Goal: Transaction & Acquisition: Purchase product/service

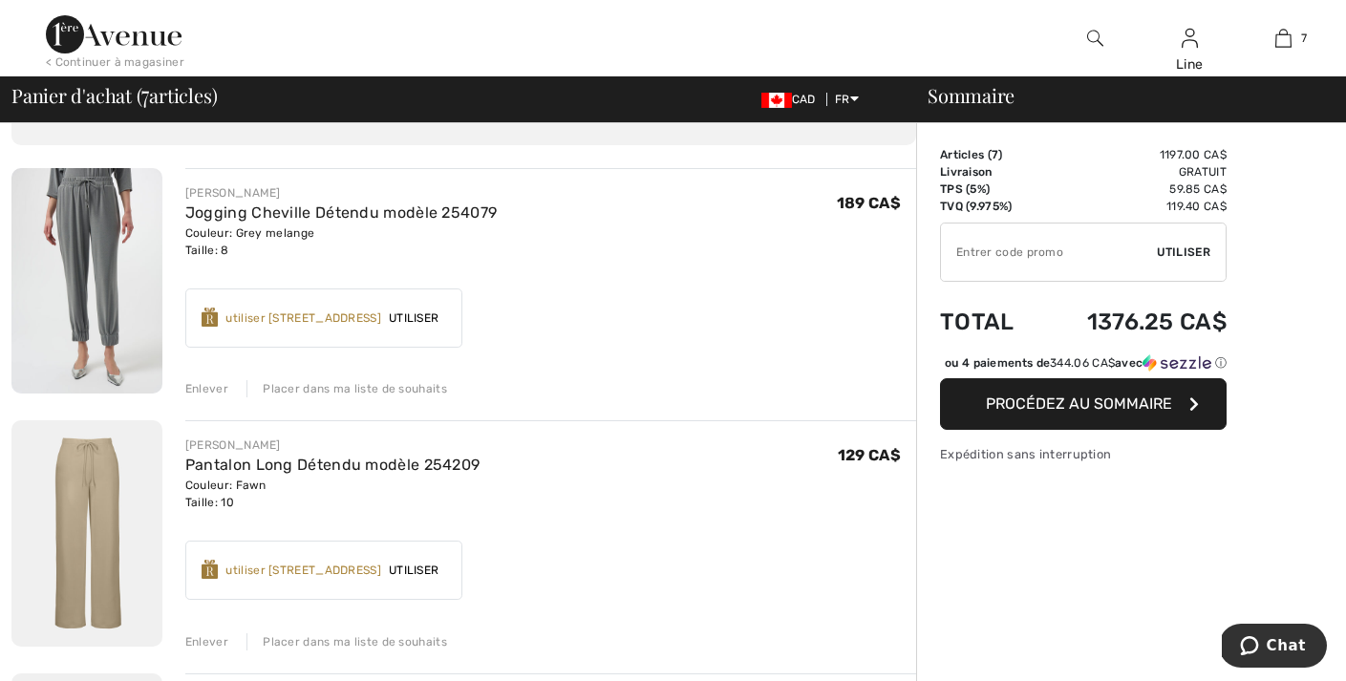
scroll to position [113, 0]
click at [206, 385] on div "Enlever" at bounding box center [206, 387] width 43 height 17
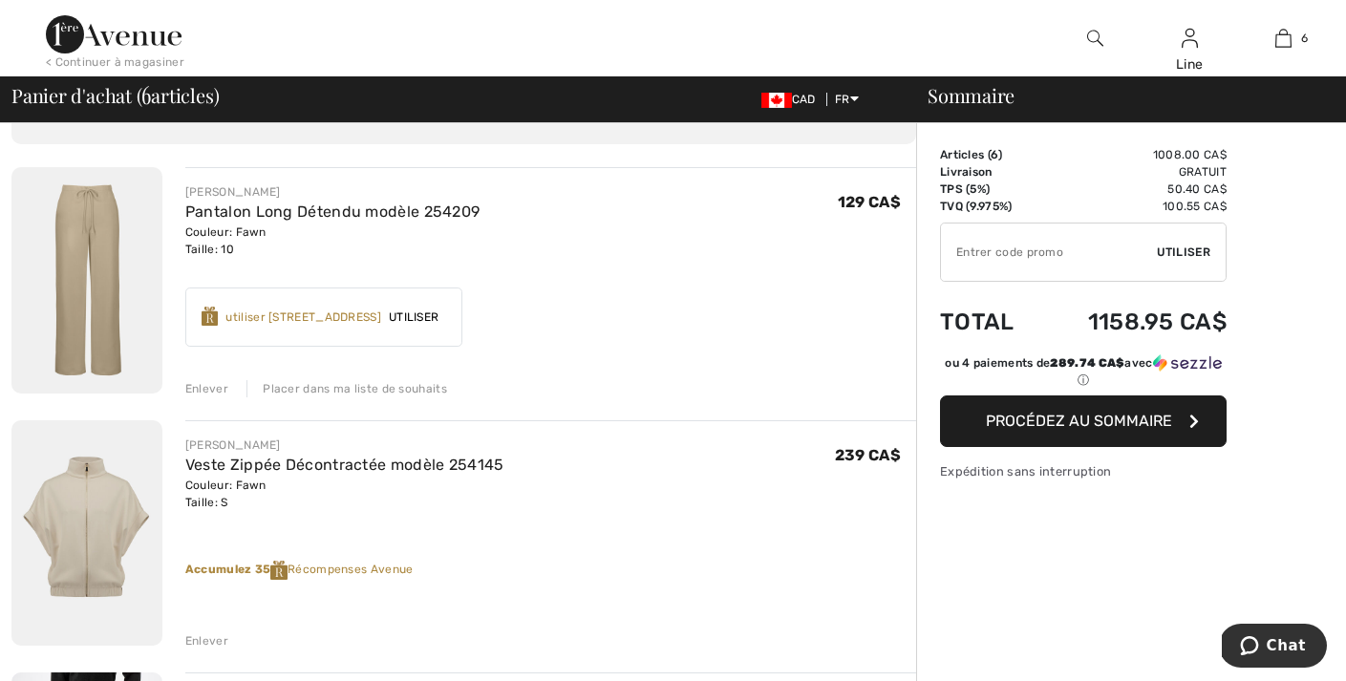
click at [206, 385] on div "Enlever" at bounding box center [206, 388] width 43 height 17
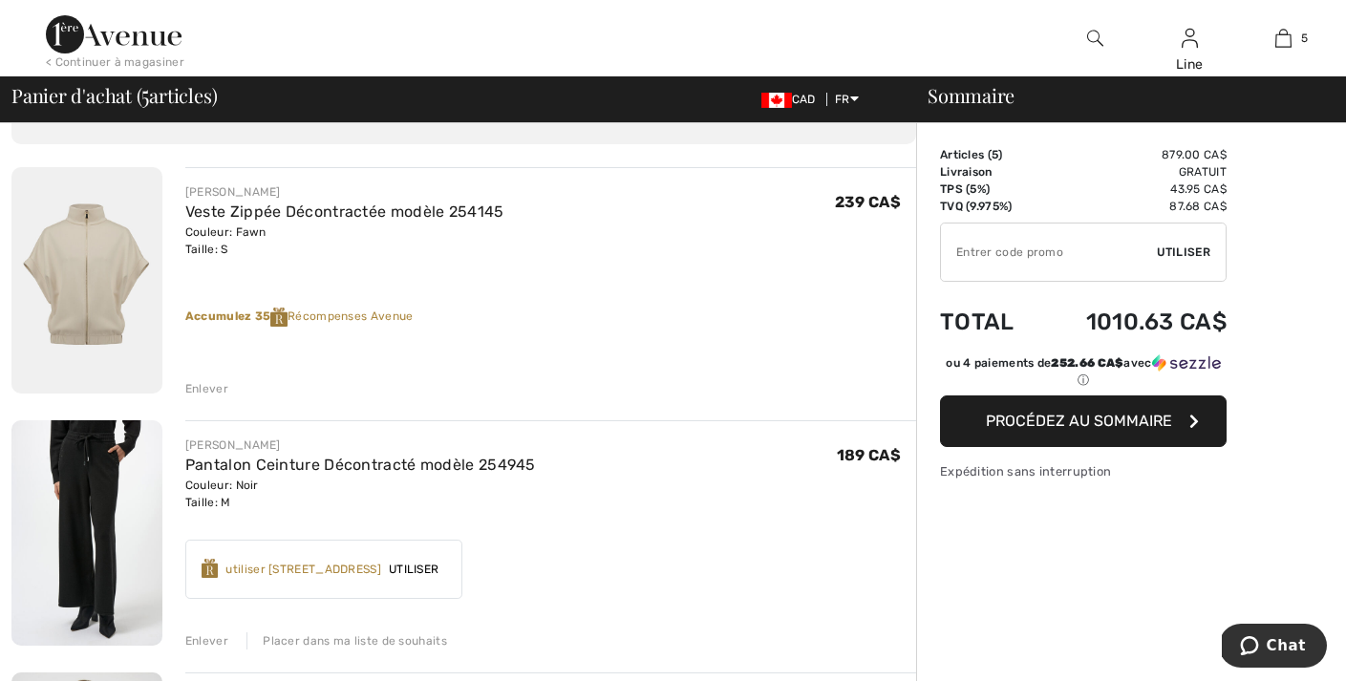
click at [206, 385] on div "Enlever" at bounding box center [206, 388] width 43 height 17
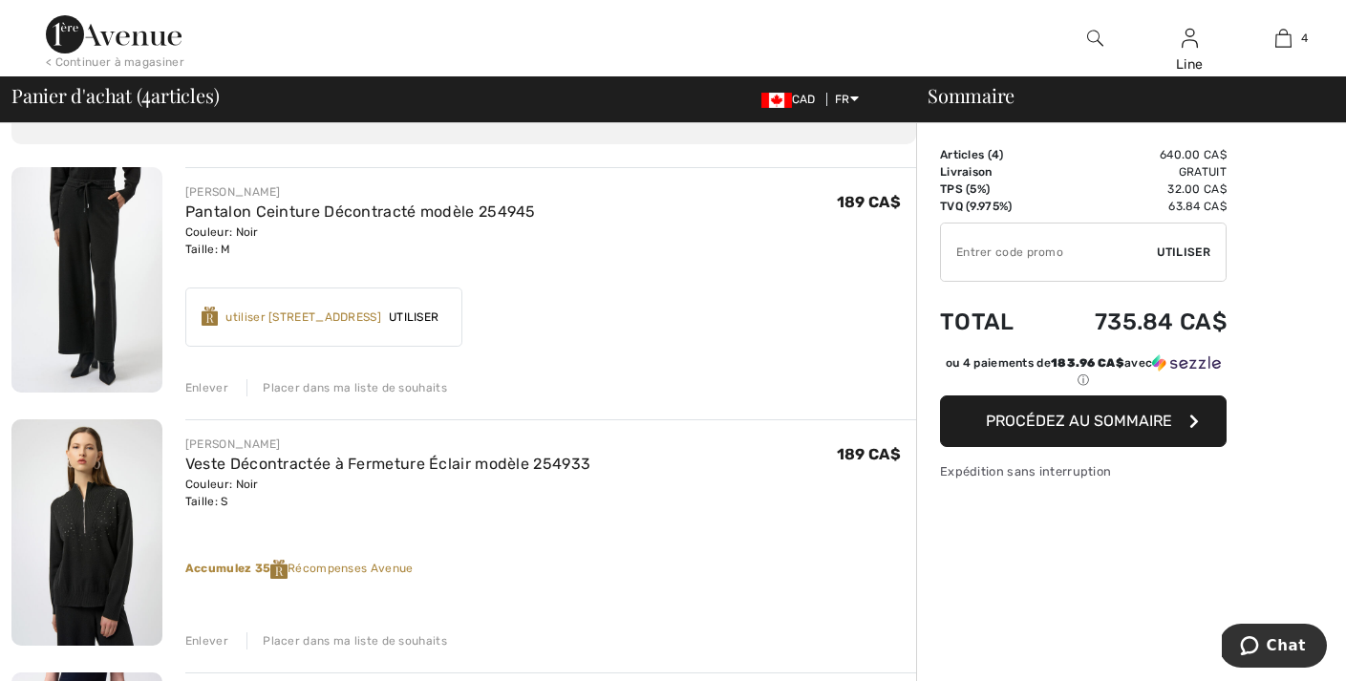
scroll to position [136, 0]
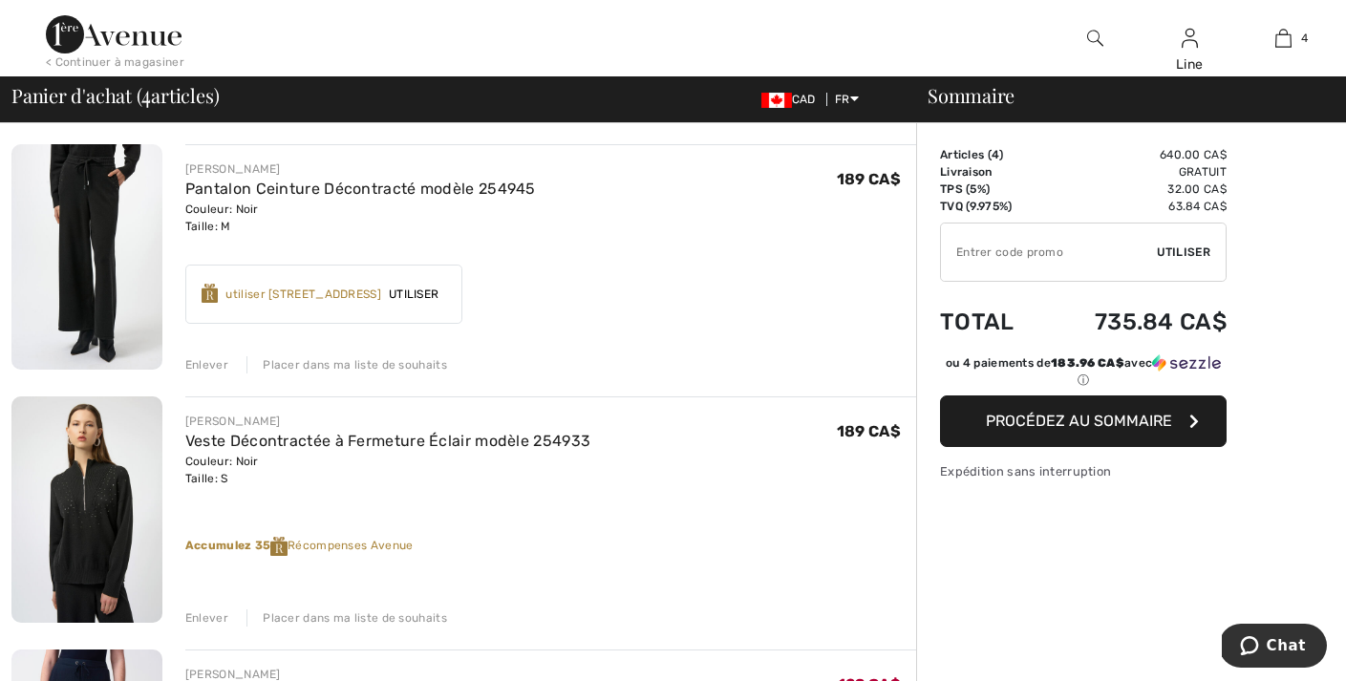
click at [200, 365] on div "Enlever" at bounding box center [206, 364] width 43 height 17
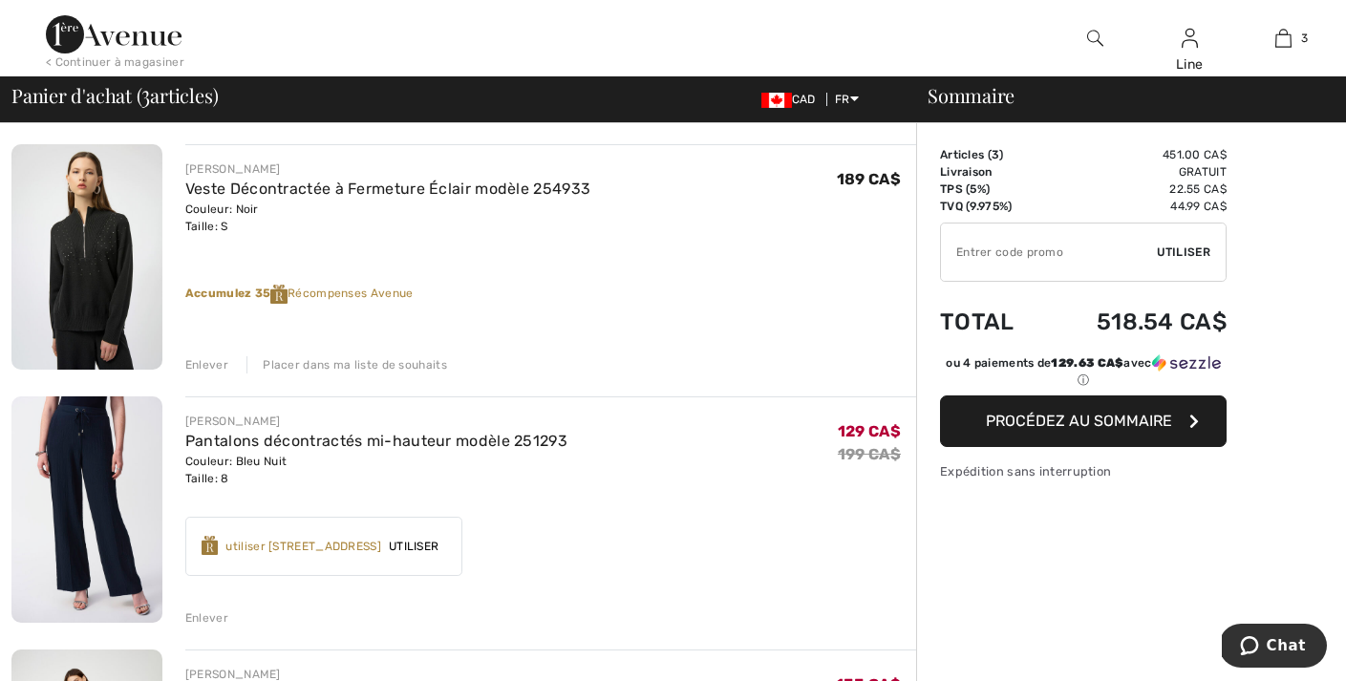
click at [200, 365] on div "Enlever" at bounding box center [206, 364] width 43 height 17
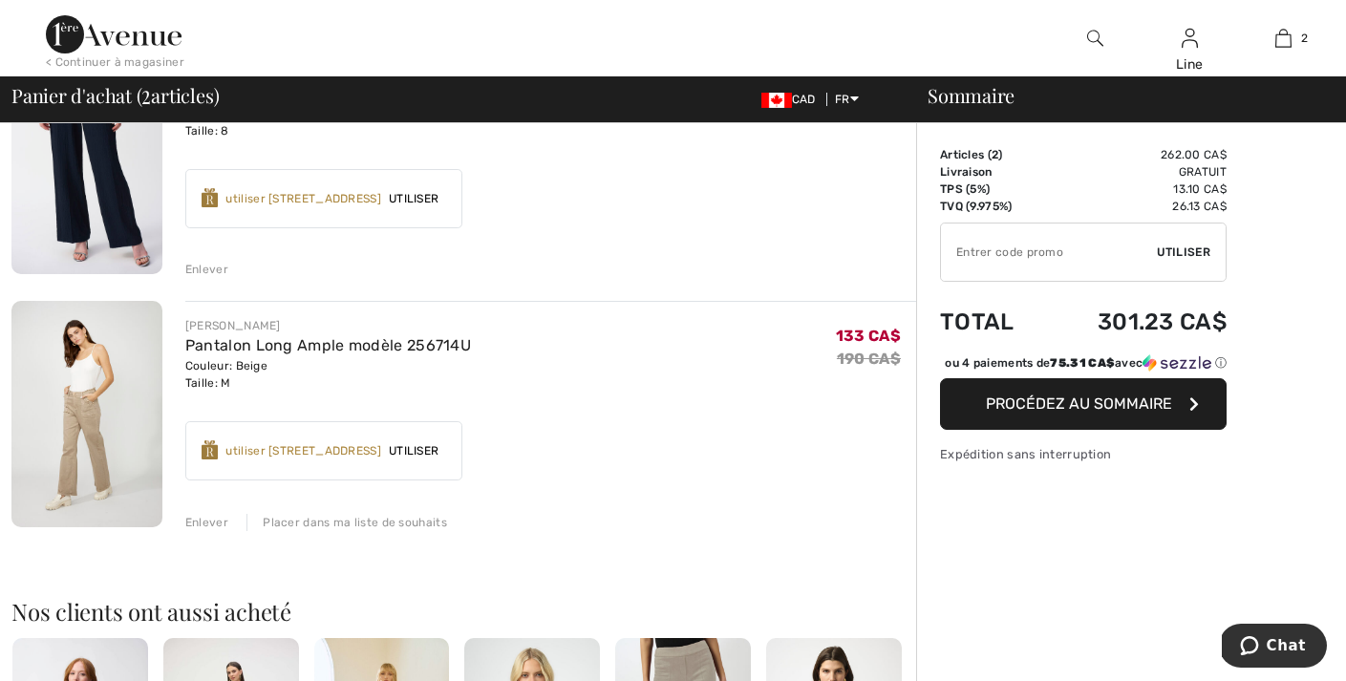
scroll to position [234, 0]
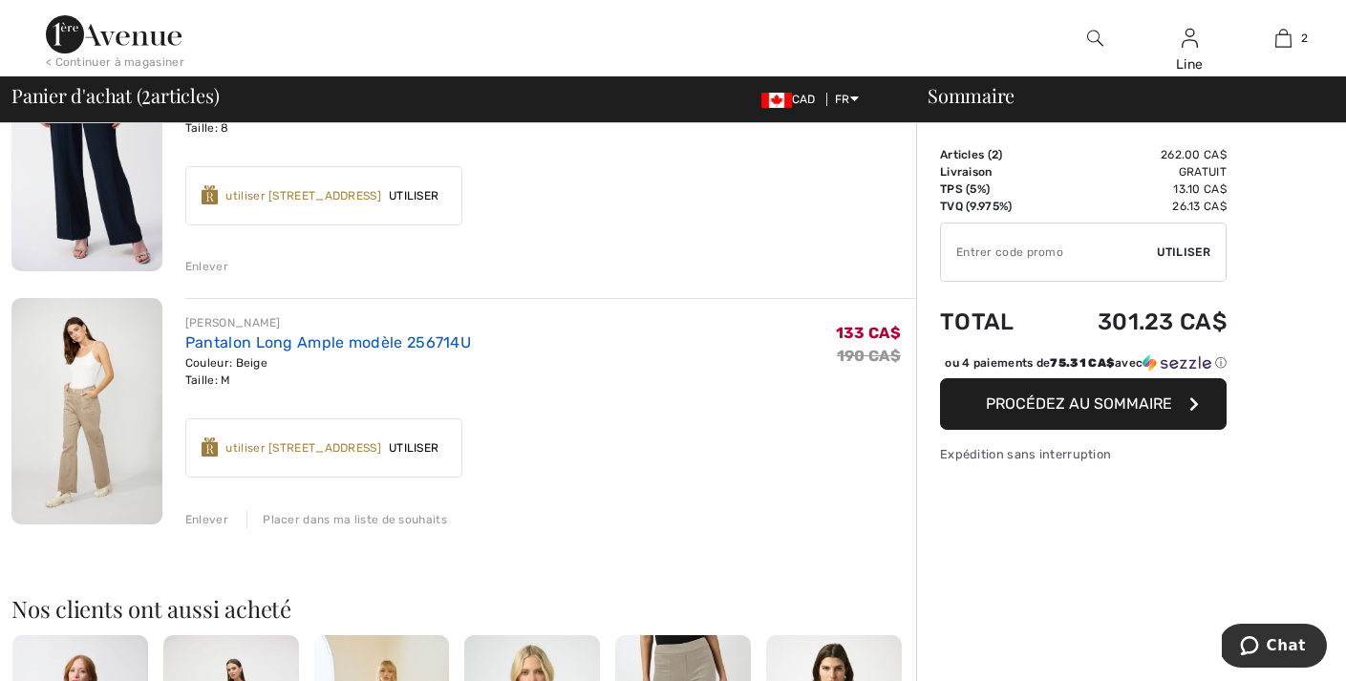
click at [228, 340] on link "Pantalon Long Ample modèle 256714U" at bounding box center [328, 342] width 286 height 18
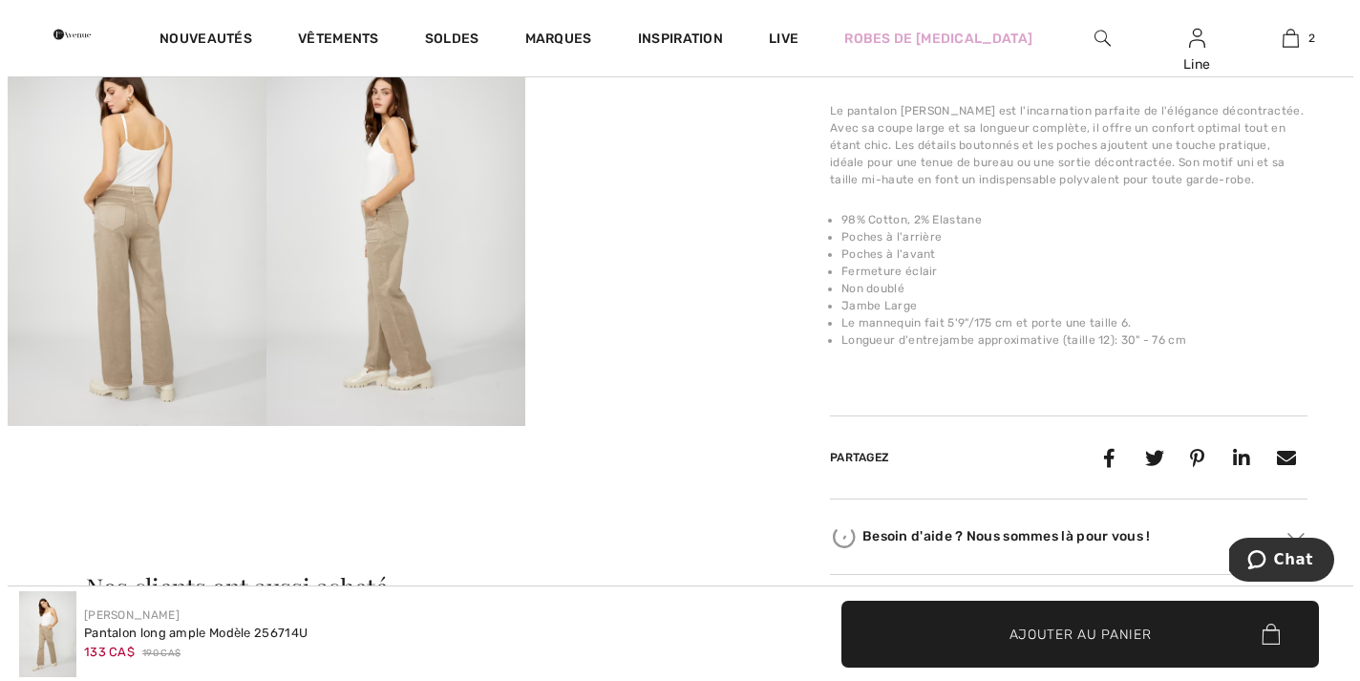
scroll to position [659, 0]
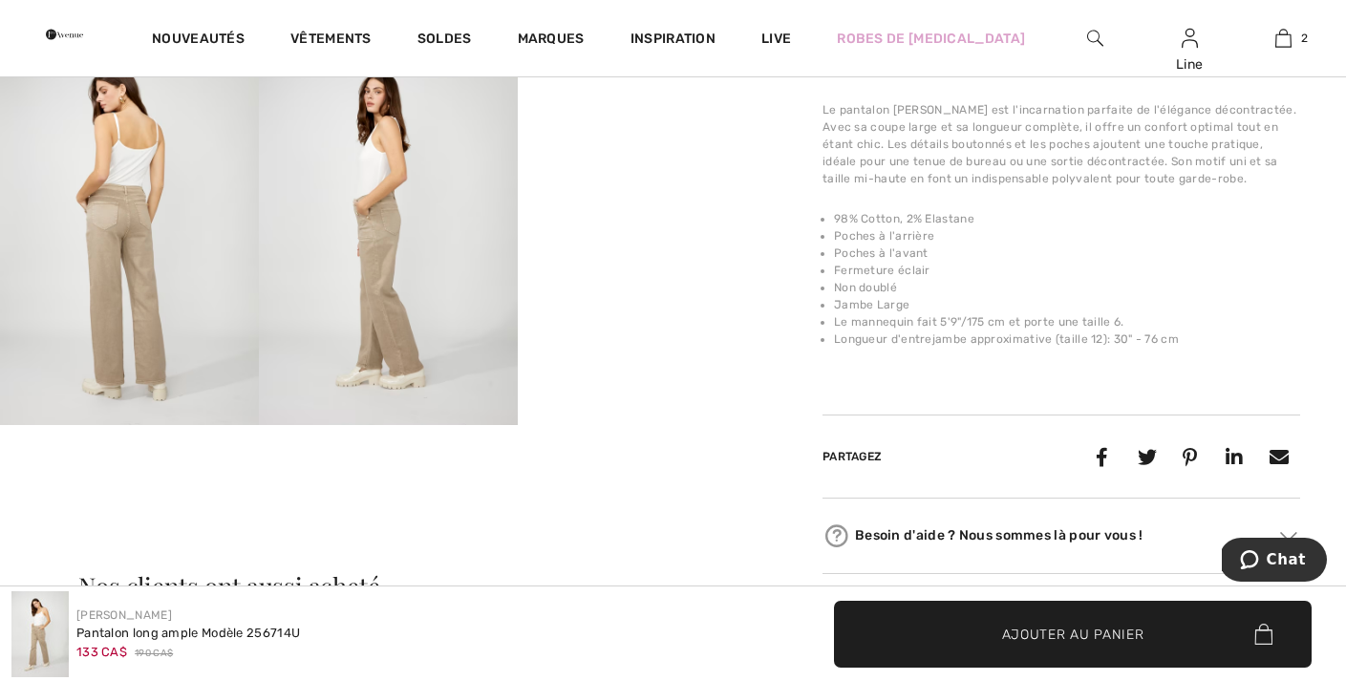
click at [160, 348] on img at bounding box center [129, 231] width 259 height 389
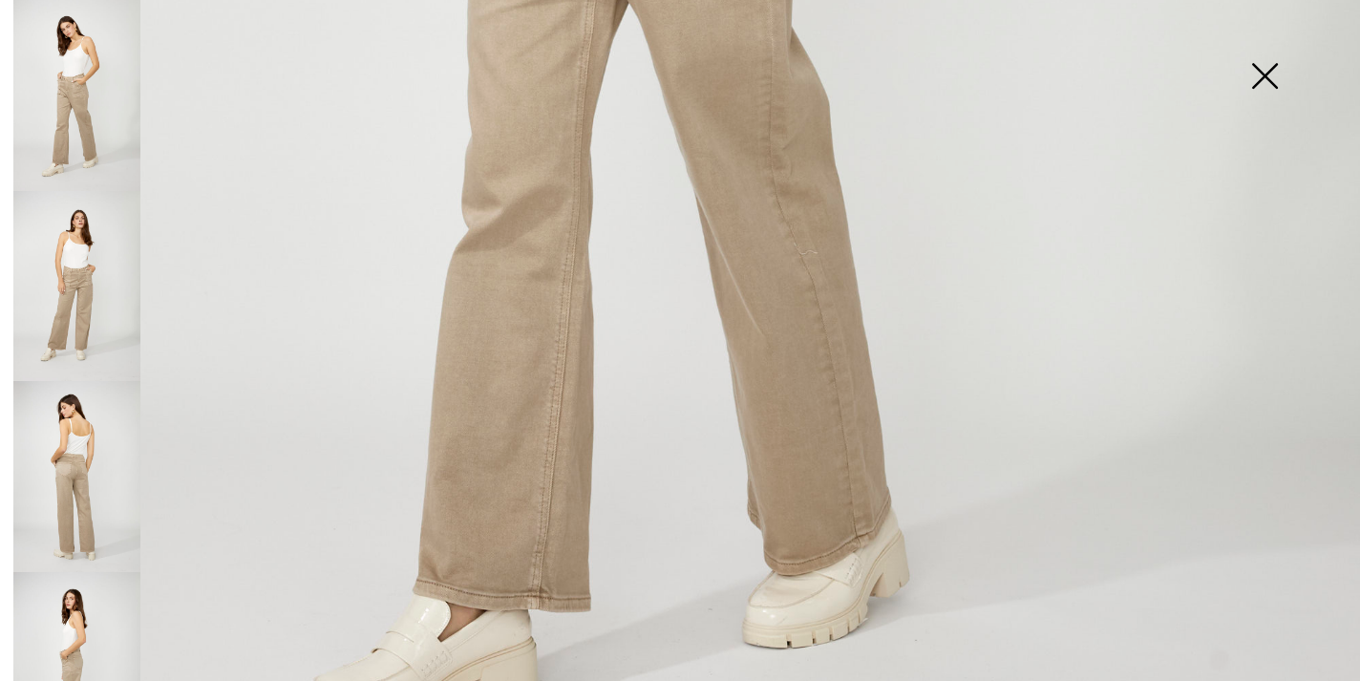
scroll to position [1148, 0]
click at [79, 301] on img at bounding box center [76, 286] width 127 height 191
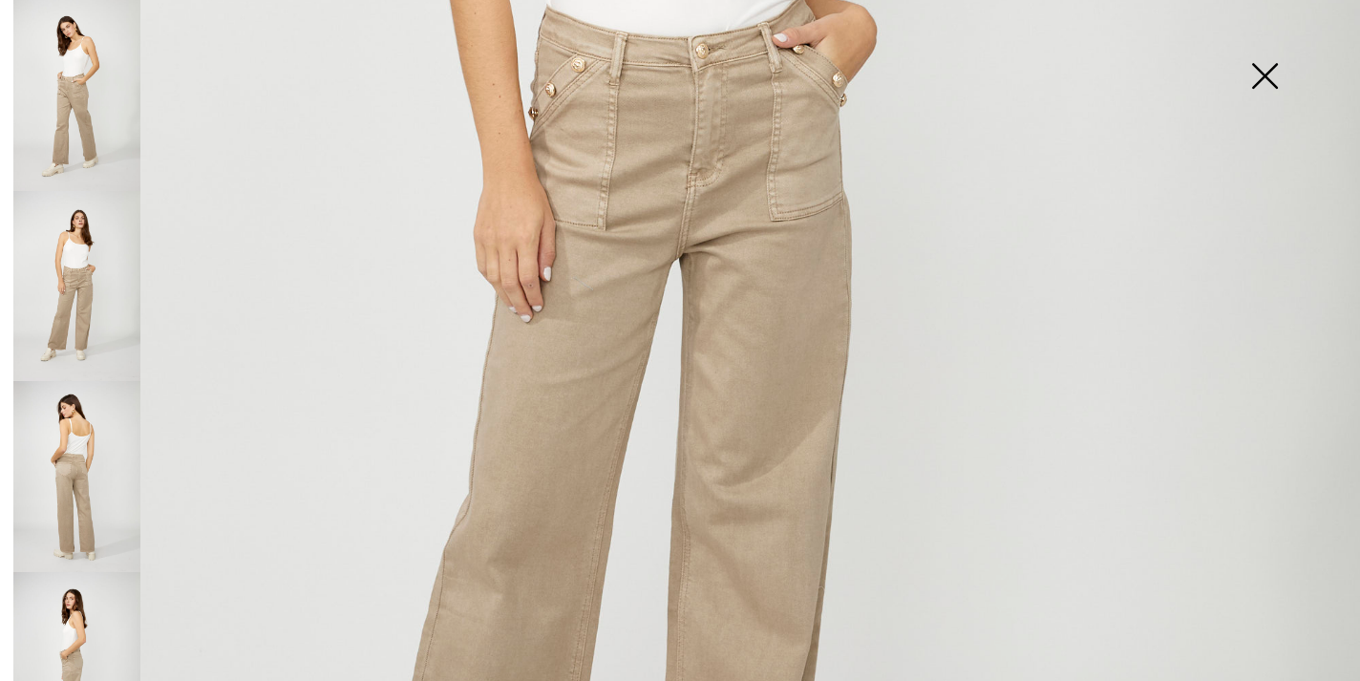
scroll to position [796, 0]
click at [89, 471] on img at bounding box center [76, 476] width 127 height 191
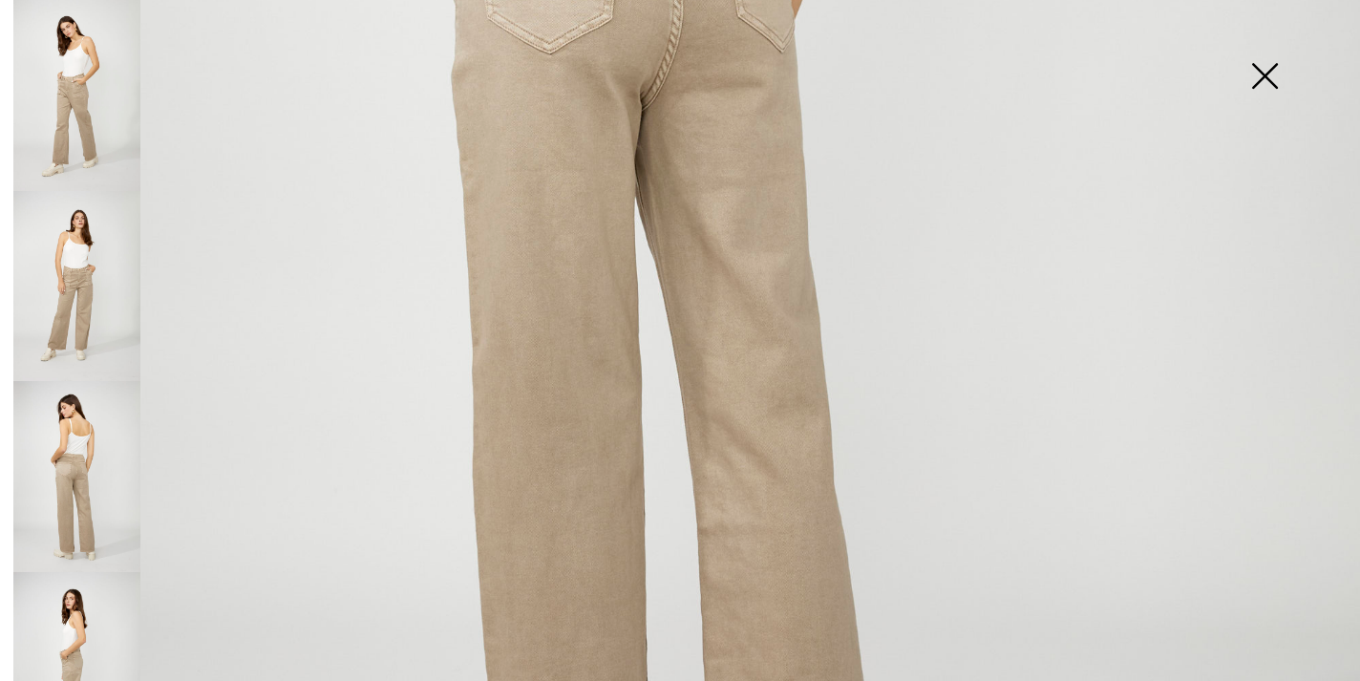
scroll to position [1031, 0]
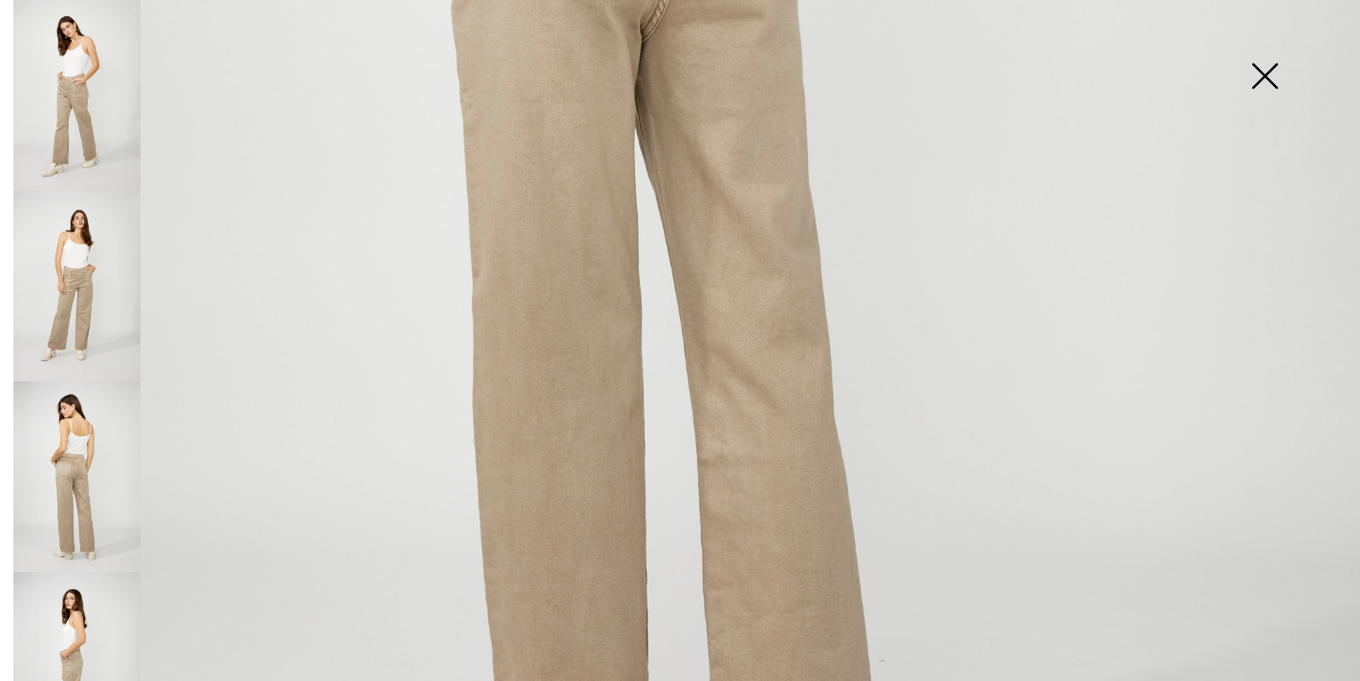
click at [79, 615] on img at bounding box center [76, 667] width 127 height 191
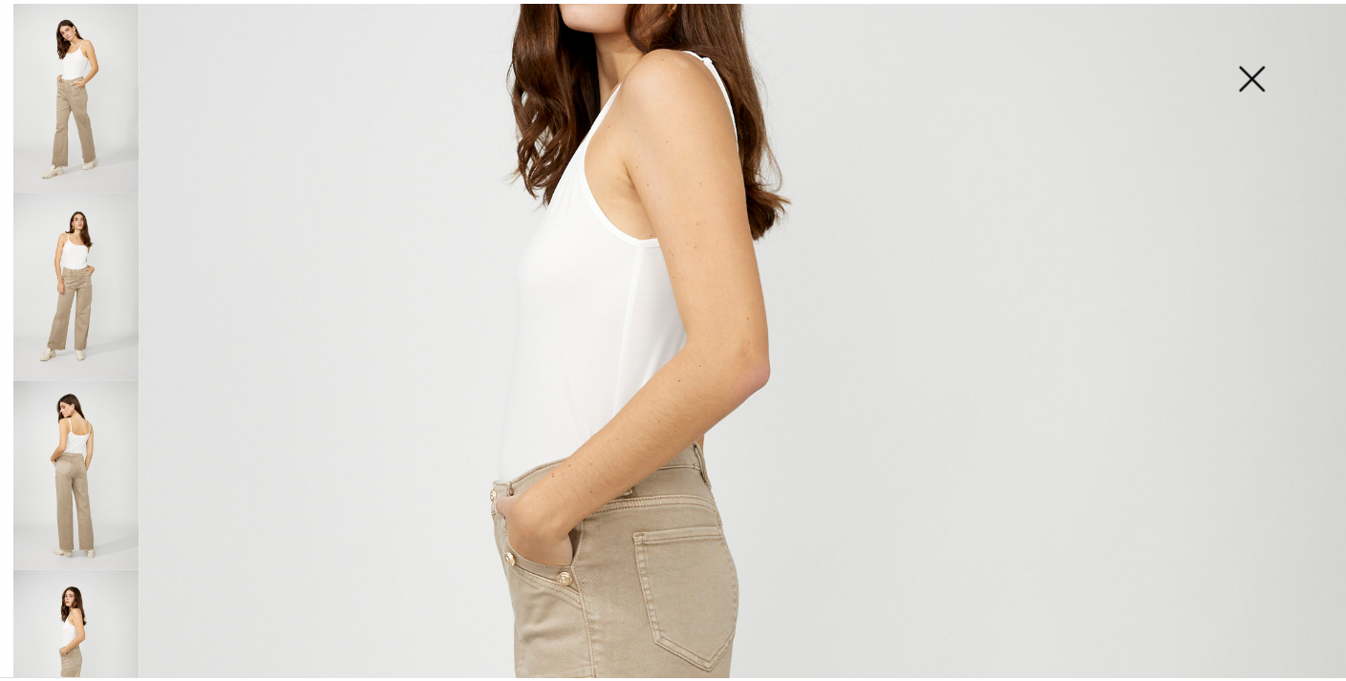
scroll to position [325, 0]
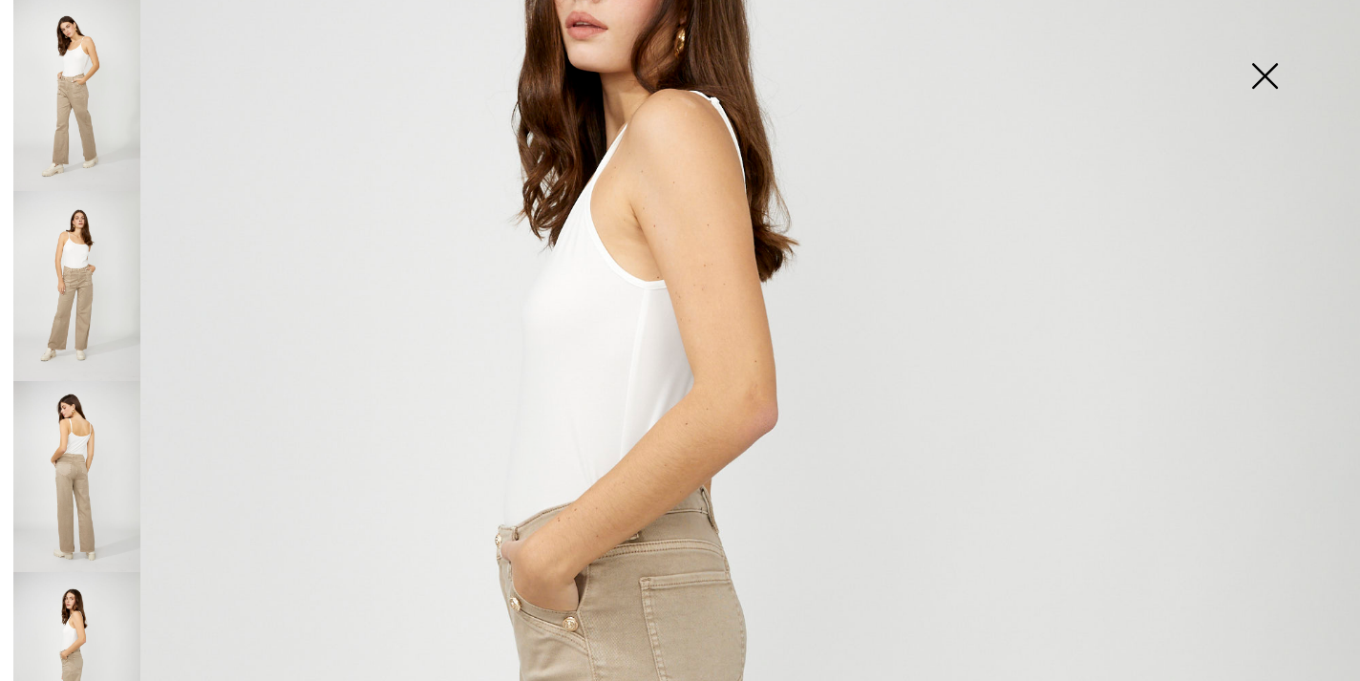
click at [1270, 70] on img at bounding box center [1265, 78] width 96 height 98
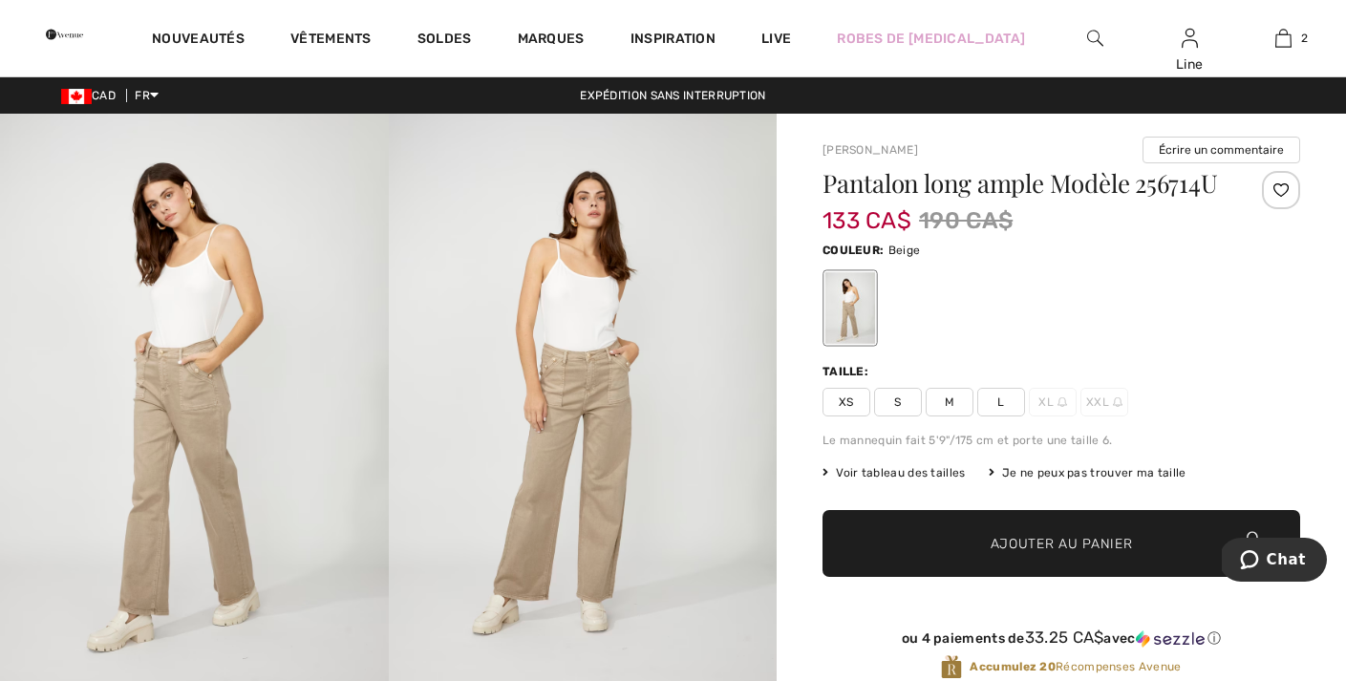
scroll to position [0, 0]
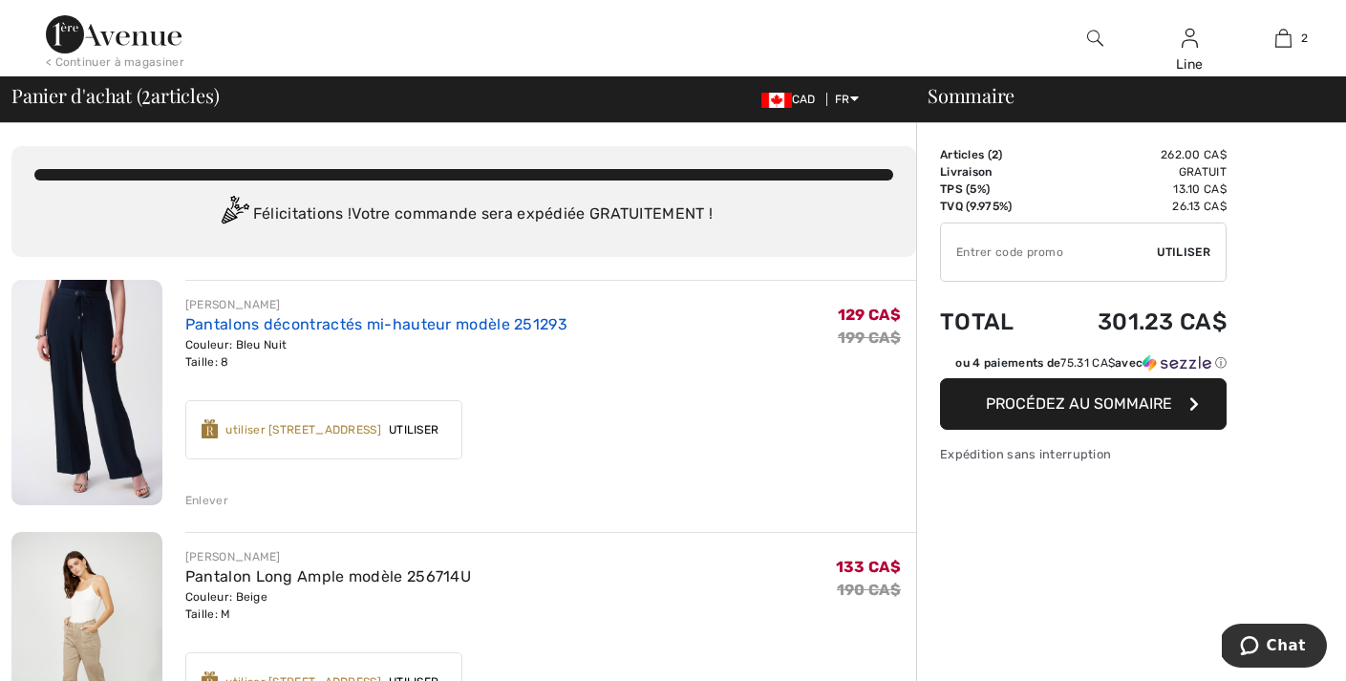
click at [246, 330] on link "Pantalons décontractés mi-hauteur modèle 251293" at bounding box center [376, 324] width 382 height 18
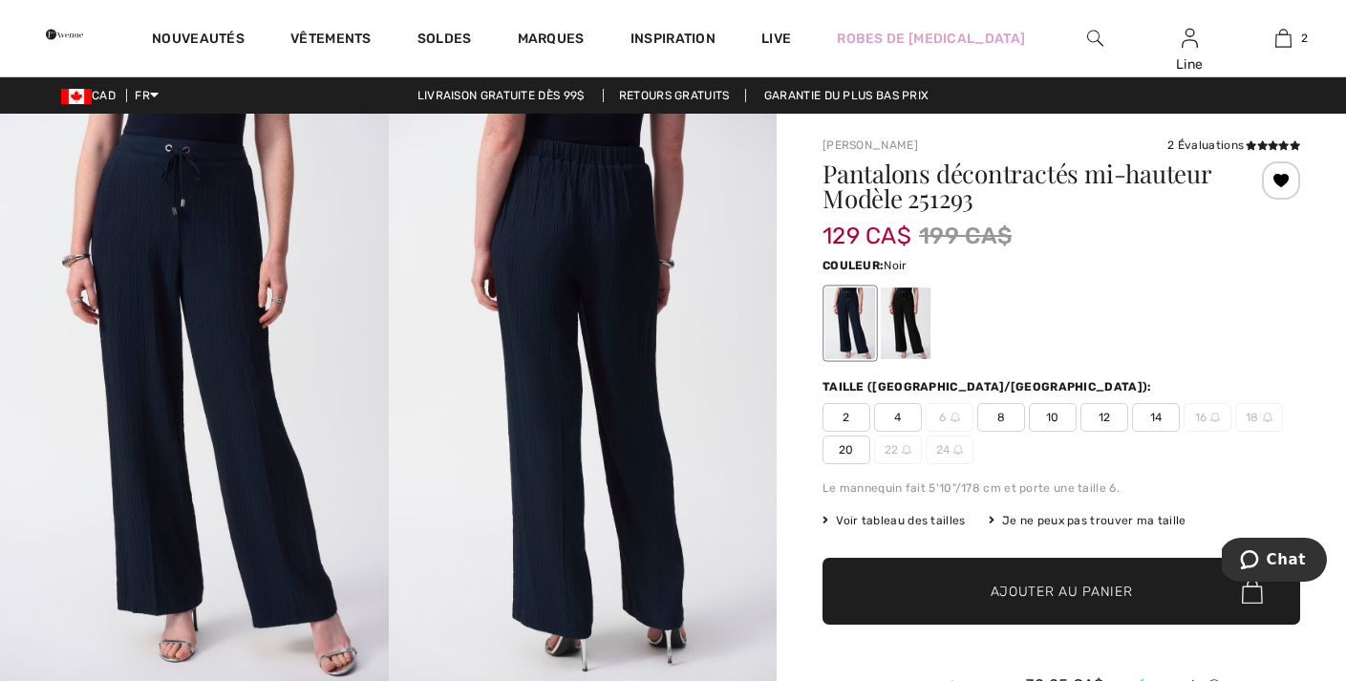
click at [924, 338] on div at bounding box center [906, 324] width 50 height 72
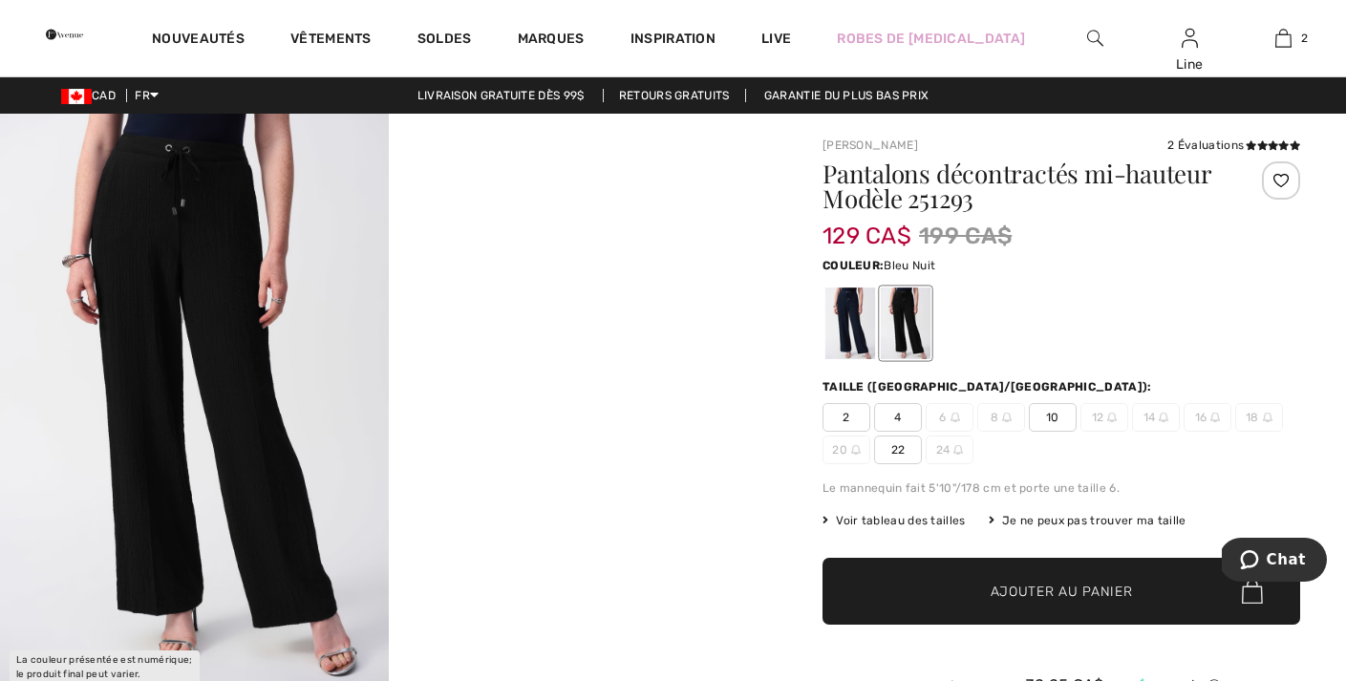
click at [854, 329] on div at bounding box center [850, 324] width 50 height 72
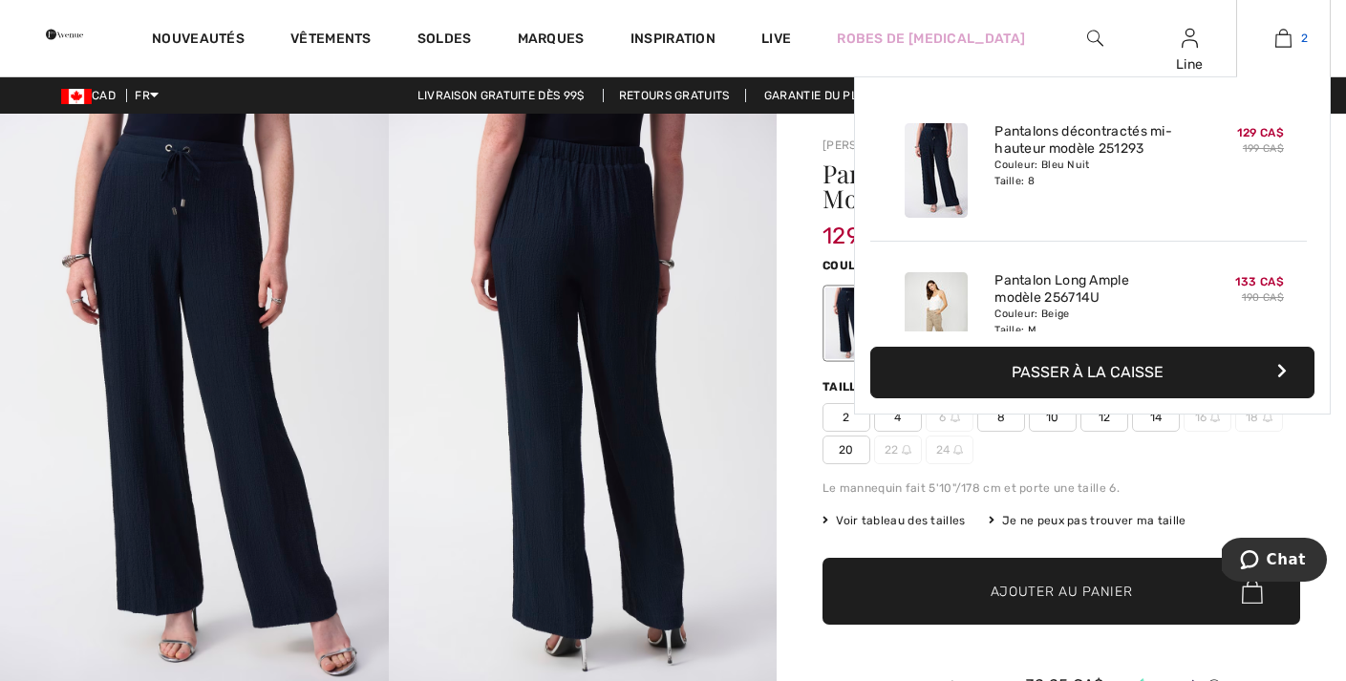
click at [1279, 38] on img at bounding box center [1283, 38] width 16 height 23
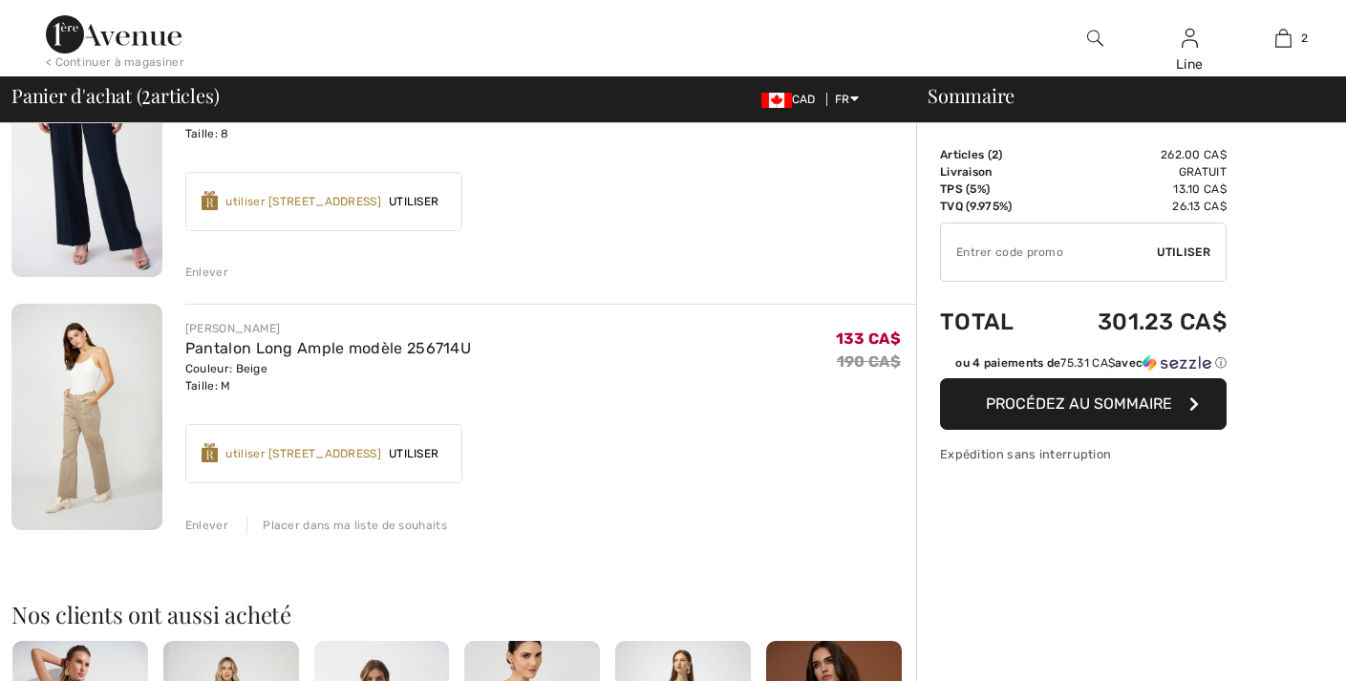
checkbox input "true"
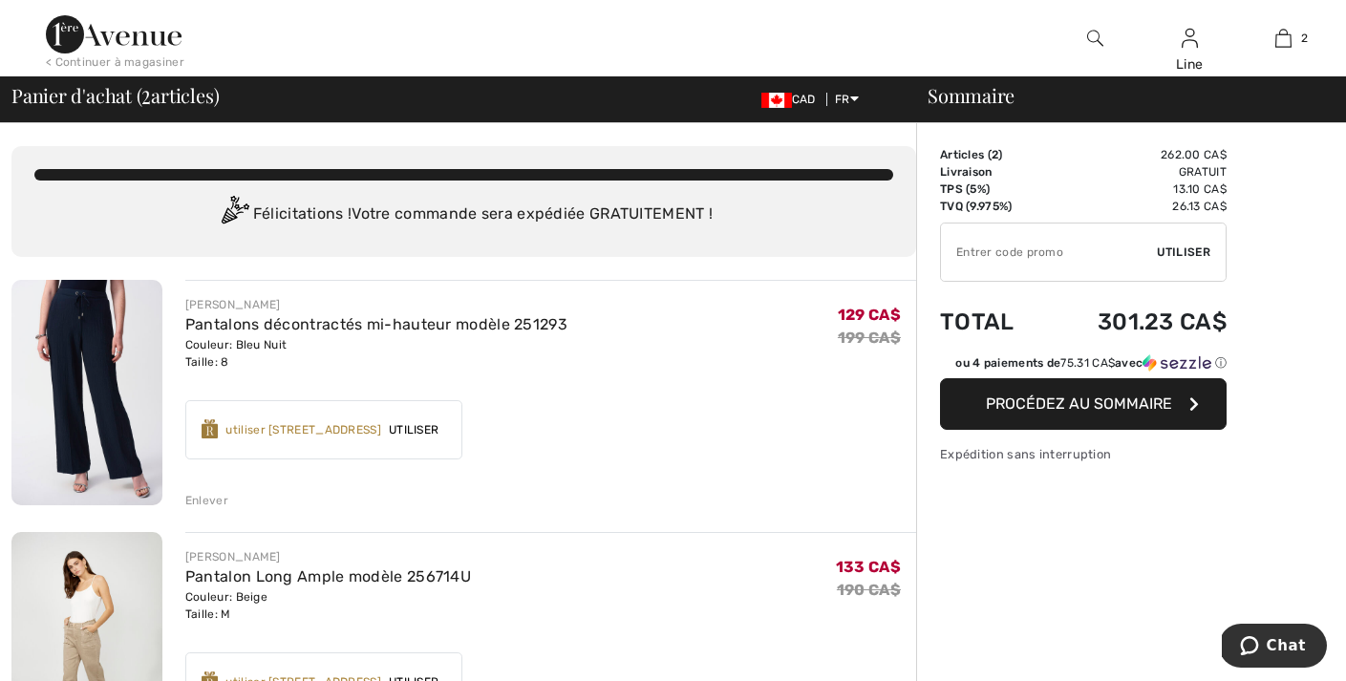
click at [90, 57] on div "< Continuer à magasiner" at bounding box center [115, 61] width 139 height 17
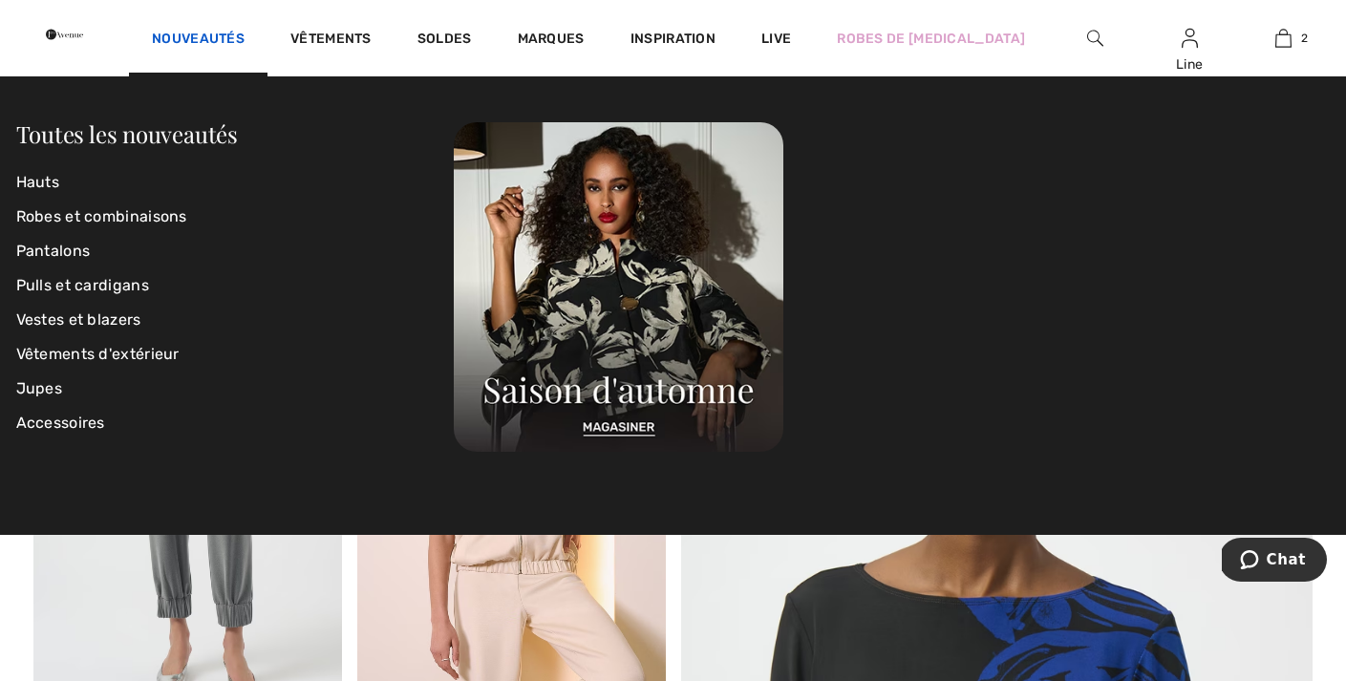
click at [245, 35] on link "Nouveautés" at bounding box center [198, 41] width 93 height 20
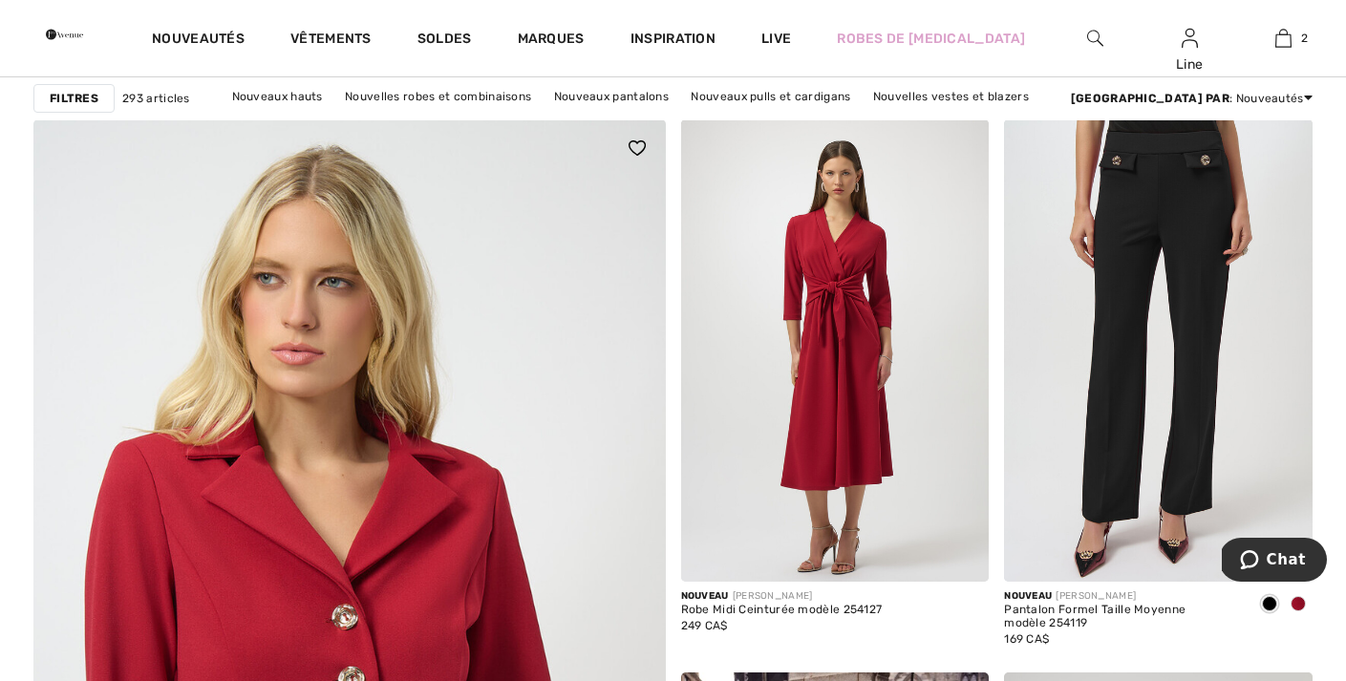
scroll to position [4489, 0]
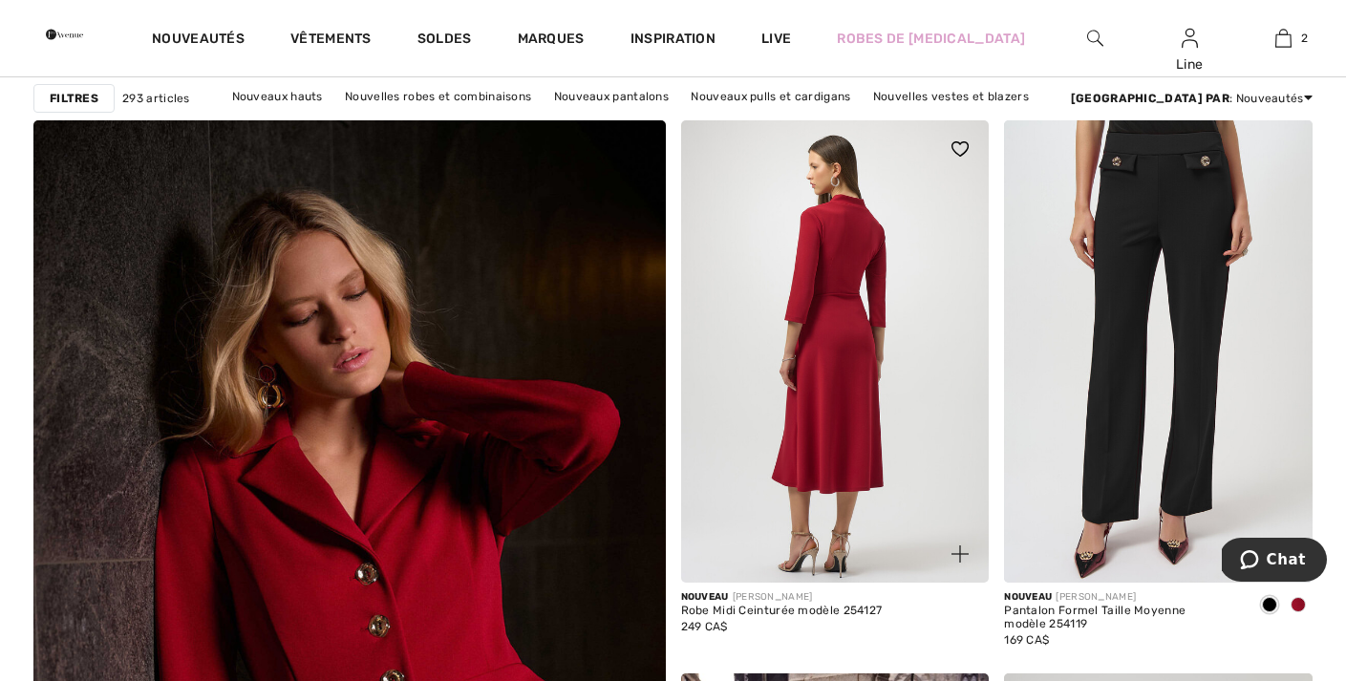
click at [869, 469] on img at bounding box center [835, 351] width 309 height 462
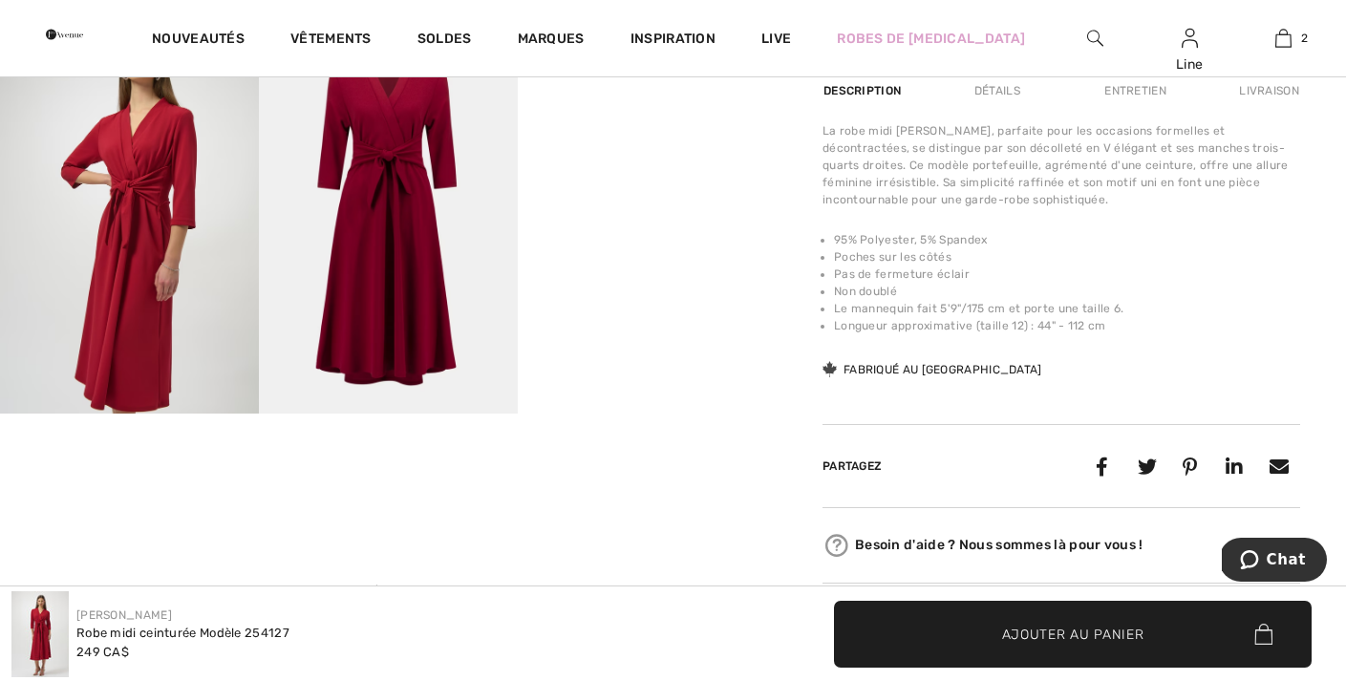
scroll to position [665, 0]
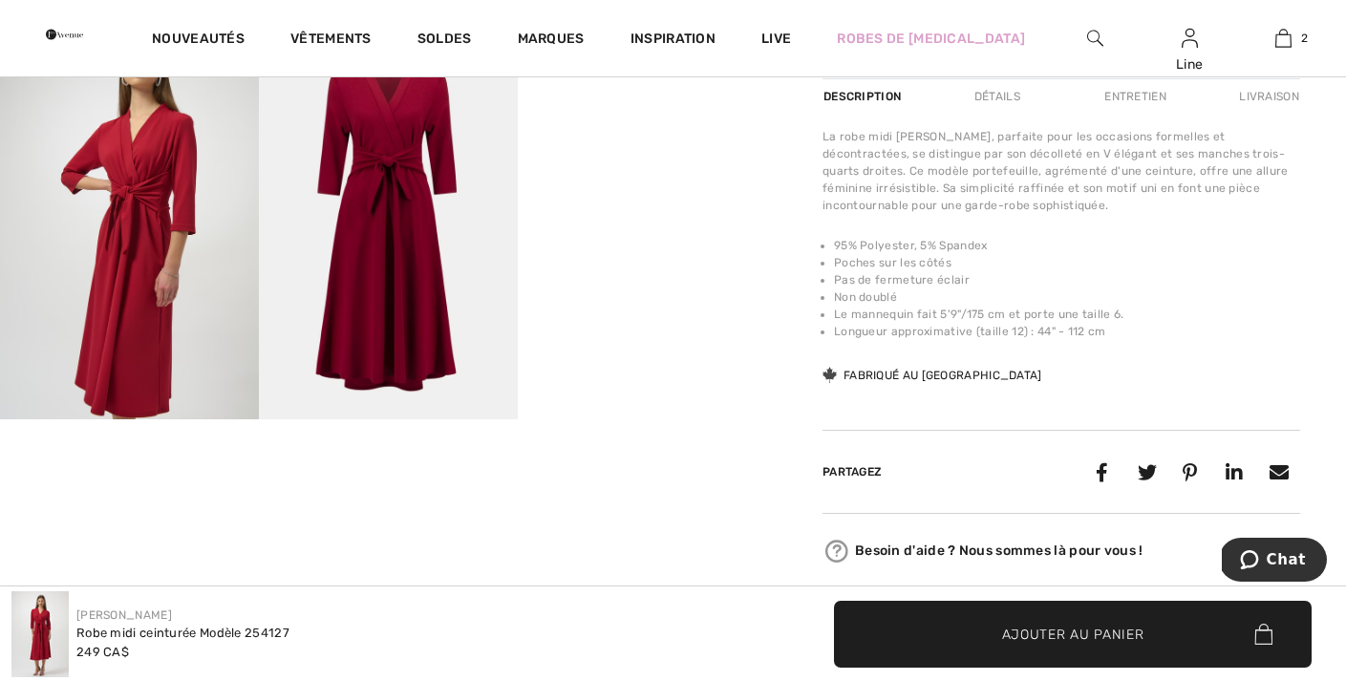
click at [653, 161] on video "Your browser does not support the video tag." at bounding box center [647, 97] width 259 height 130
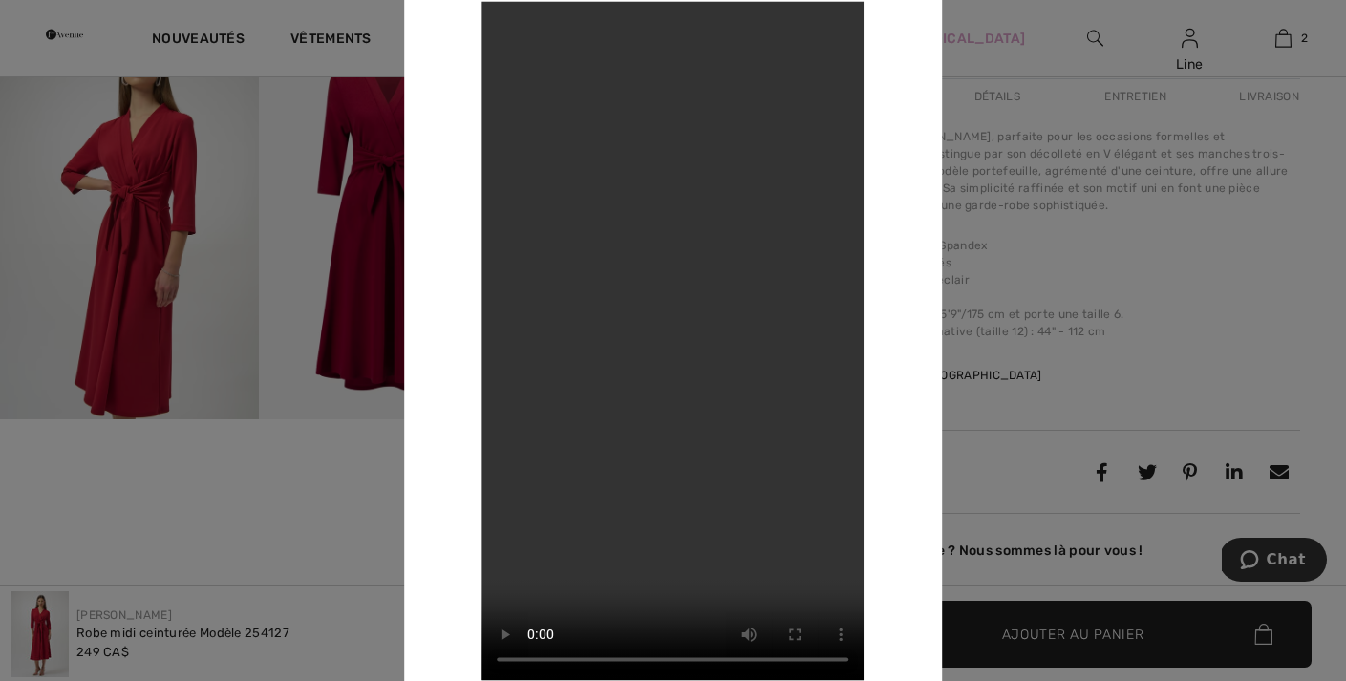
click at [1151, 262] on div at bounding box center [673, 340] width 1346 height 681
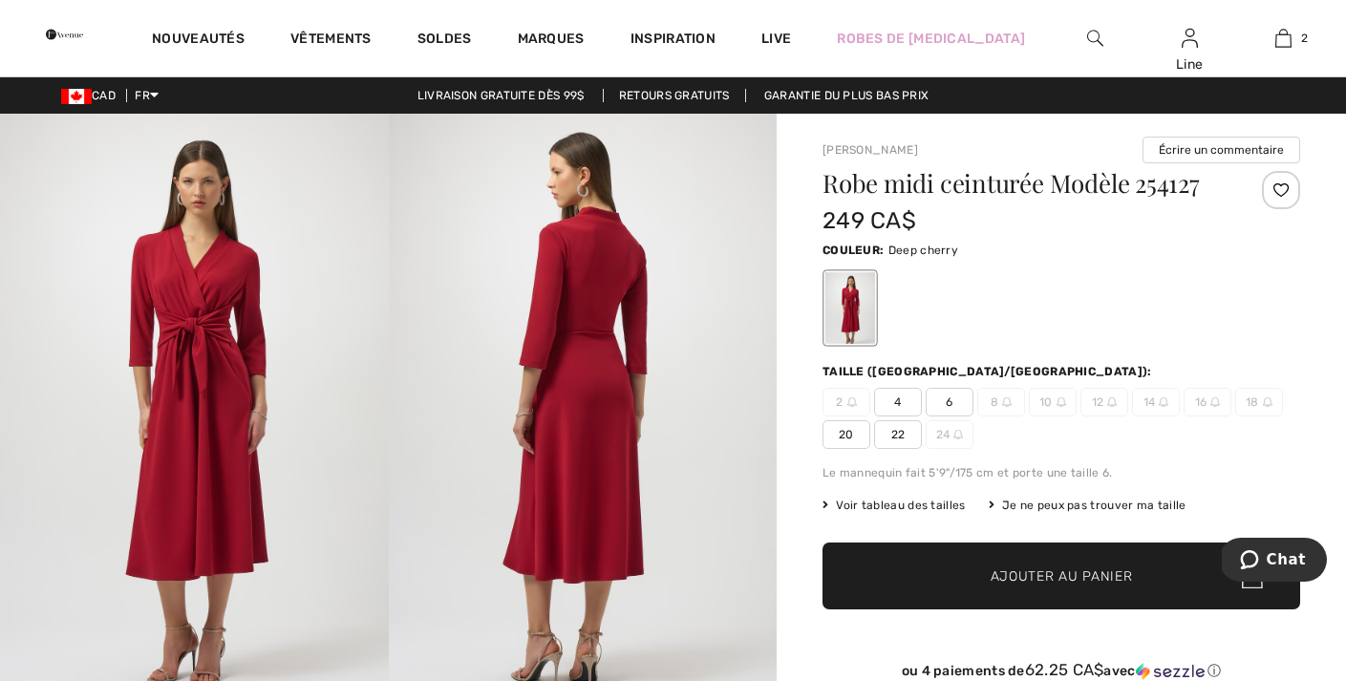
scroll to position [0, 0]
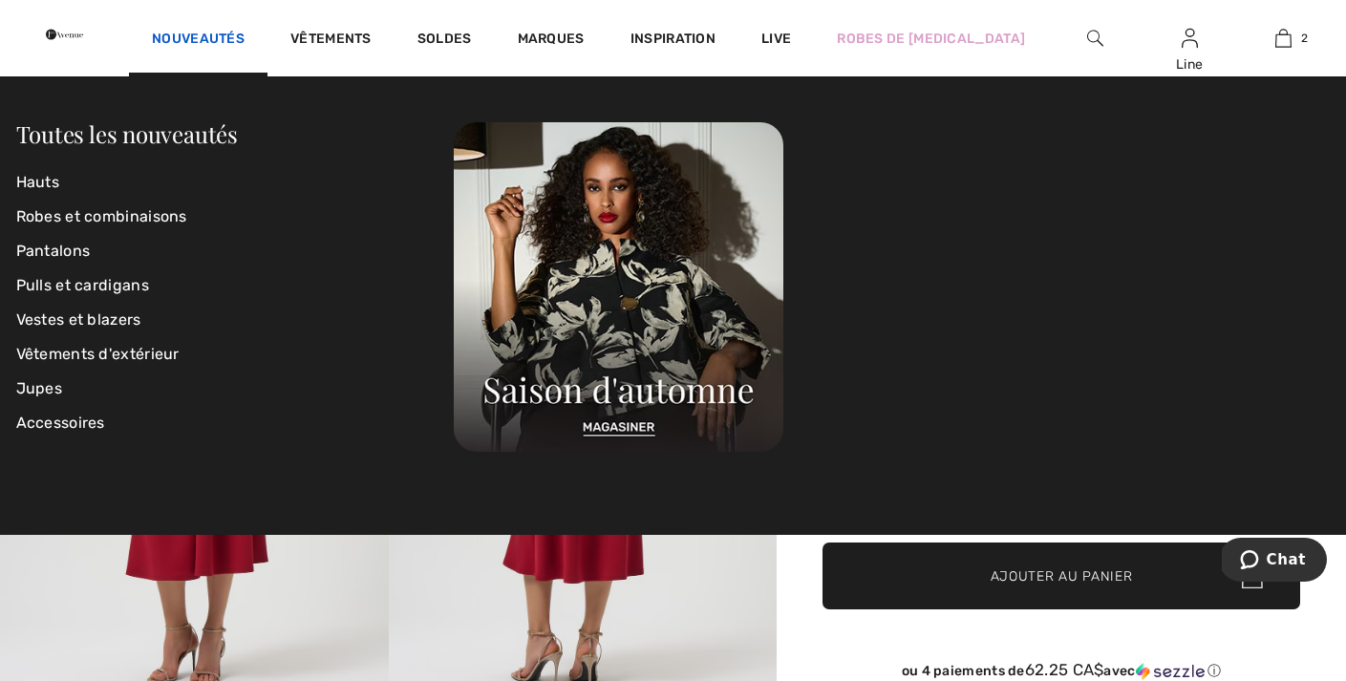
click at [245, 37] on link "Nouveautés" at bounding box center [198, 41] width 93 height 20
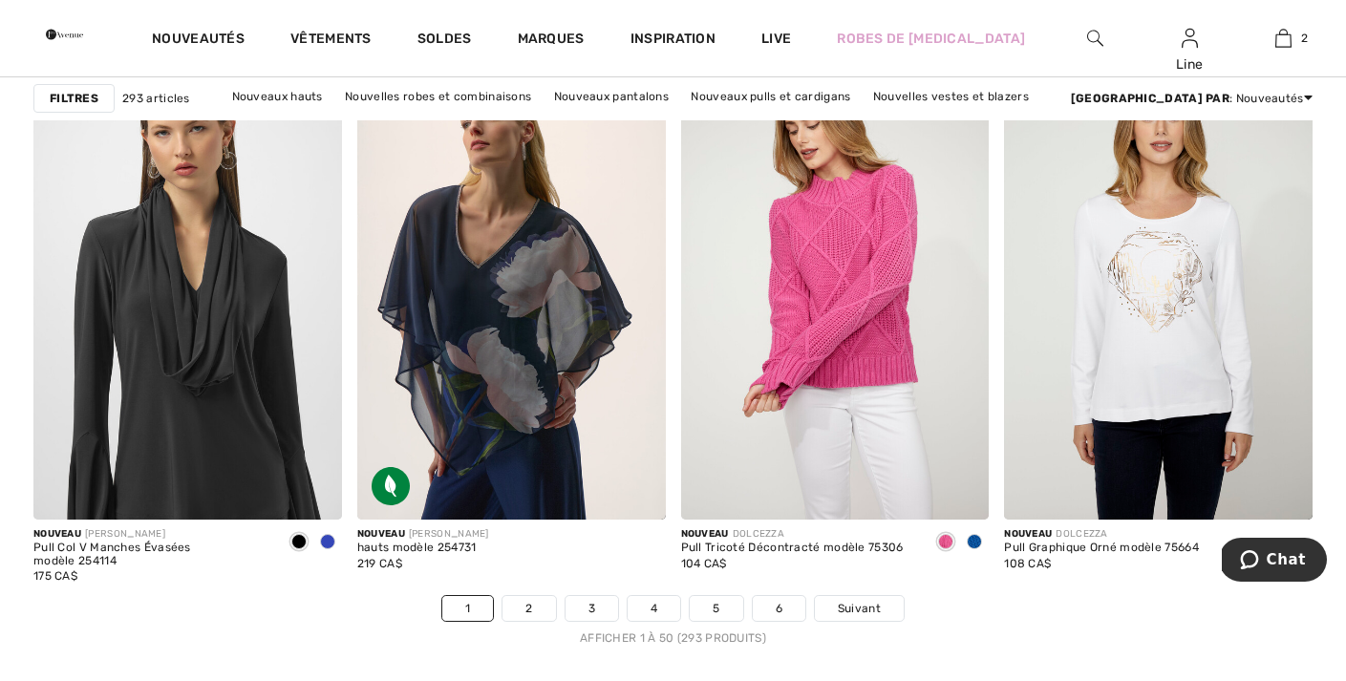
scroll to position [8088, 0]
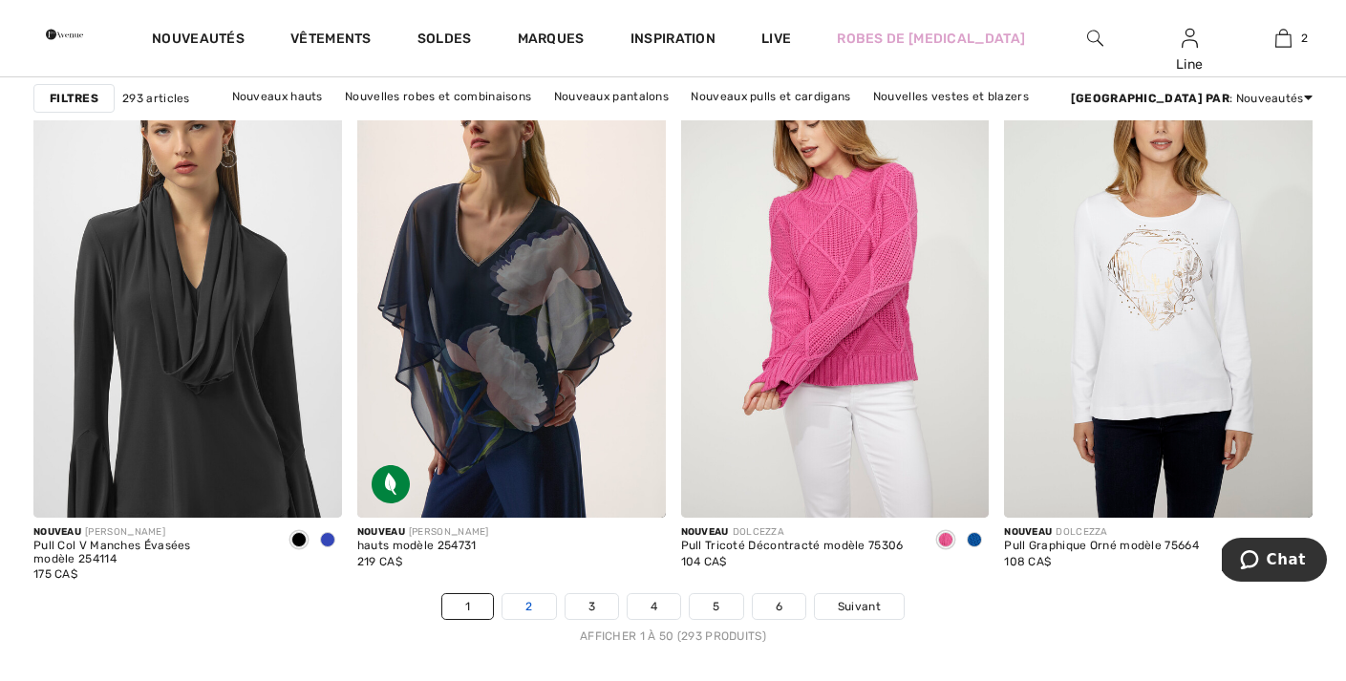
click at [528, 608] on link "2" at bounding box center [529, 606] width 53 height 25
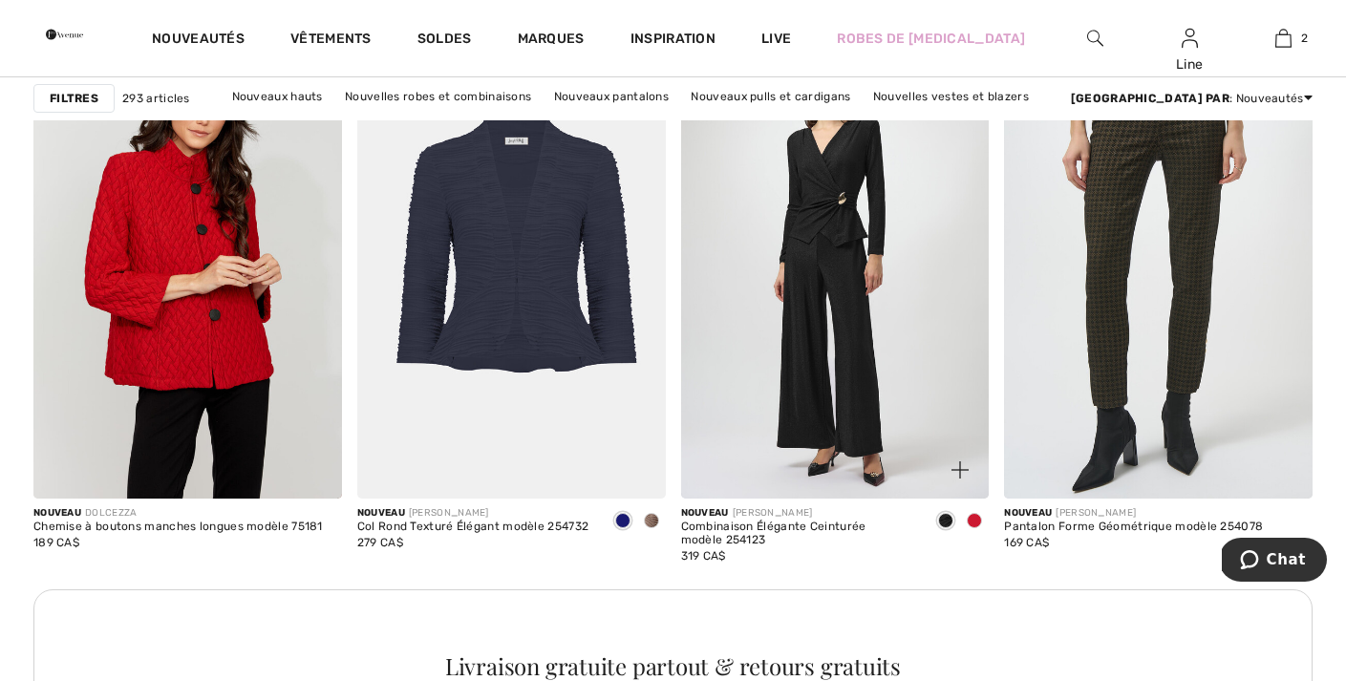
scroll to position [3805, 0]
click at [973, 521] on span at bounding box center [974, 521] width 15 height 15
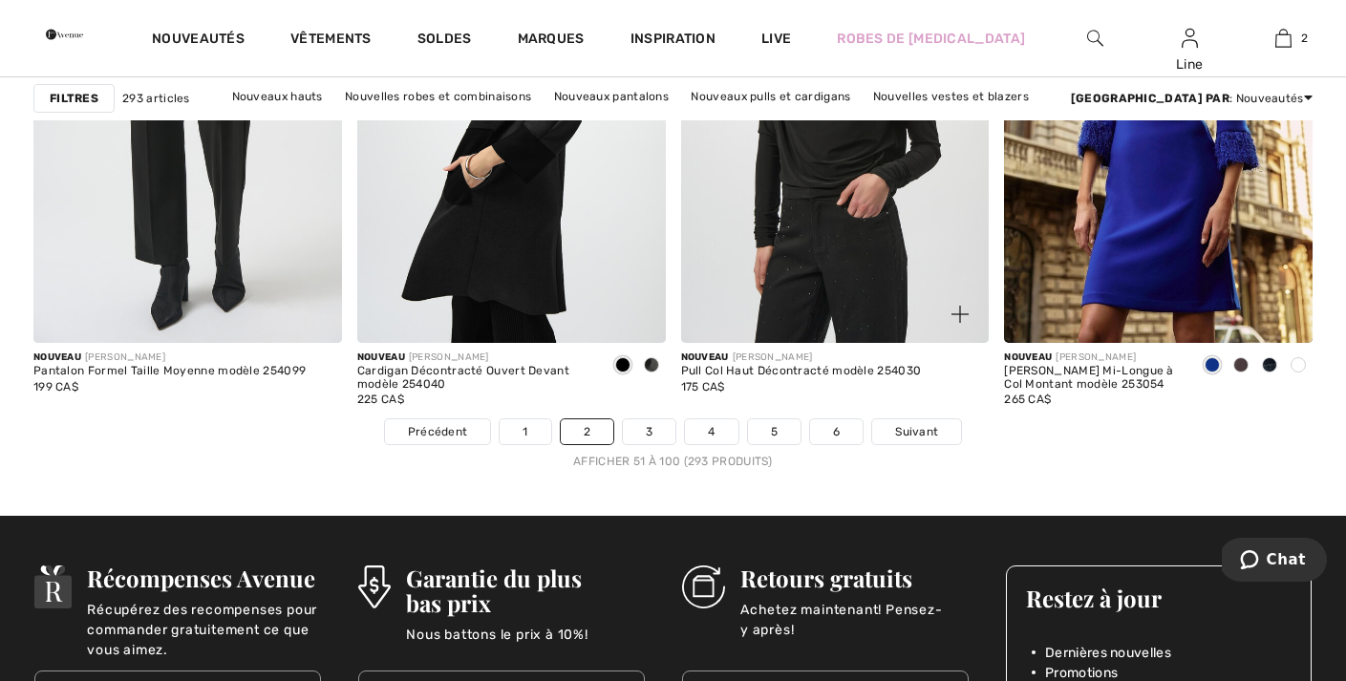
scroll to position [8265, 0]
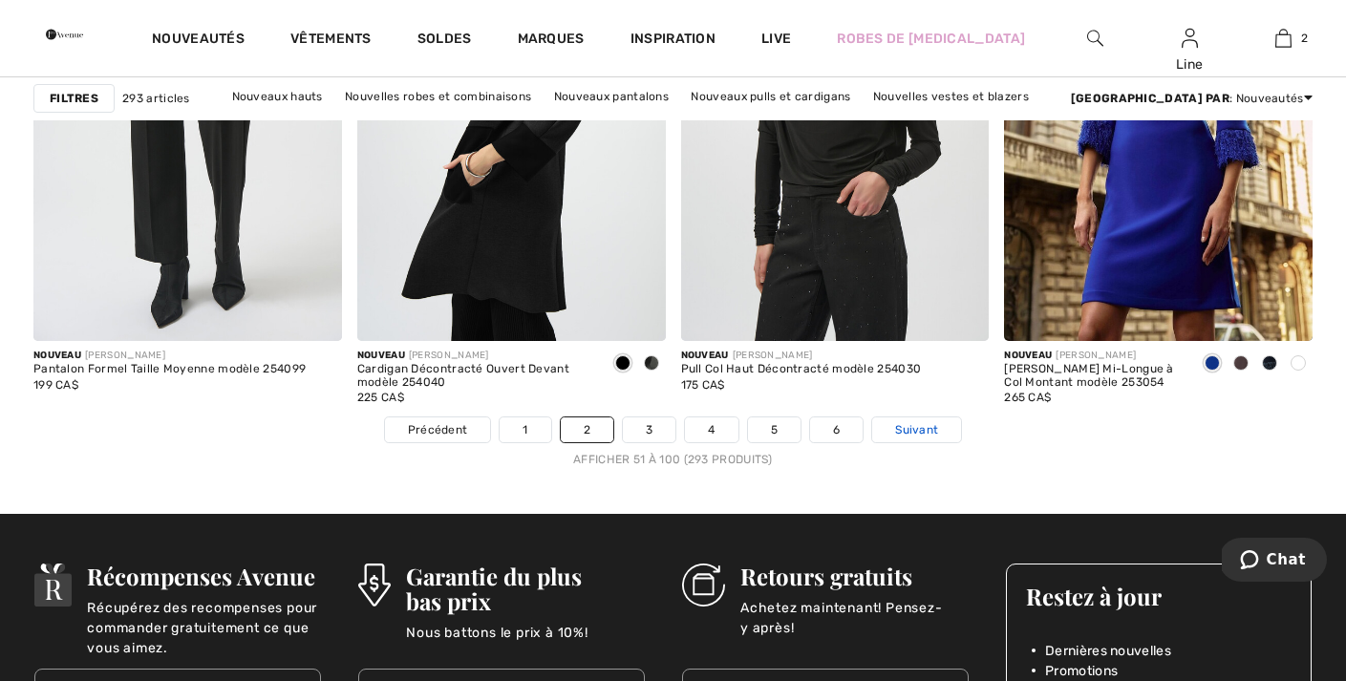
click at [920, 435] on span "Suivant" at bounding box center [916, 429] width 43 height 17
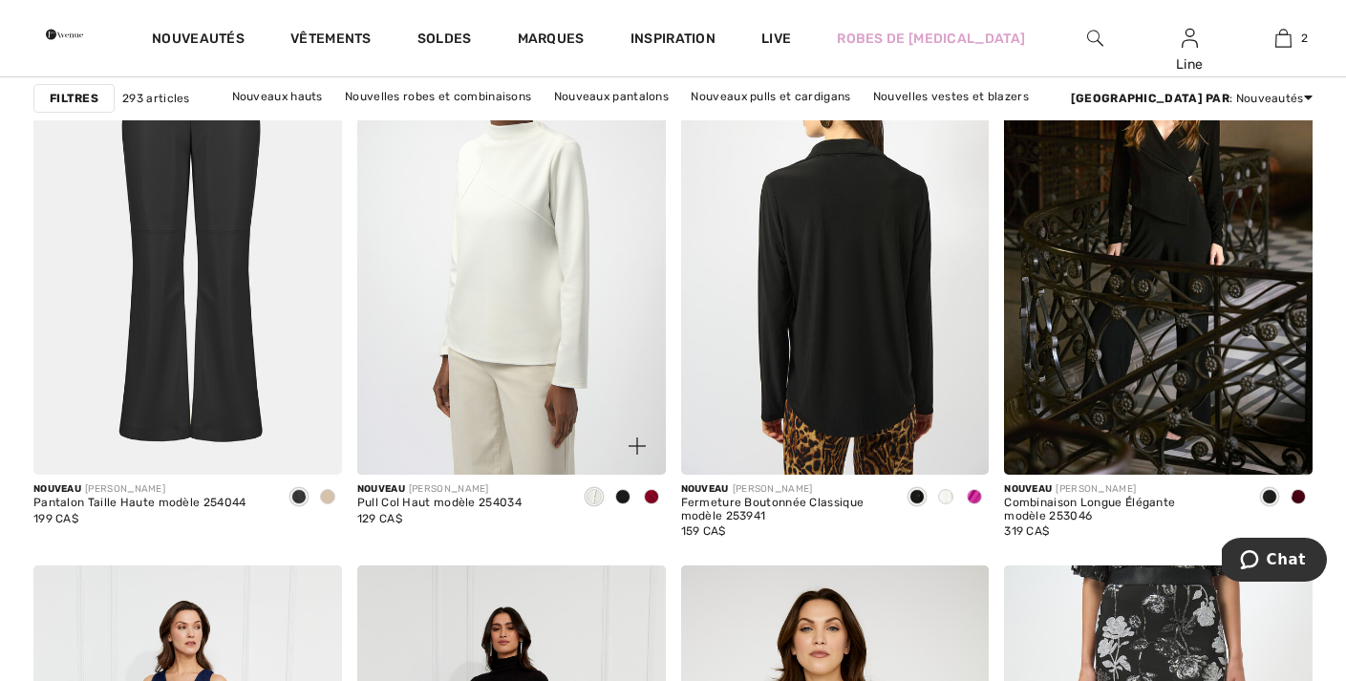
scroll to position [3281, 0]
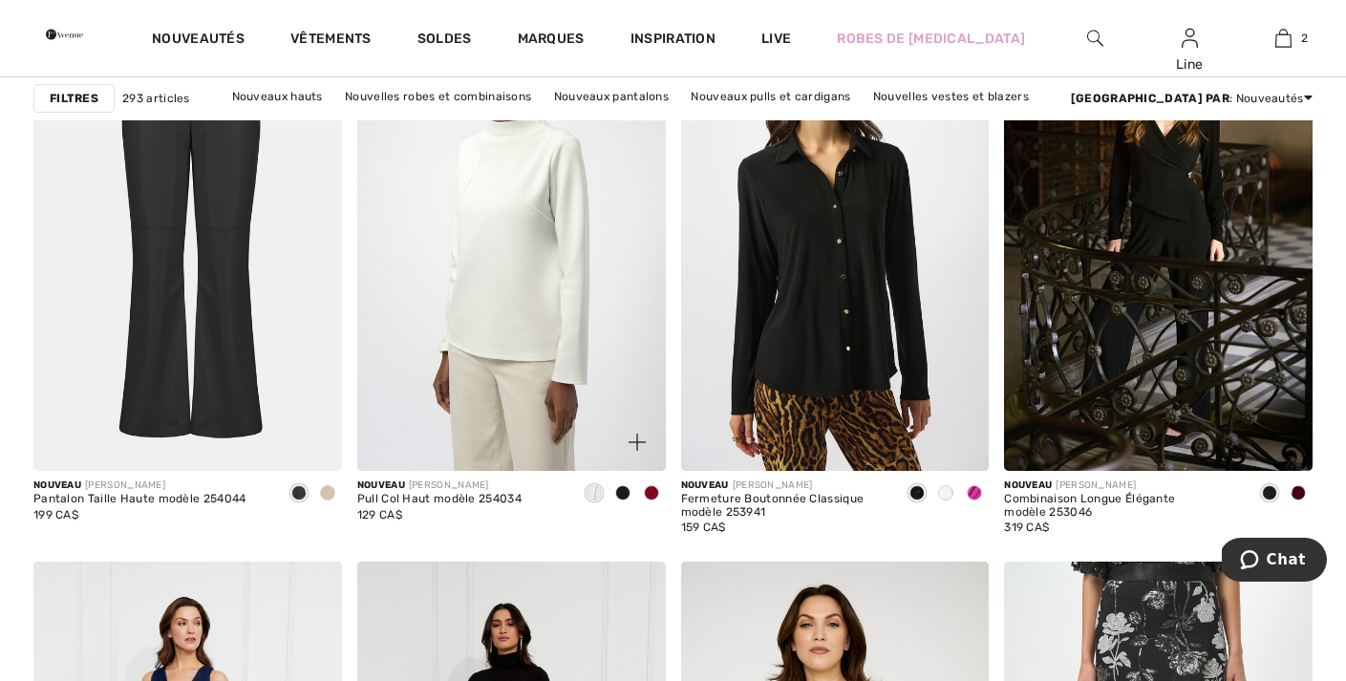
click at [650, 493] on span at bounding box center [651, 492] width 15 height 15
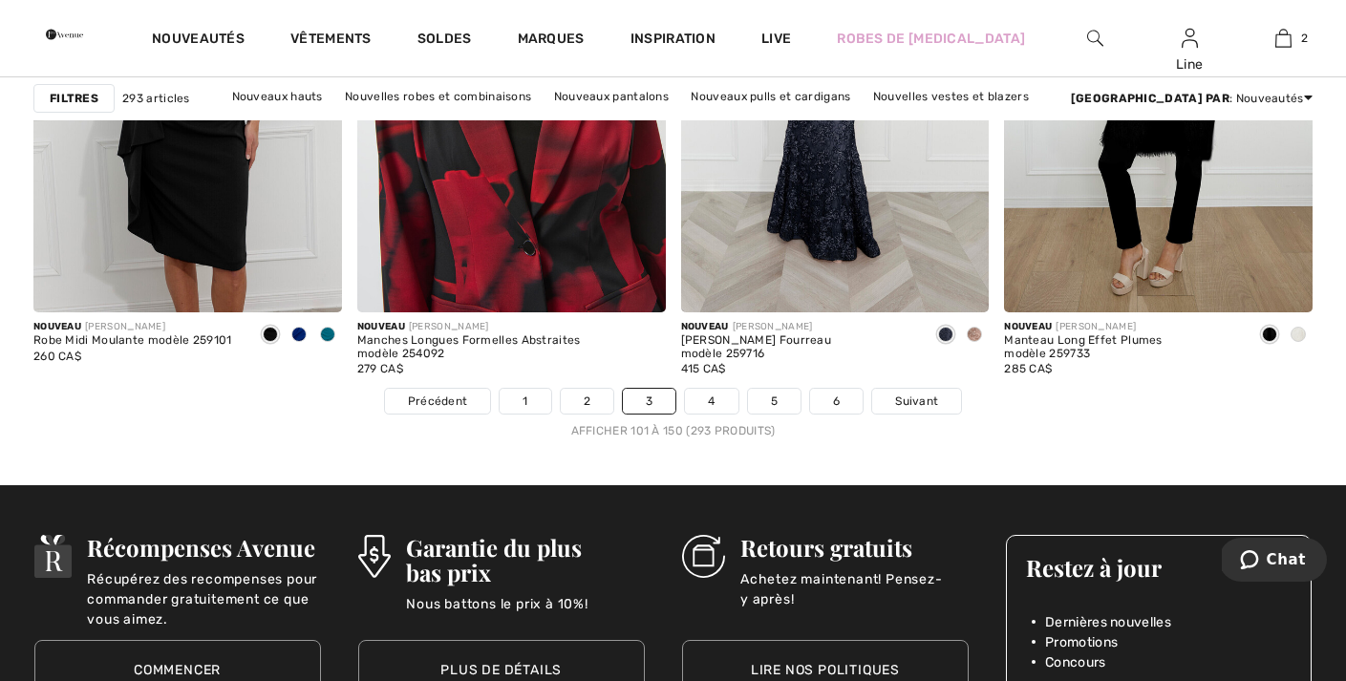
scroll to position [8303, 0]
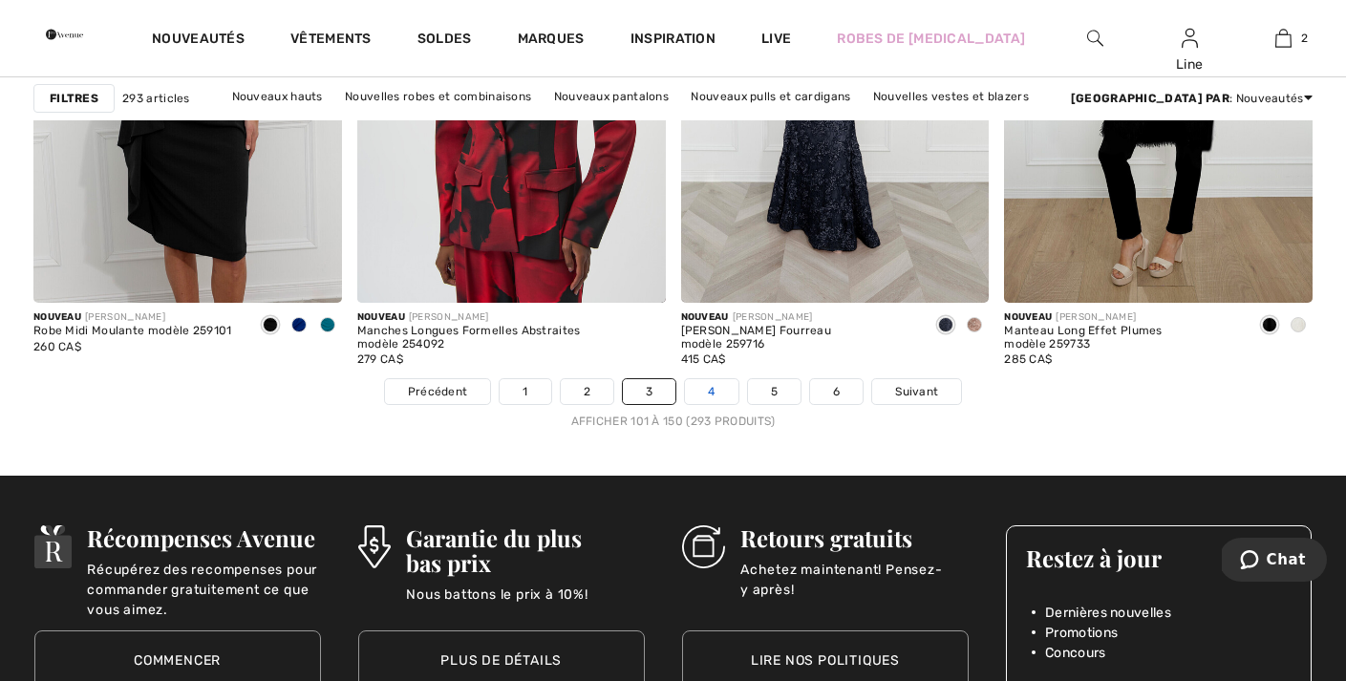
click at [711, 392] on link "4" at bounding box center [711, 391] width 53 height 25
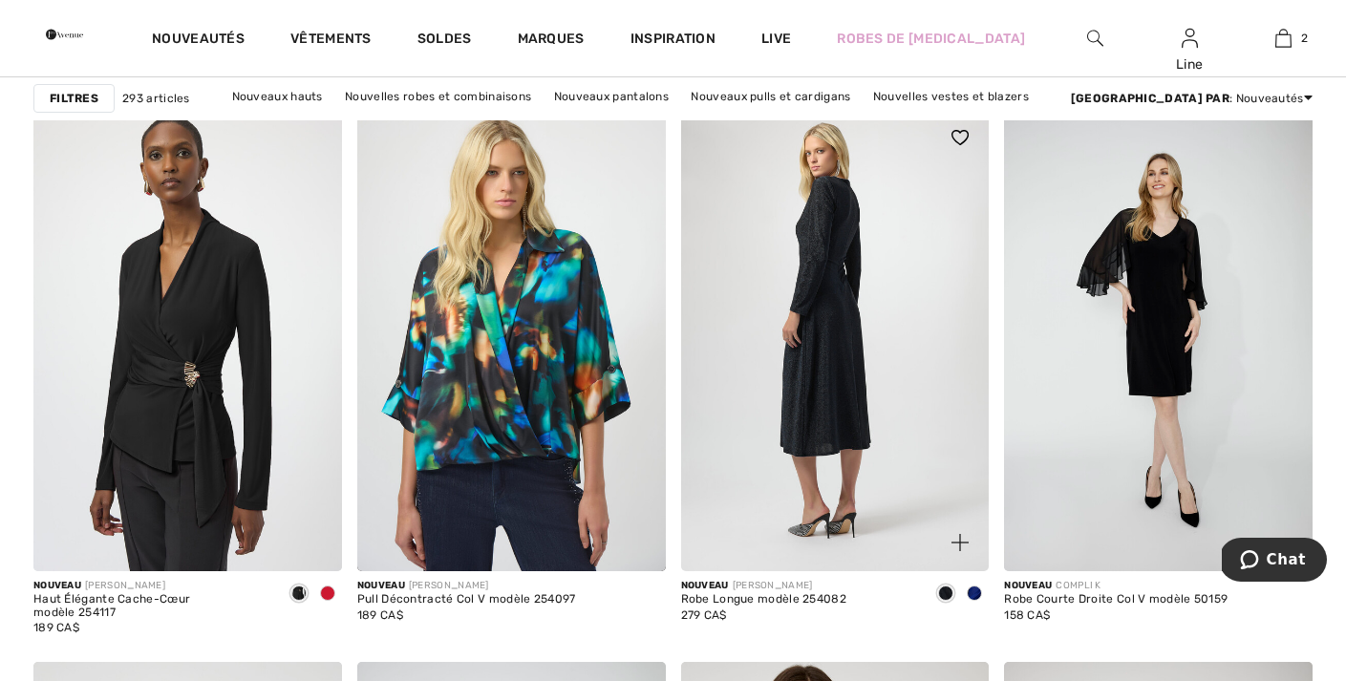
scroll to position [7468, 0]
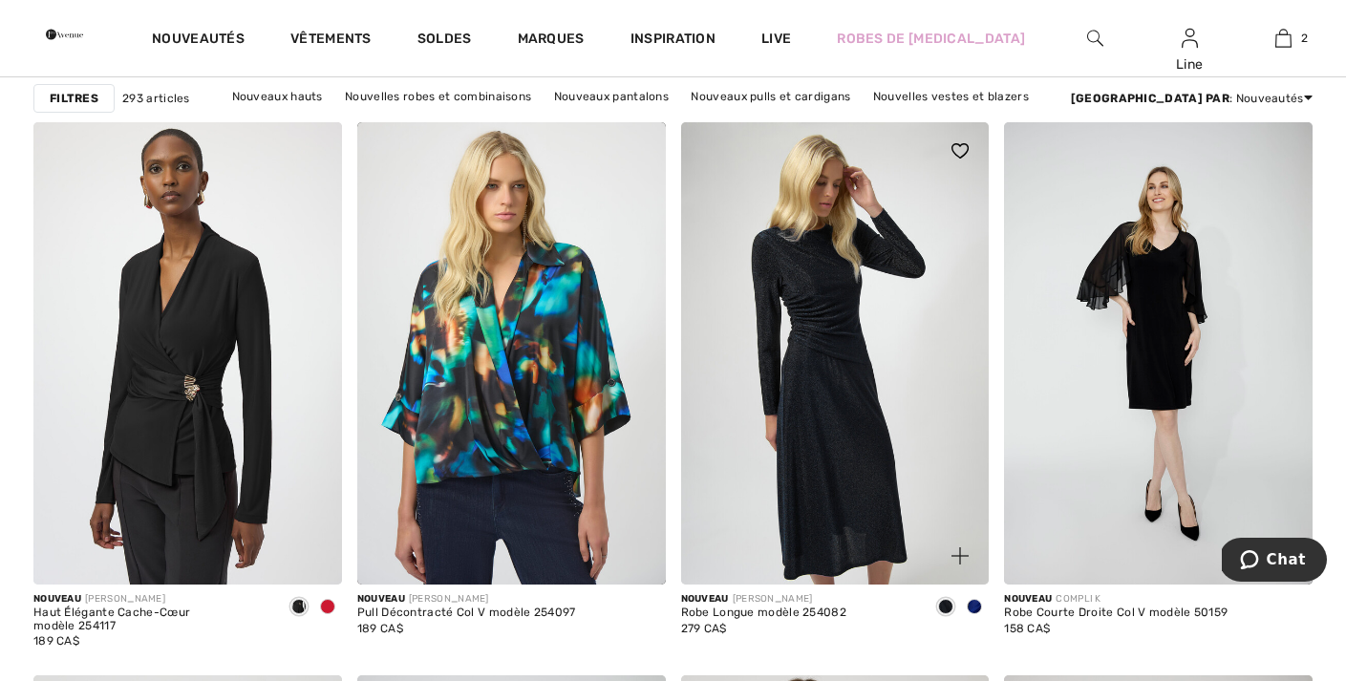
click at [977, 604] on span at bounding box center [974, 606] width 15 height 15
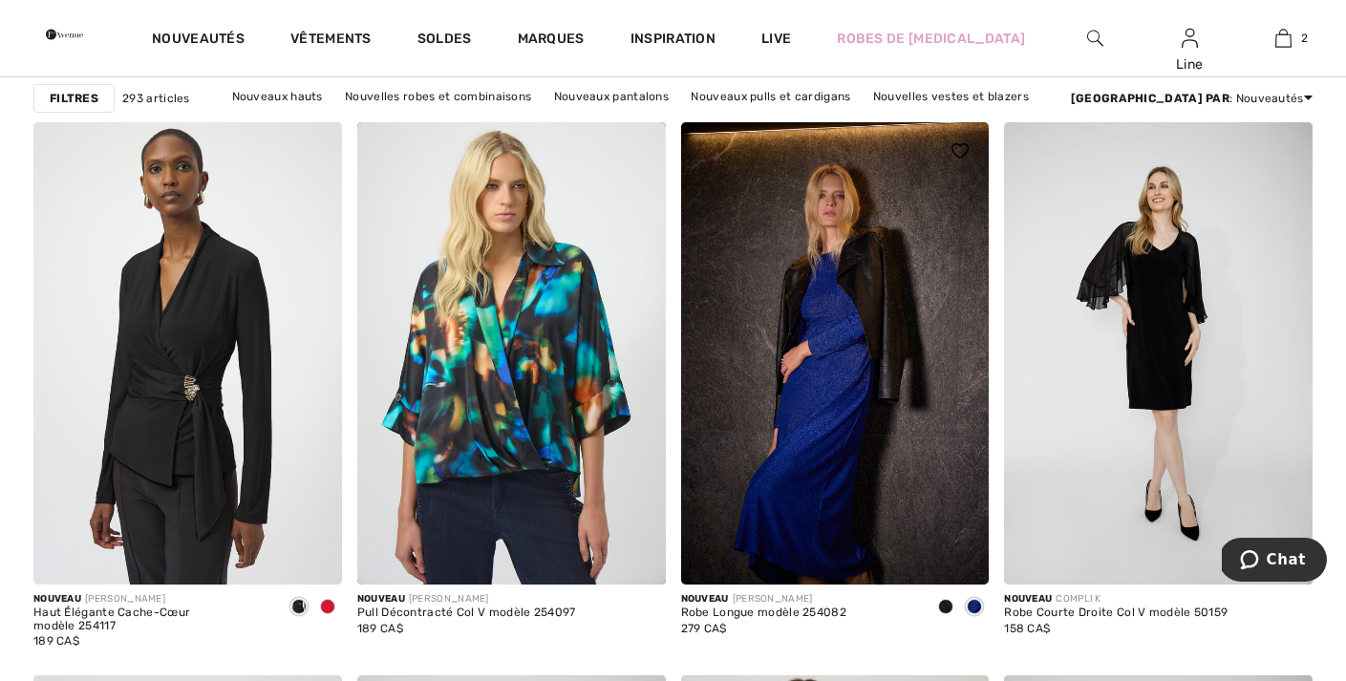
click at [950, 601] on span at bounding box center [945, 606] width 15 height 15
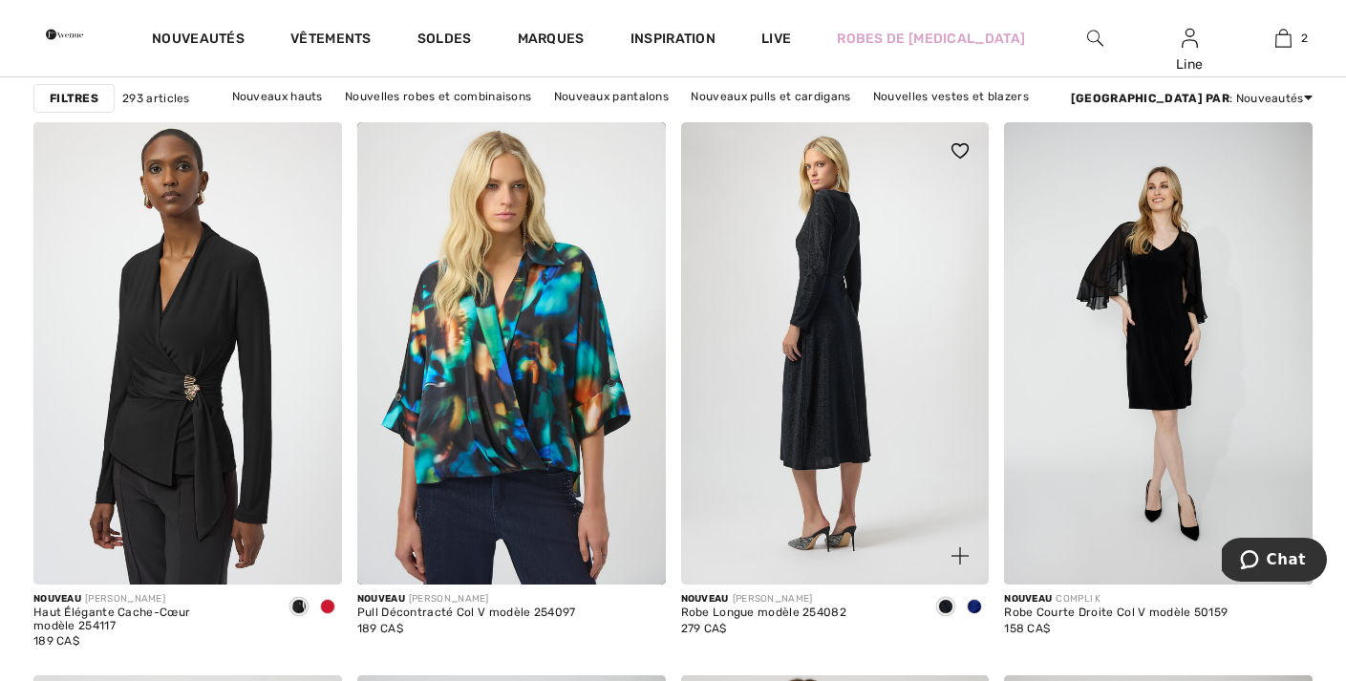
click at [871, 462] on img at bounding box center [835, 353] width 309 height 462
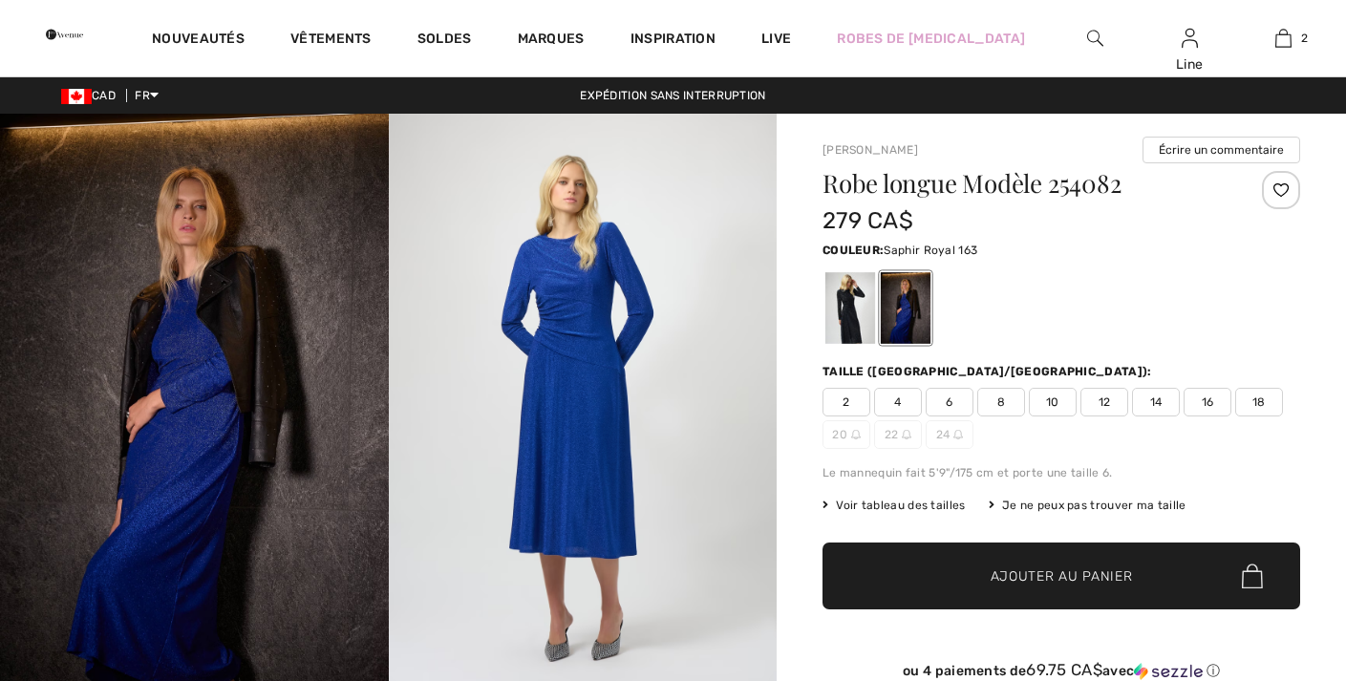
checkbox input "true"
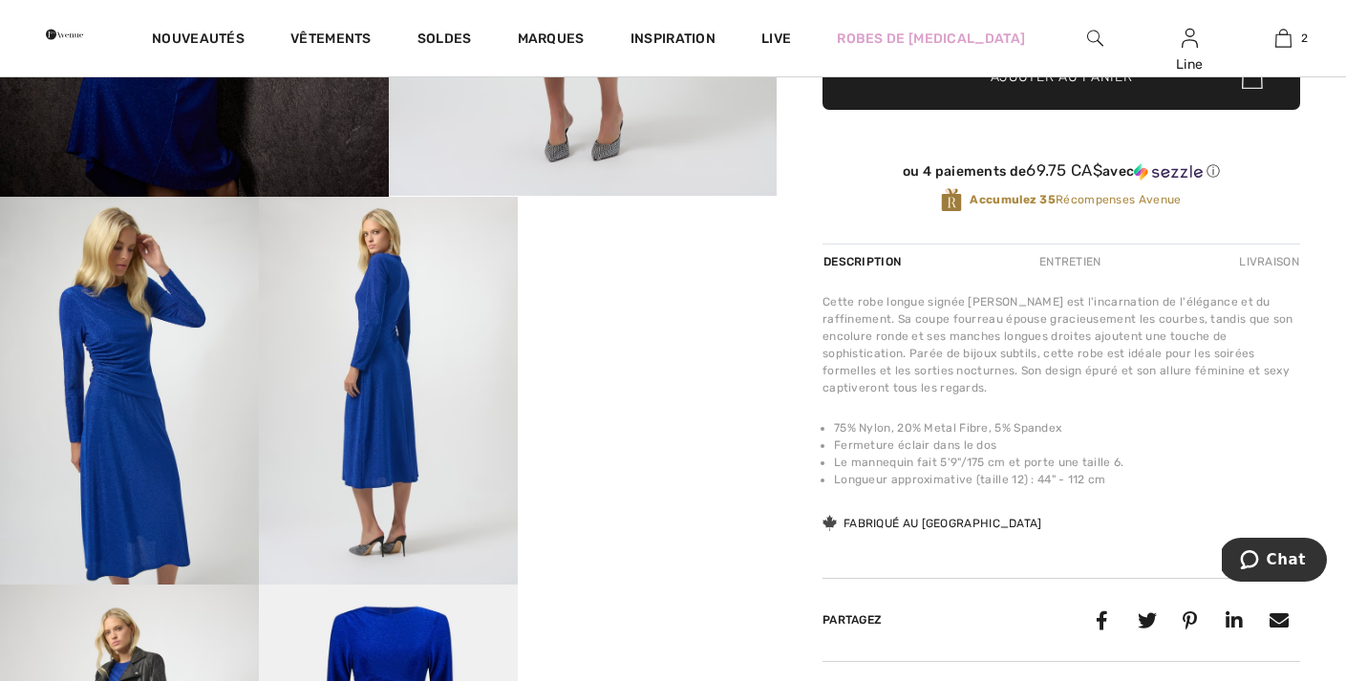
scroll to position [499, 0]
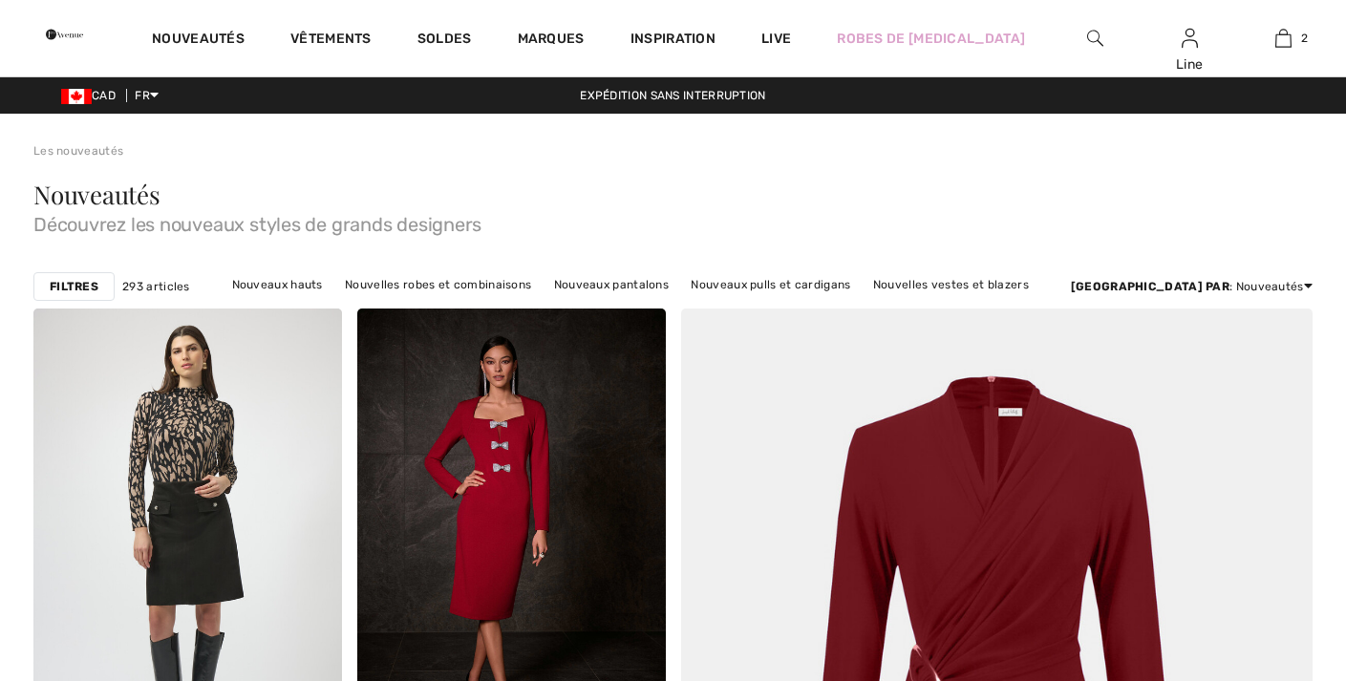
checkbox input "true"
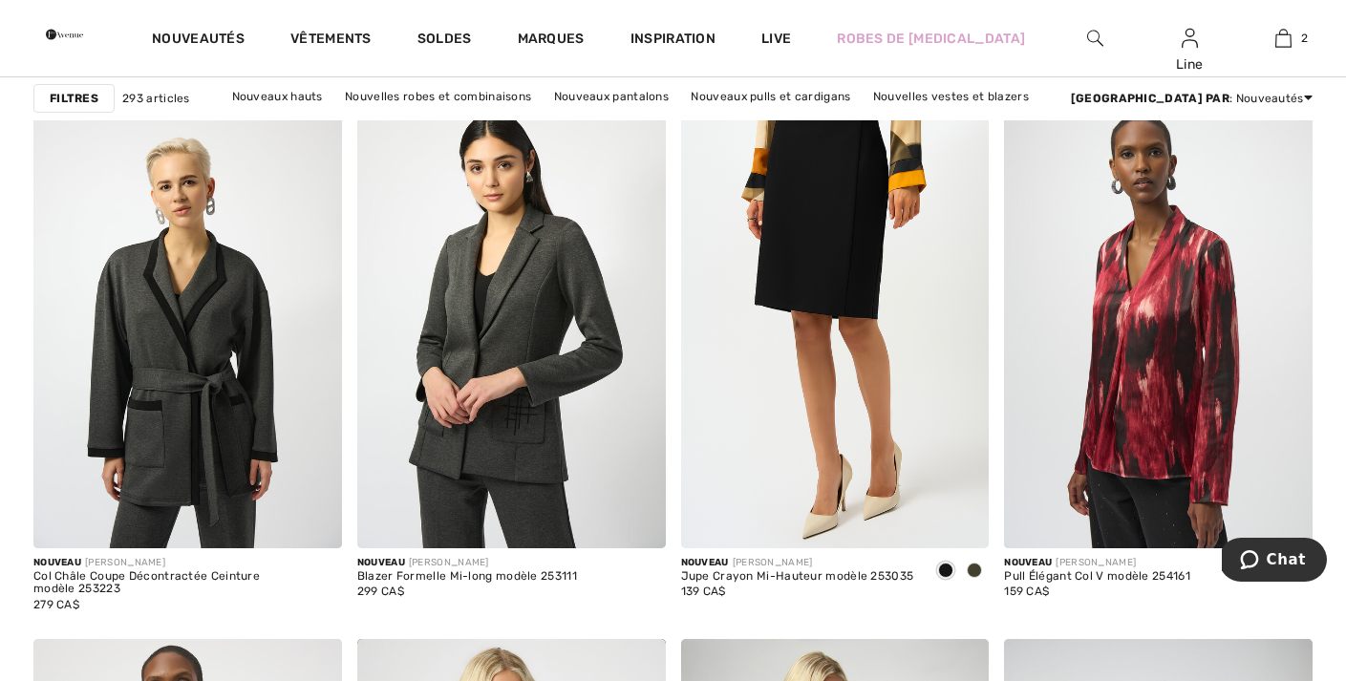
scroll to position [6952, 0]
click at [973, 567] on span at bounding box center [974, 569] width 15 height 15
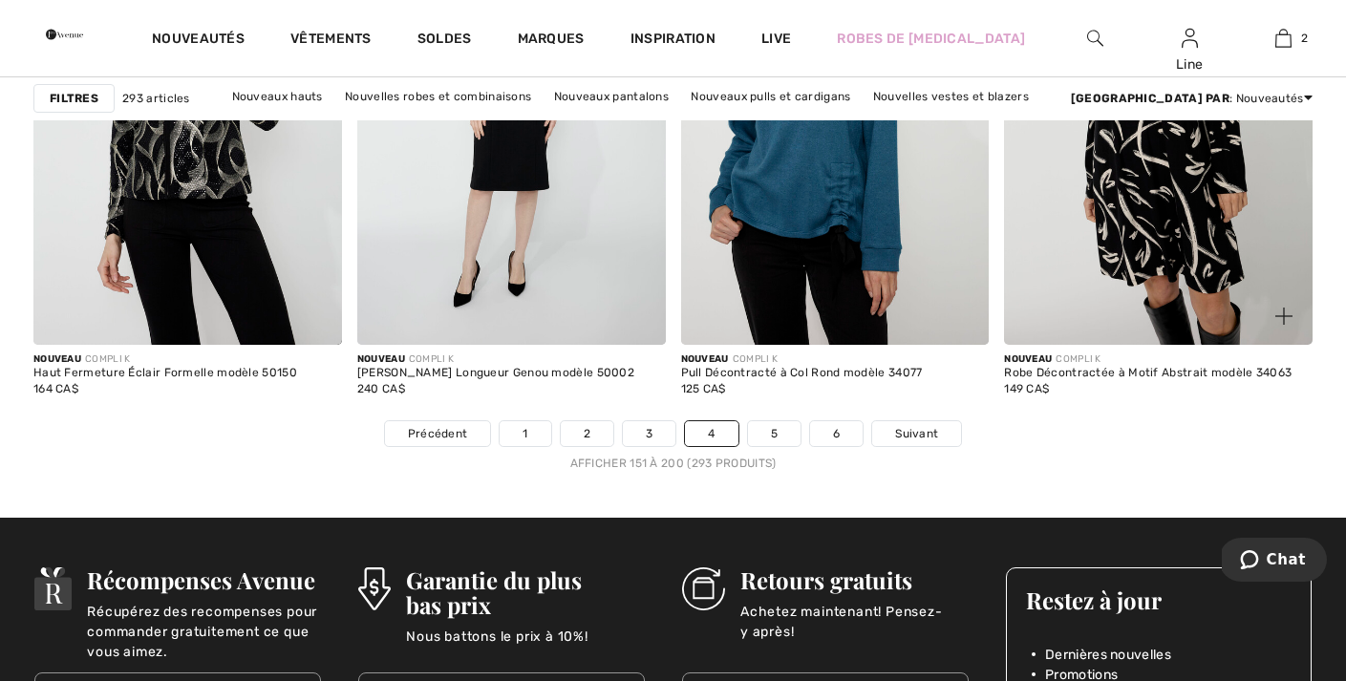
scroll to position [8294, 0]
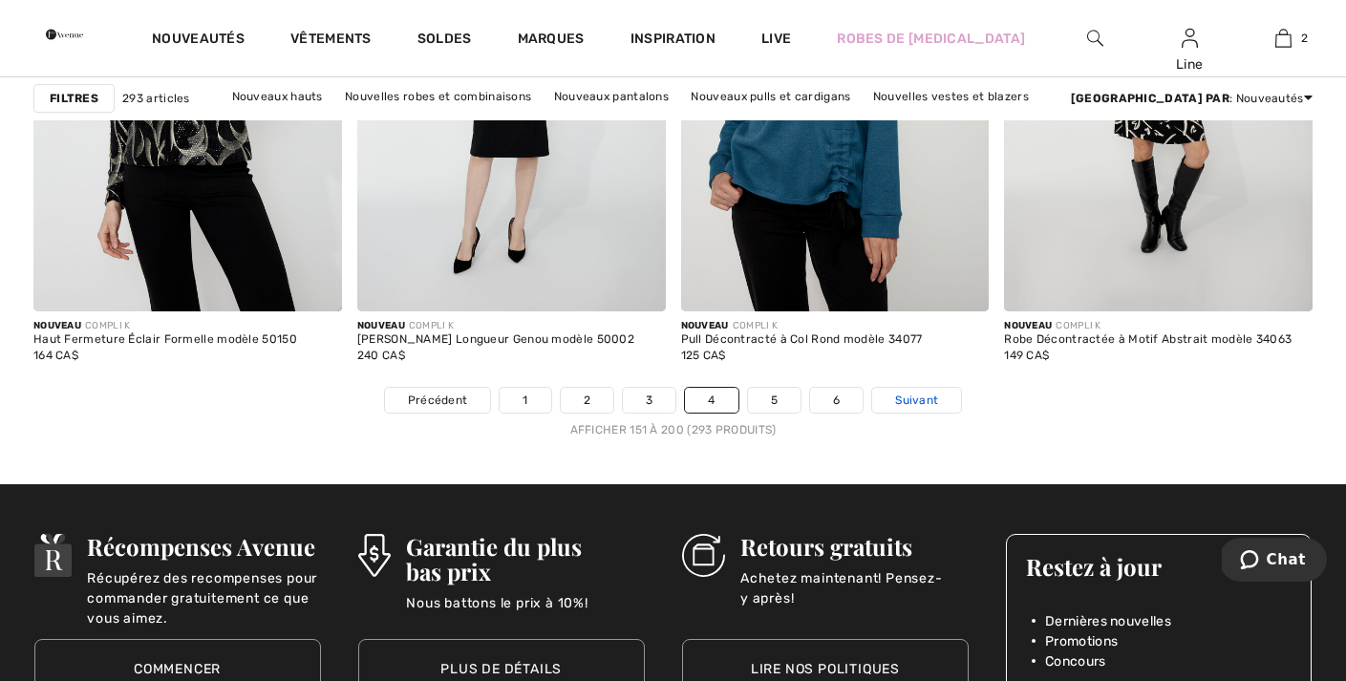
click at [917, 398] on span "Suivant" at bounding box center [916, 400] width 43 height 17
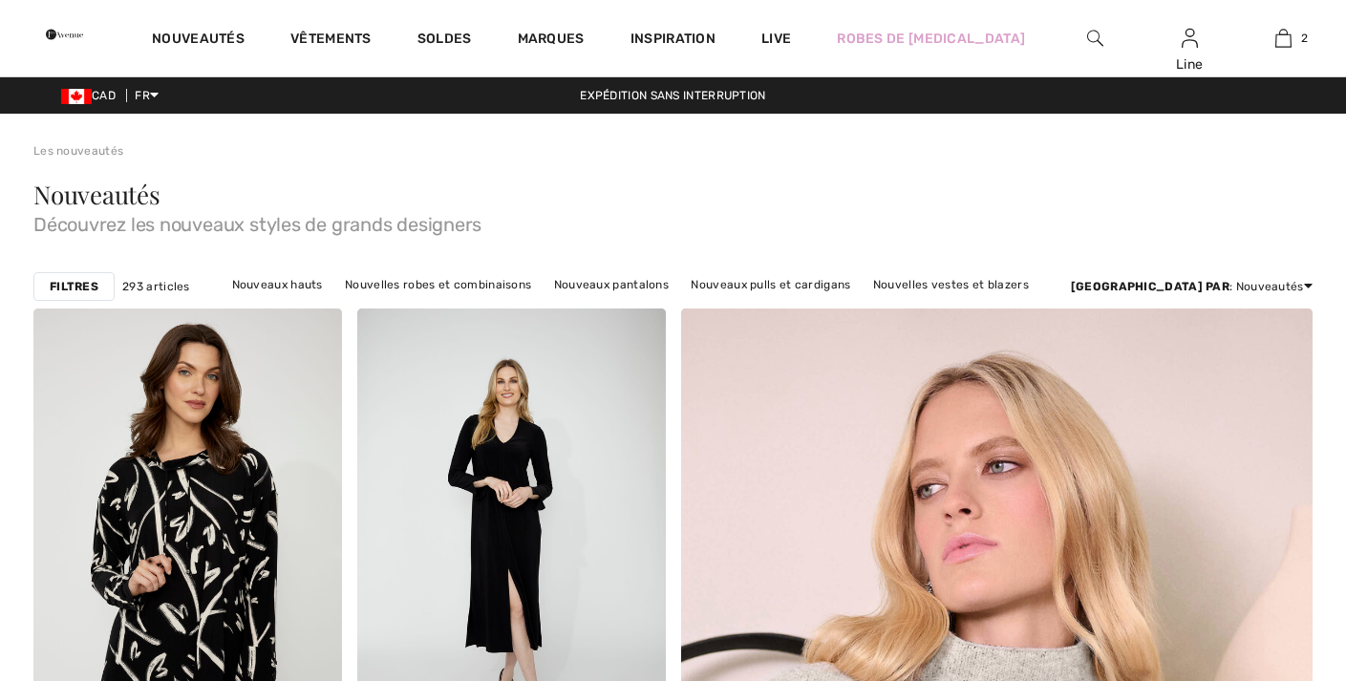
checkbox input "true"
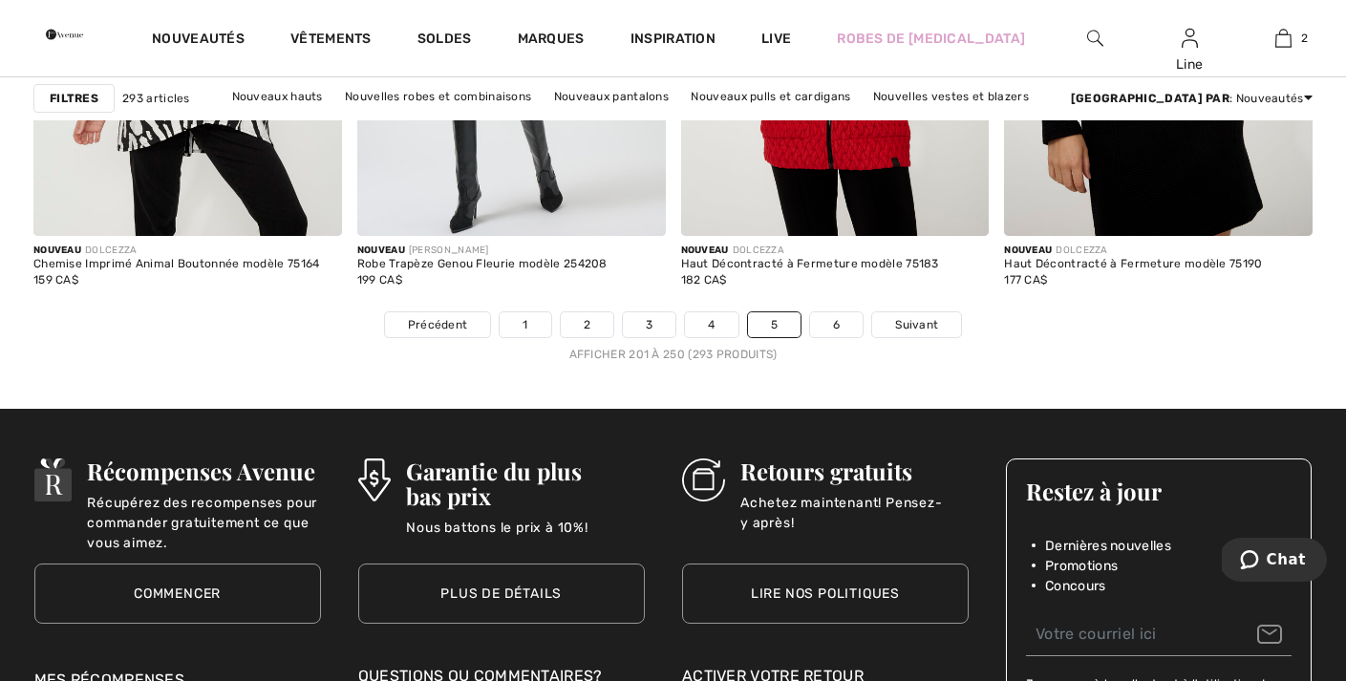
scroll to position [8371, 0]
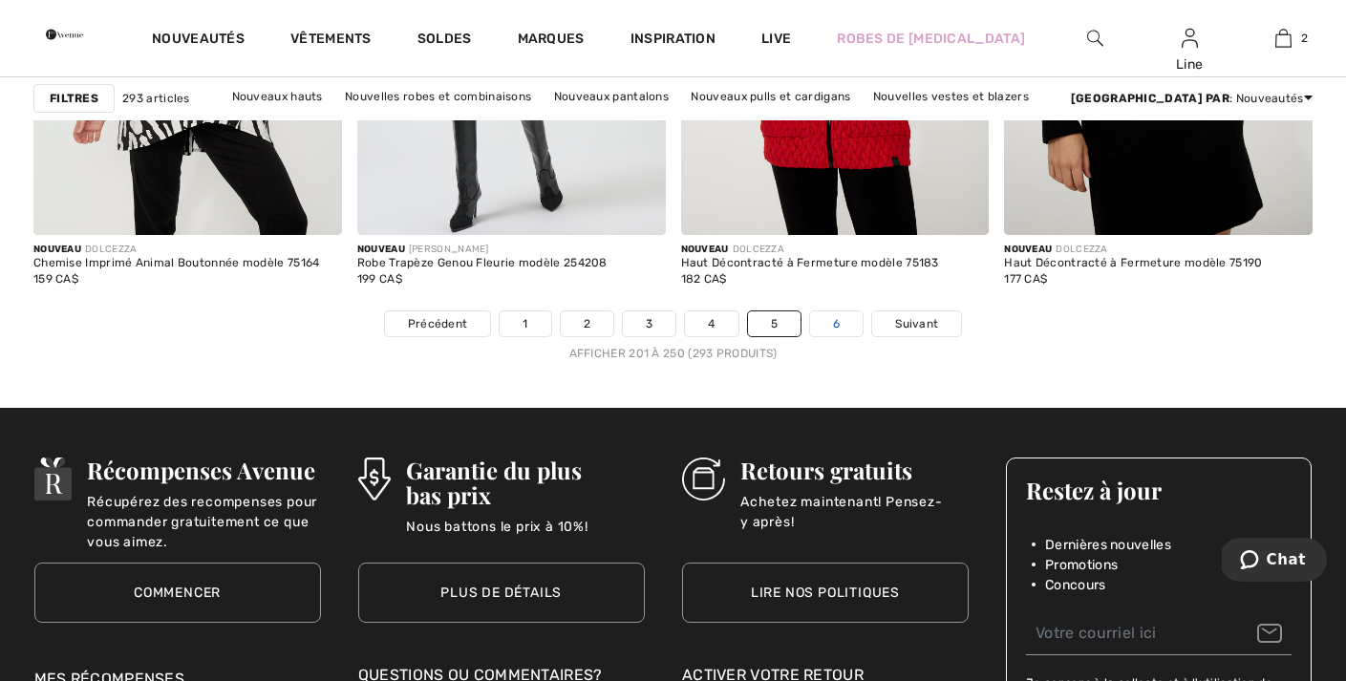
click at [830, 328] on link "6" at bounding box center [836, 323] width 53 height 25
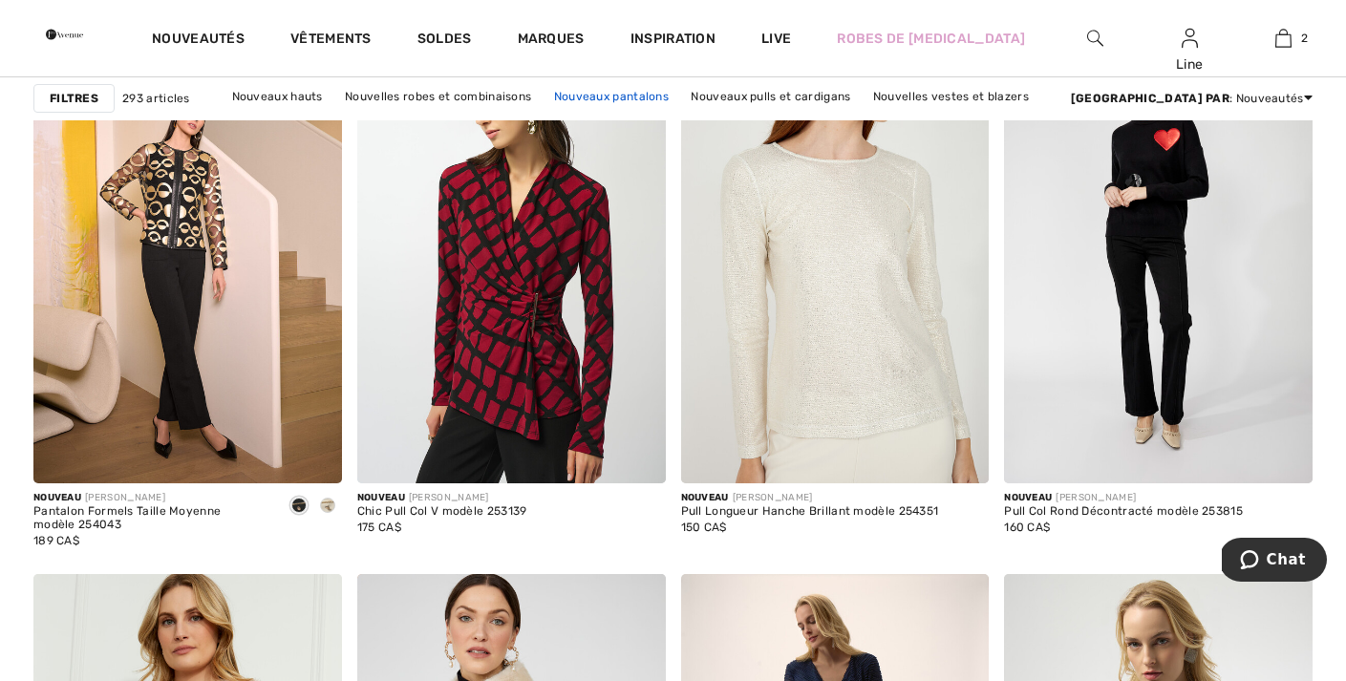
scroll to position [5680, 0]
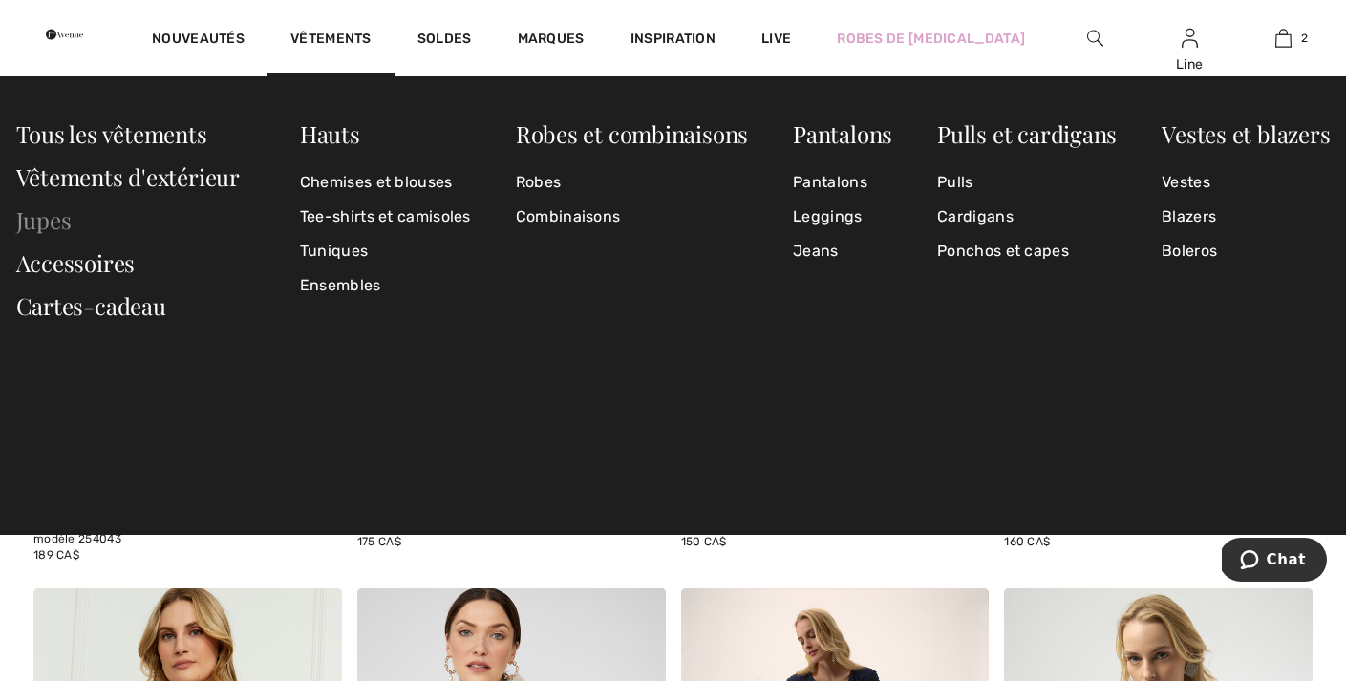
click at [41, 222] on link "Jupes" at bounding box center [43, 219] width 55 height 31
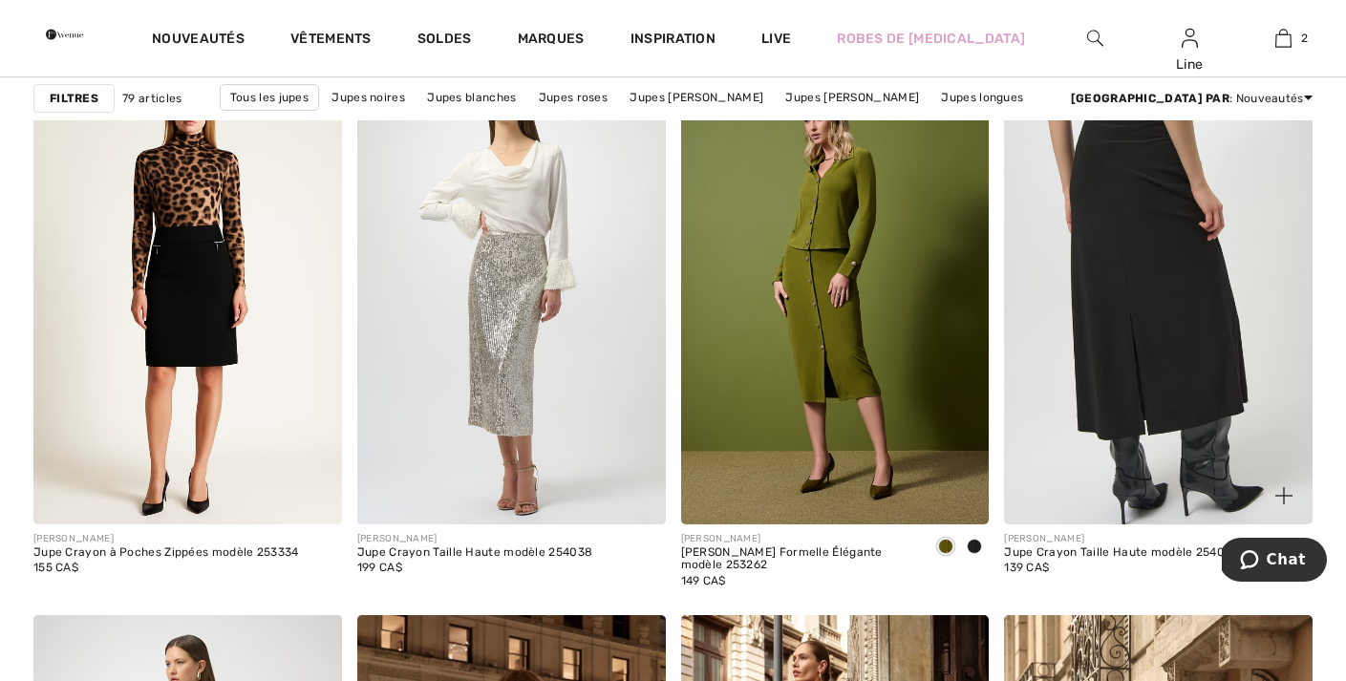
scroll to position [2660, 0]
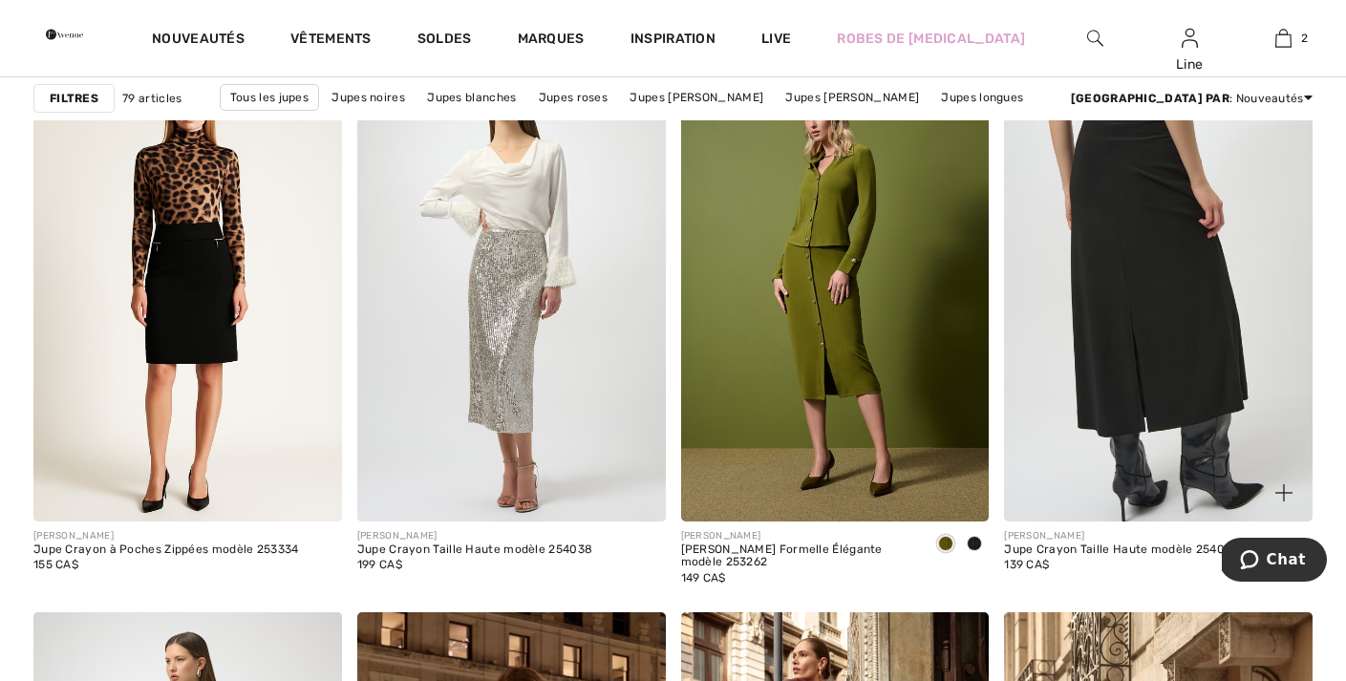
click at [1077, 288] on img at bounding box center [1158, 290] width 309 height 462
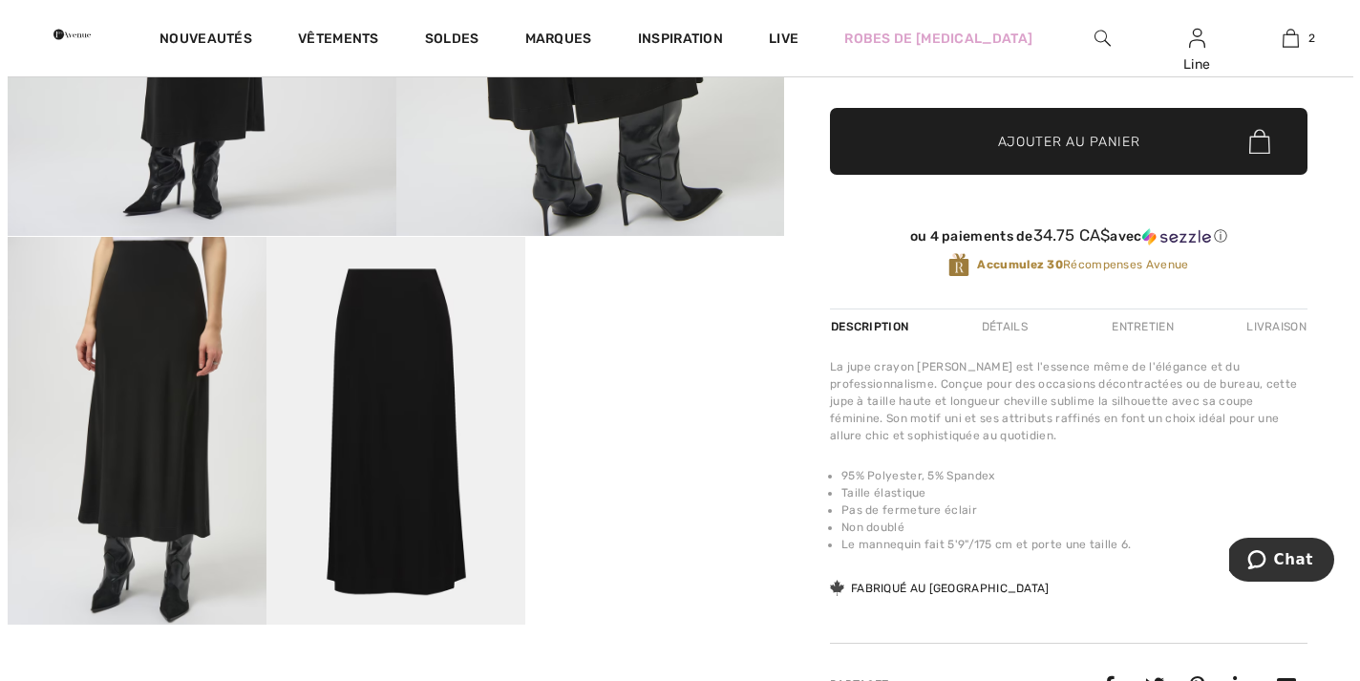
scroll to position [469, 0]
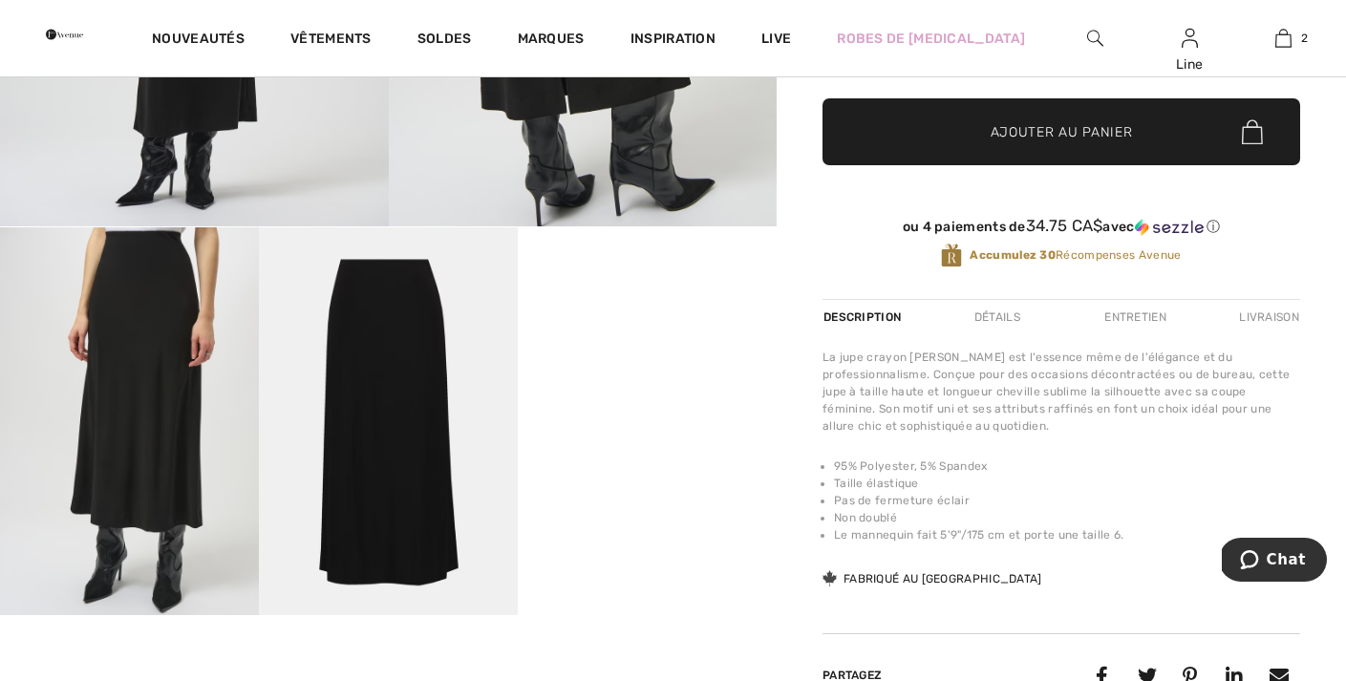
click at [177, 480] on img at bounding box center [129, 421] width 259 height 388
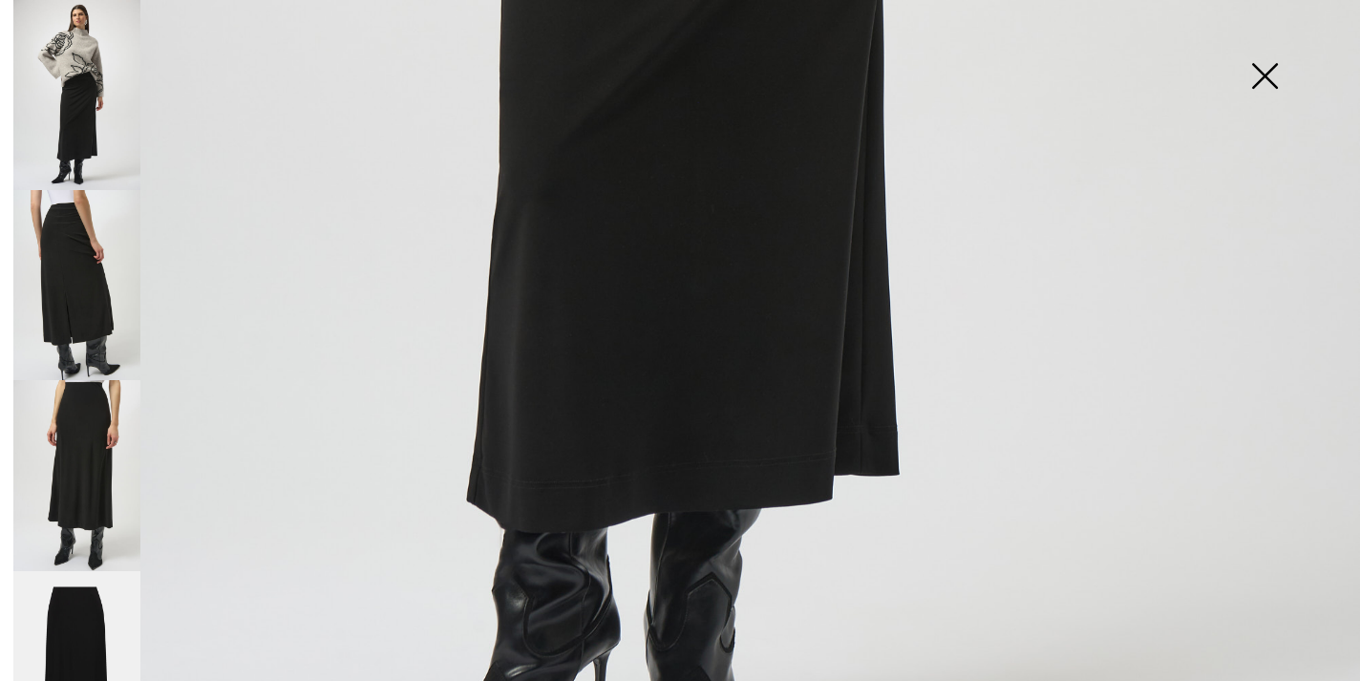
scroll to position [1199, 0]
click at [86, 307] on img at bounding box center [76, 285] width 127 height 190
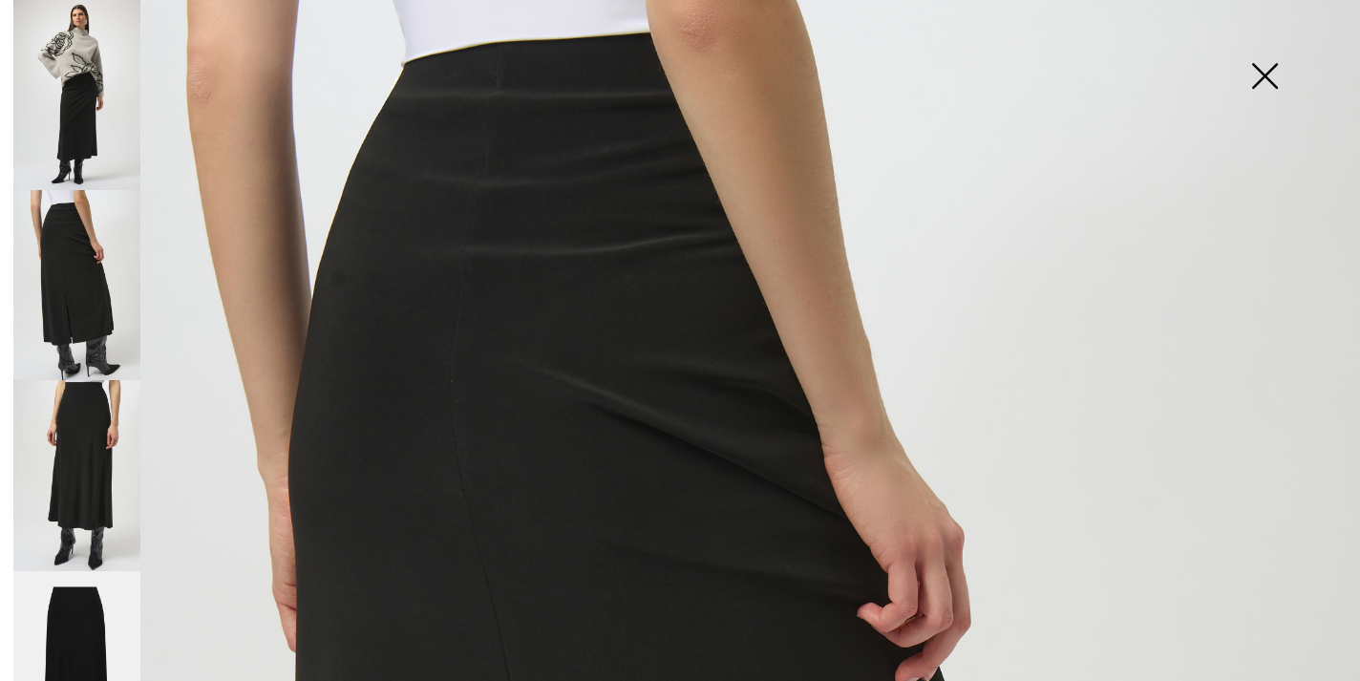
scroll to position [23, 0]
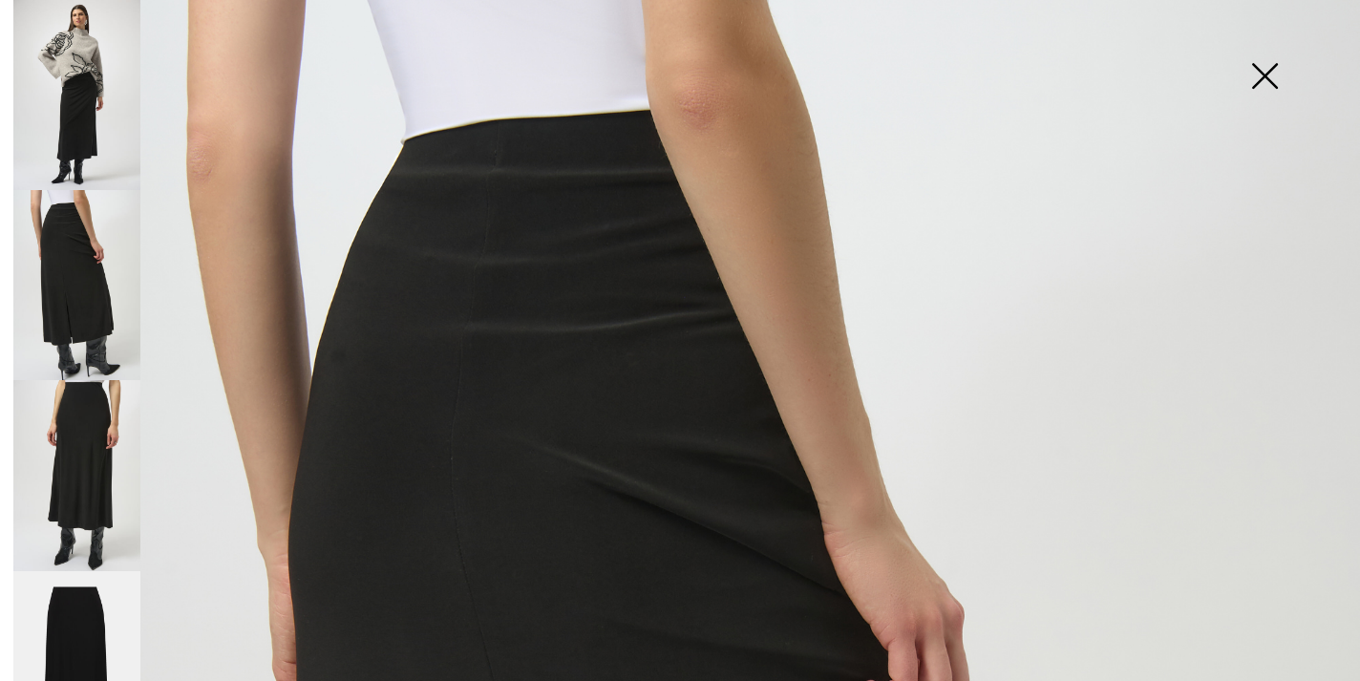
click at [90, 467] on img at bounding box center [76, 475] width 127 height 190
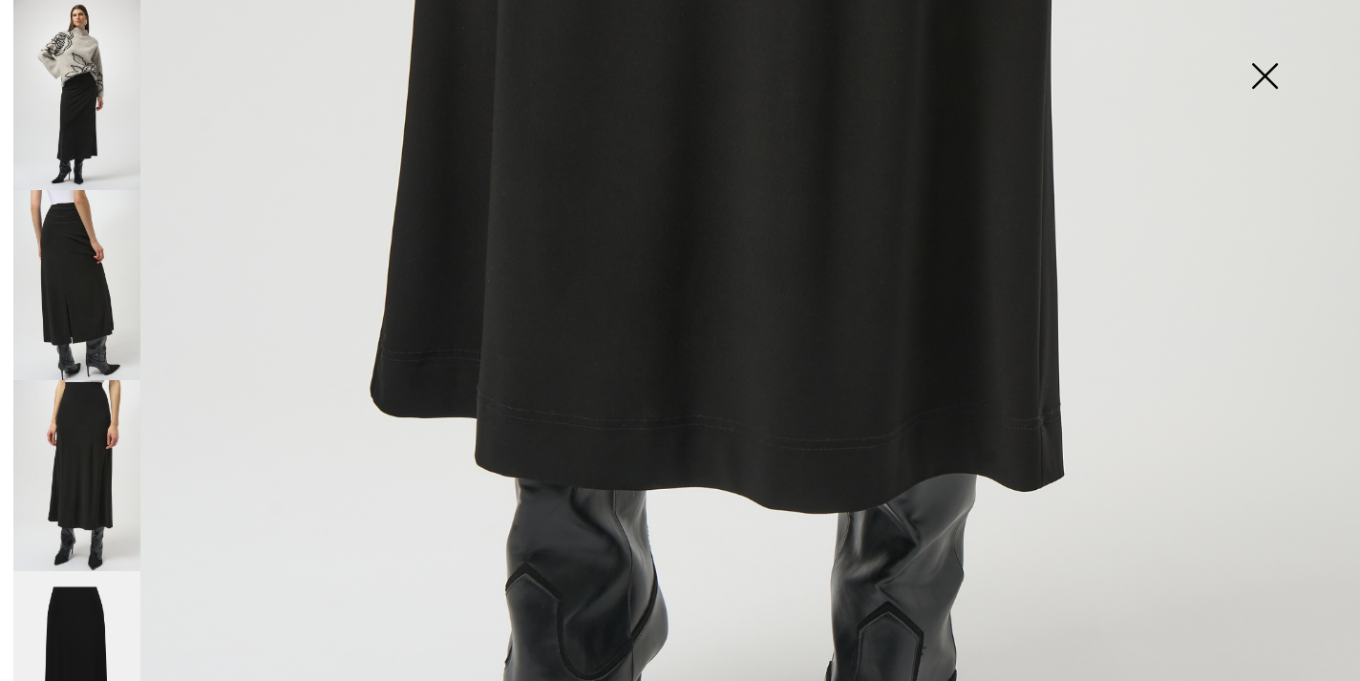
scroll to position [1092, 0]
click at [98, 628] on img at bounding box center [76, 666] width 127 height 191
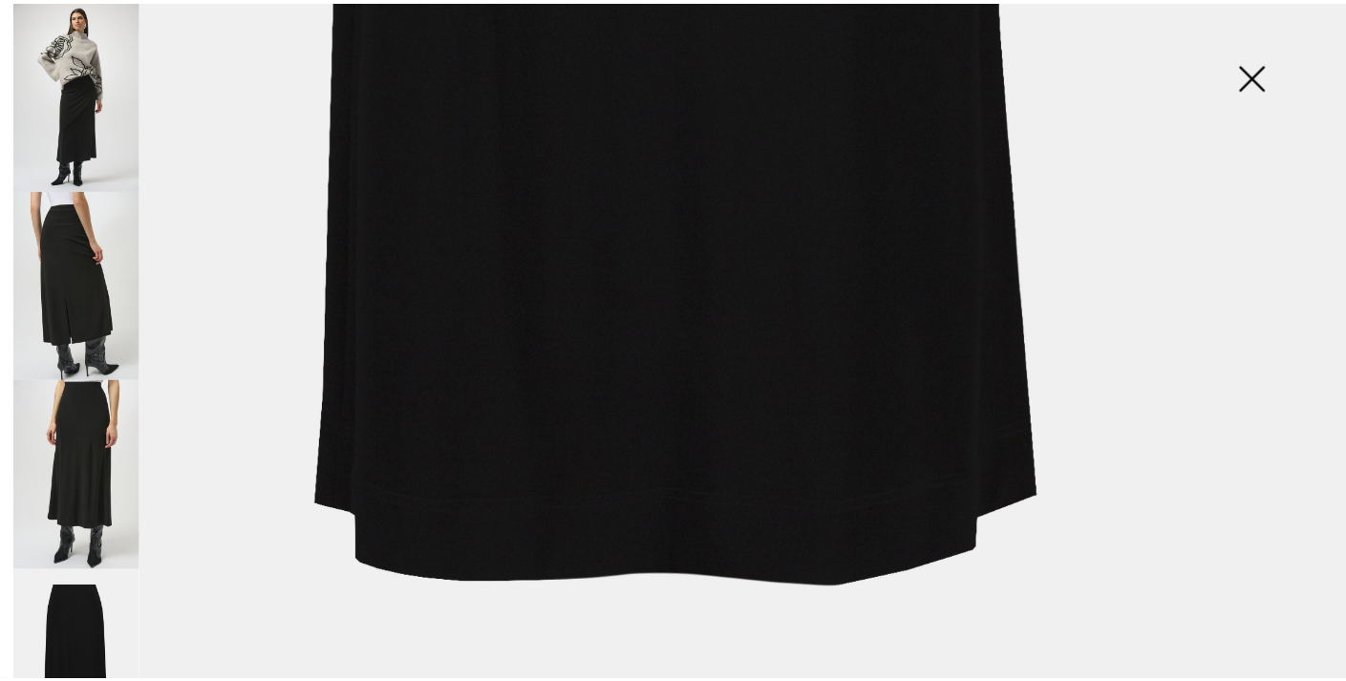
scroll to position [1298, 0]
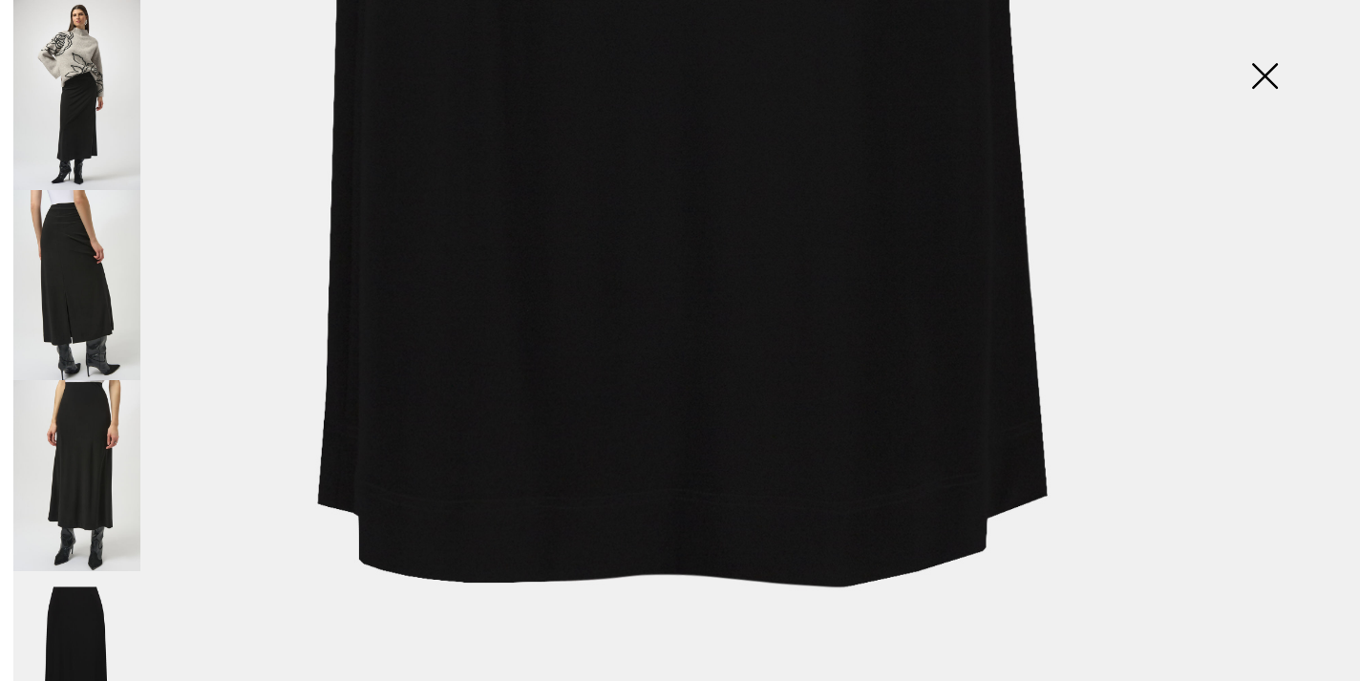
click at [1262, 73] on img at bounding box center [1265, 78] width 96 height 98
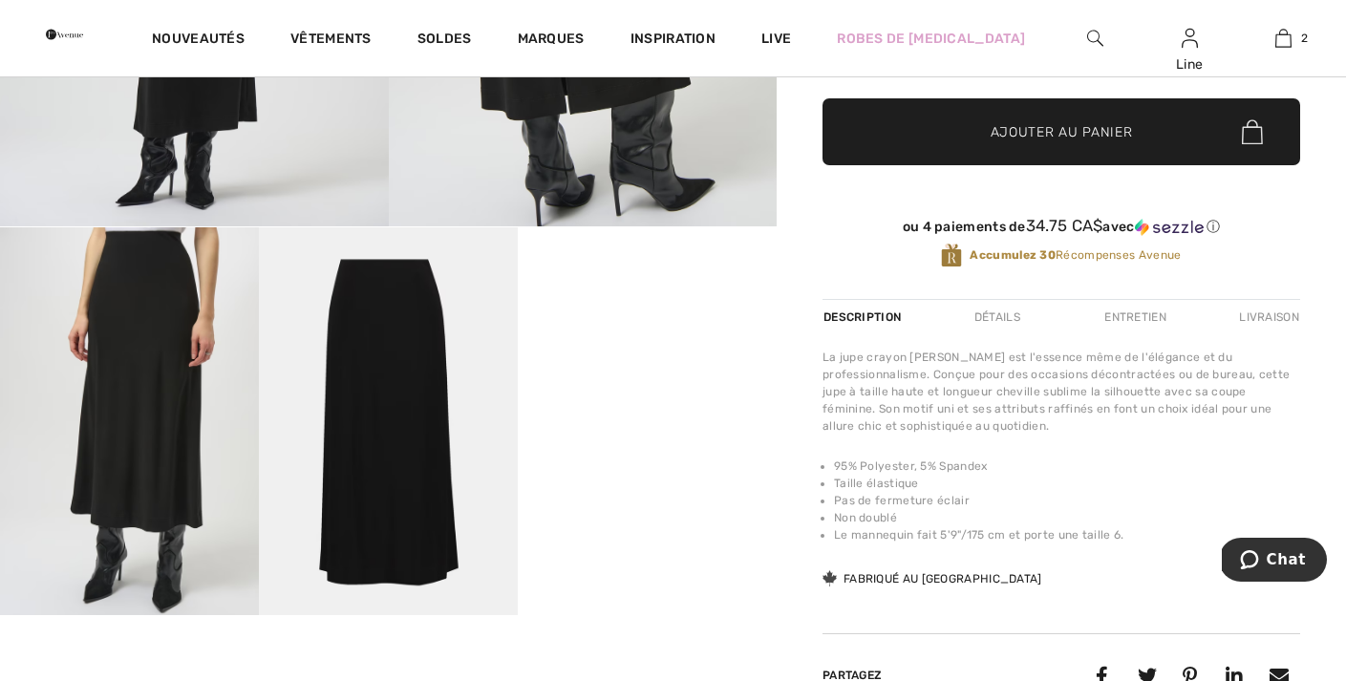
click at [648, 357] on video "Your browser does not support the video tag." at bounding box center [647, 292] width 259 height 130
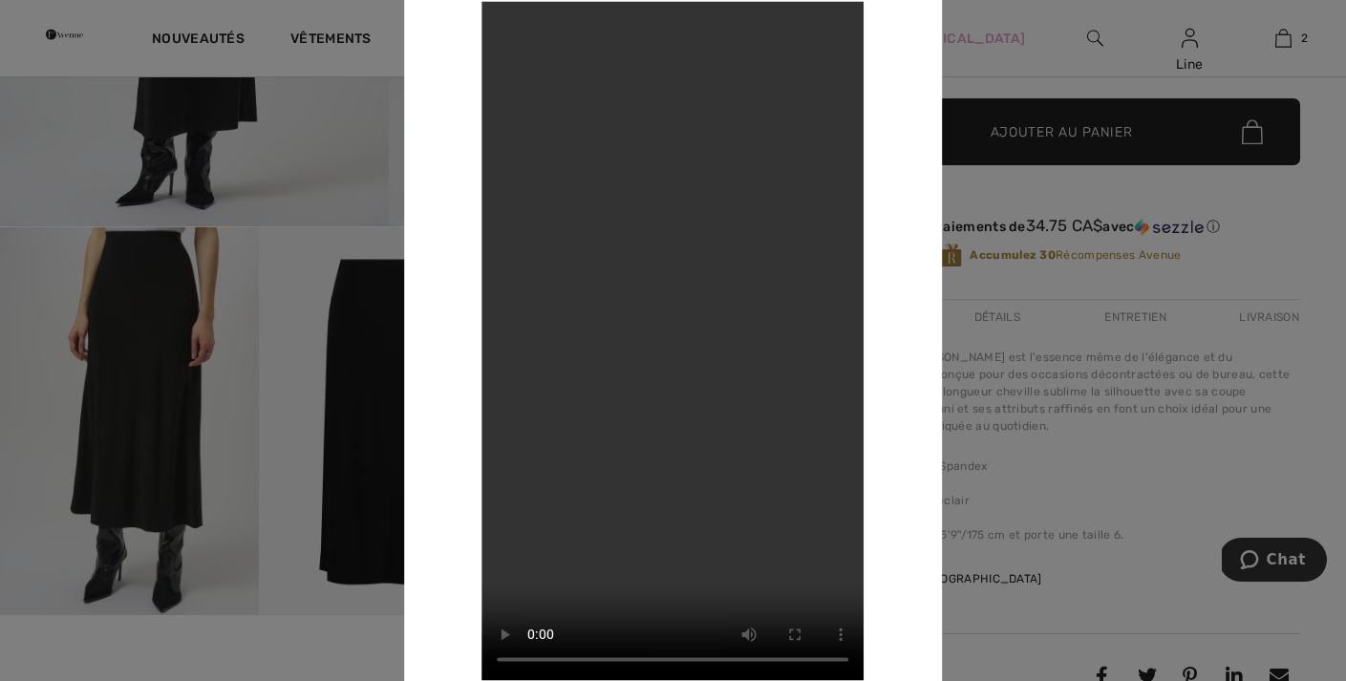
click at [1048, 483] on div at bounding box center [673, 340] width 1346 height 681
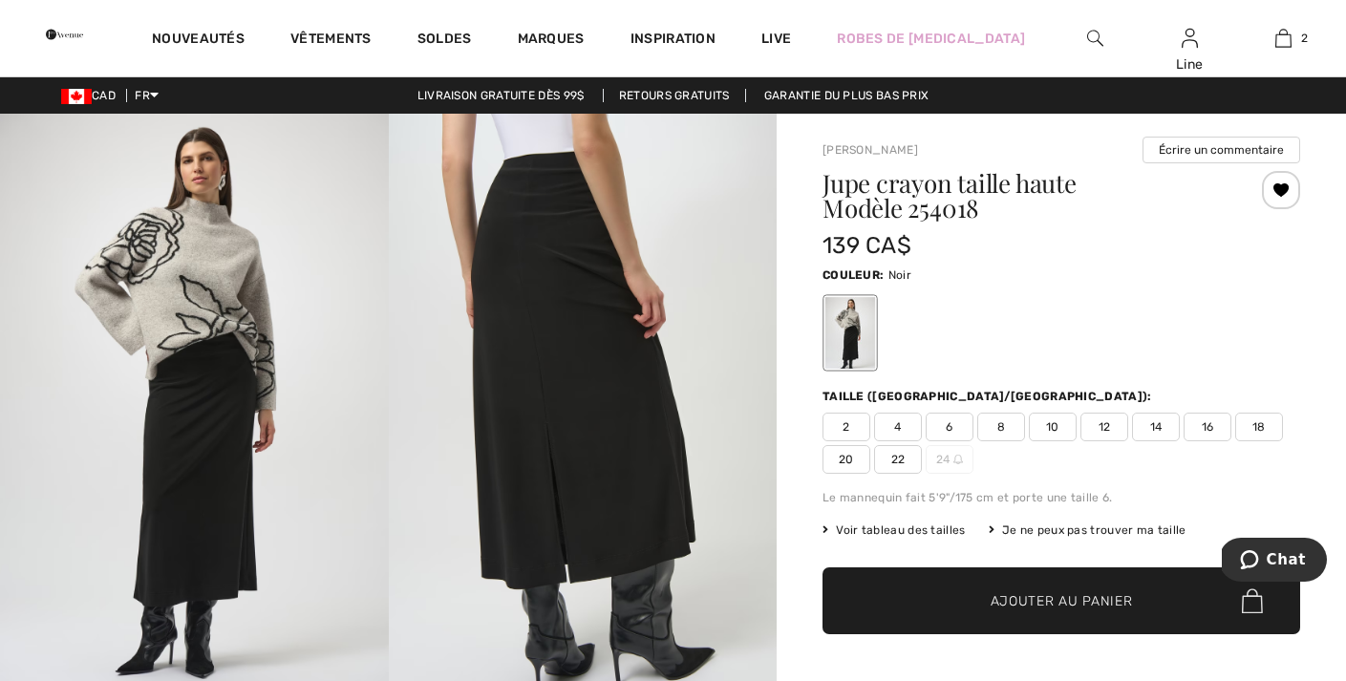
scroll to position [0, 0]
click at [937, 525] on span "Voir tableau des tailles" at bounding box center [894, 530] width 143 height 17
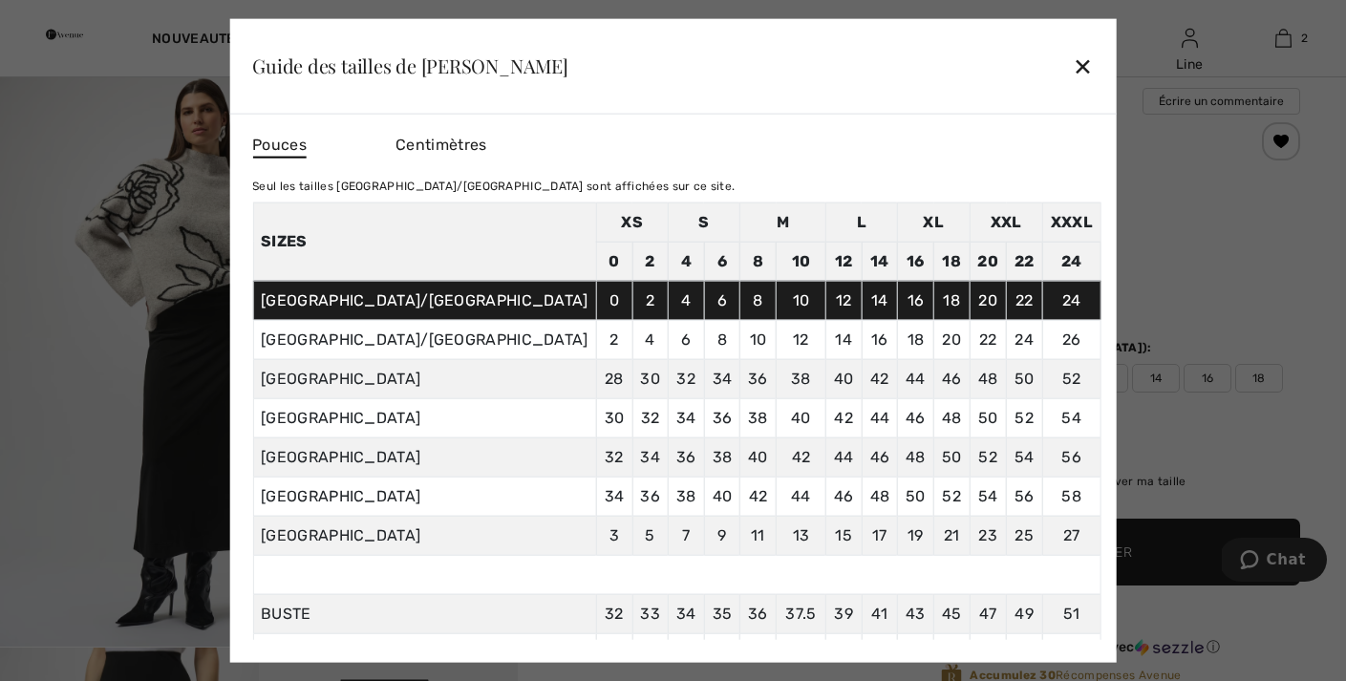
scroll to position [30, 0]
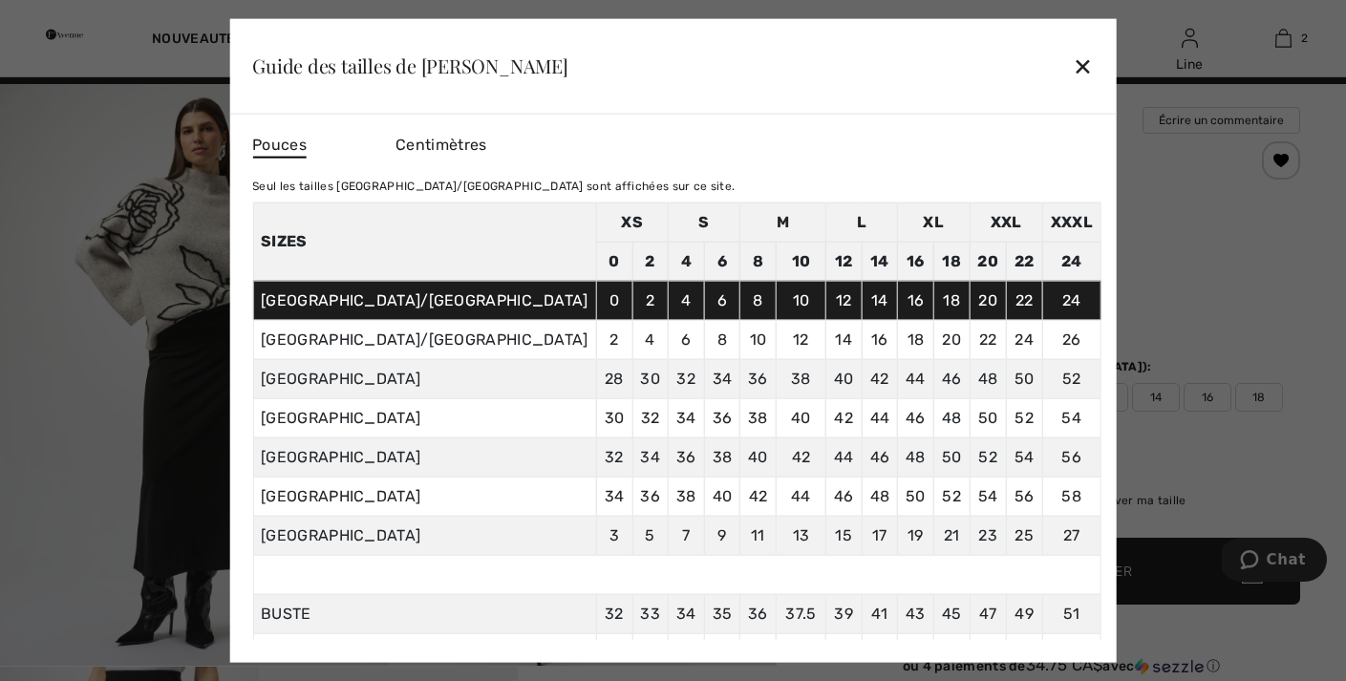
click at [1073, 67] on div "✕" at bounding box center [1083, 66] width 20 height 40
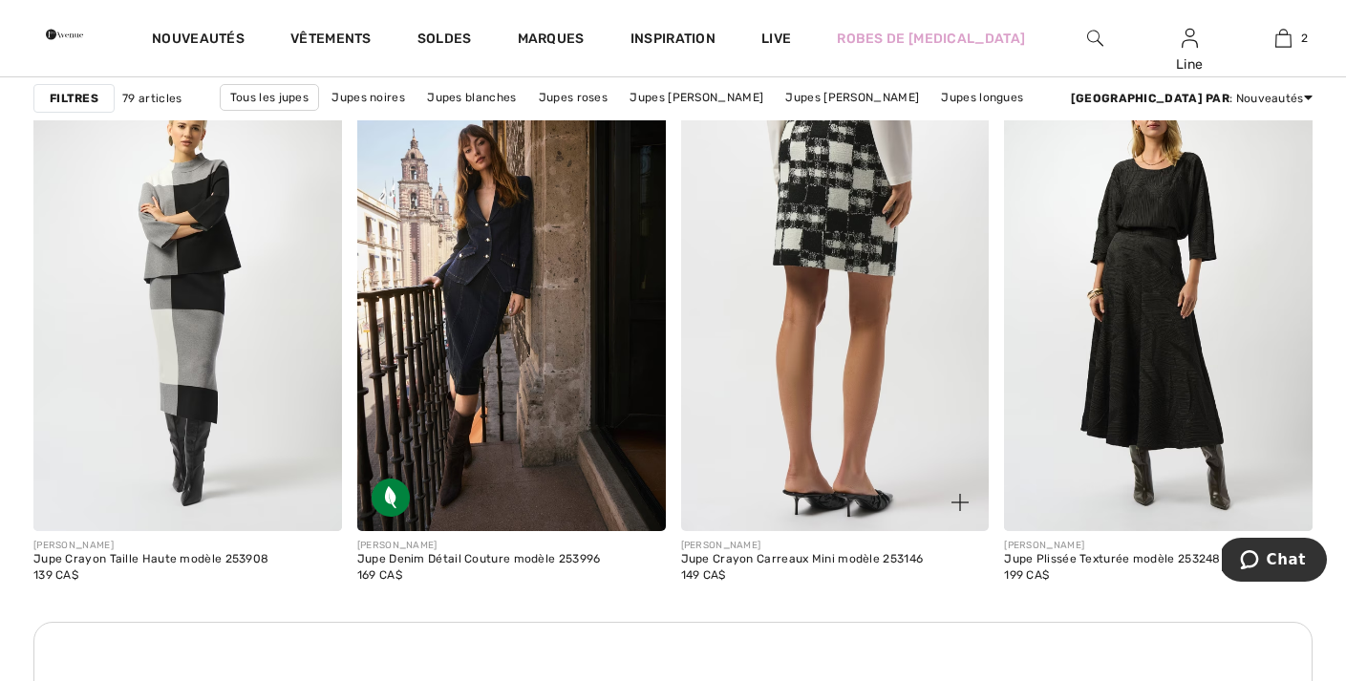
scroll to position [3785, 0]
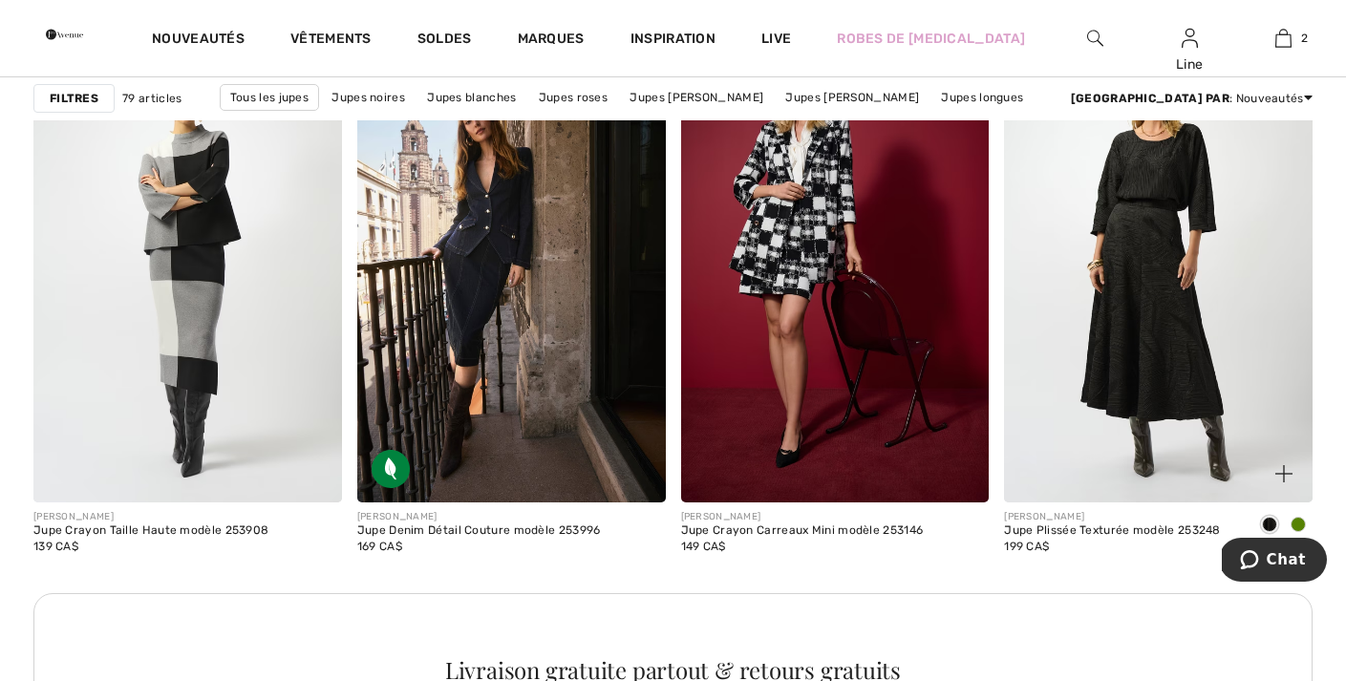
click at [1296, 515] on div at bounding box center [1298, 526] width 29 height 32
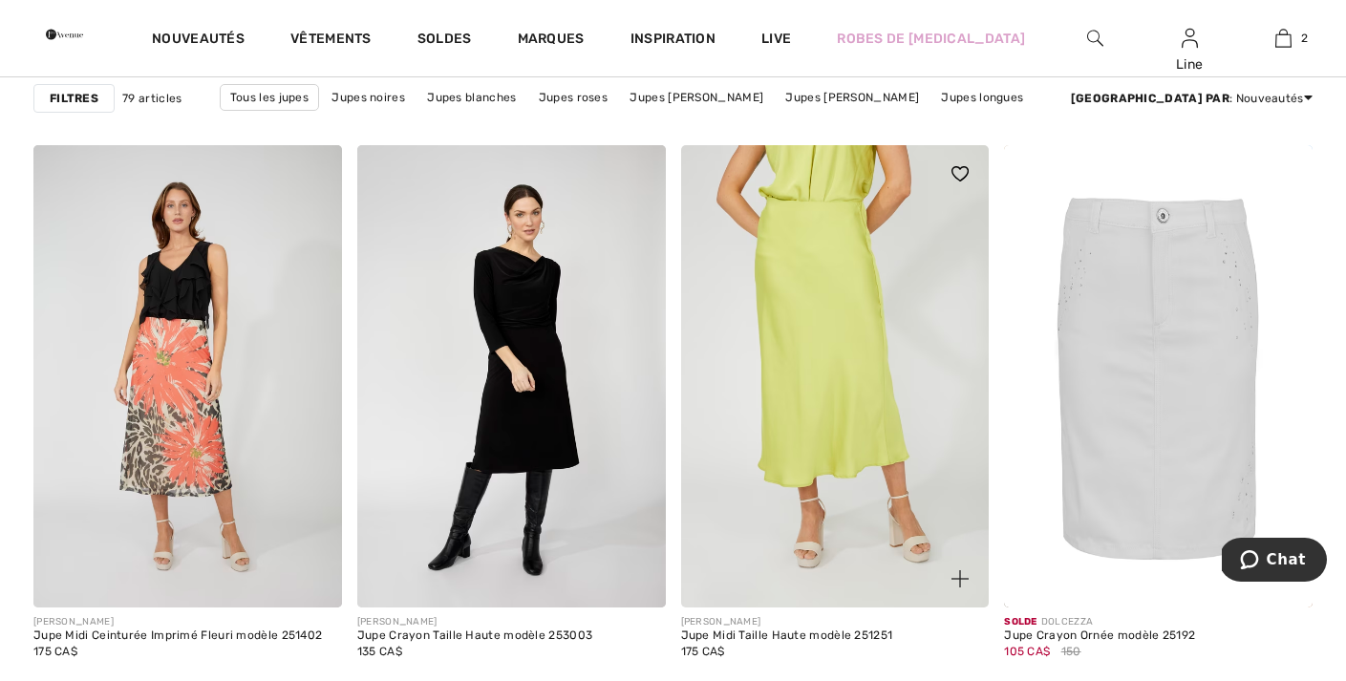
scroll to position [5556, 0]
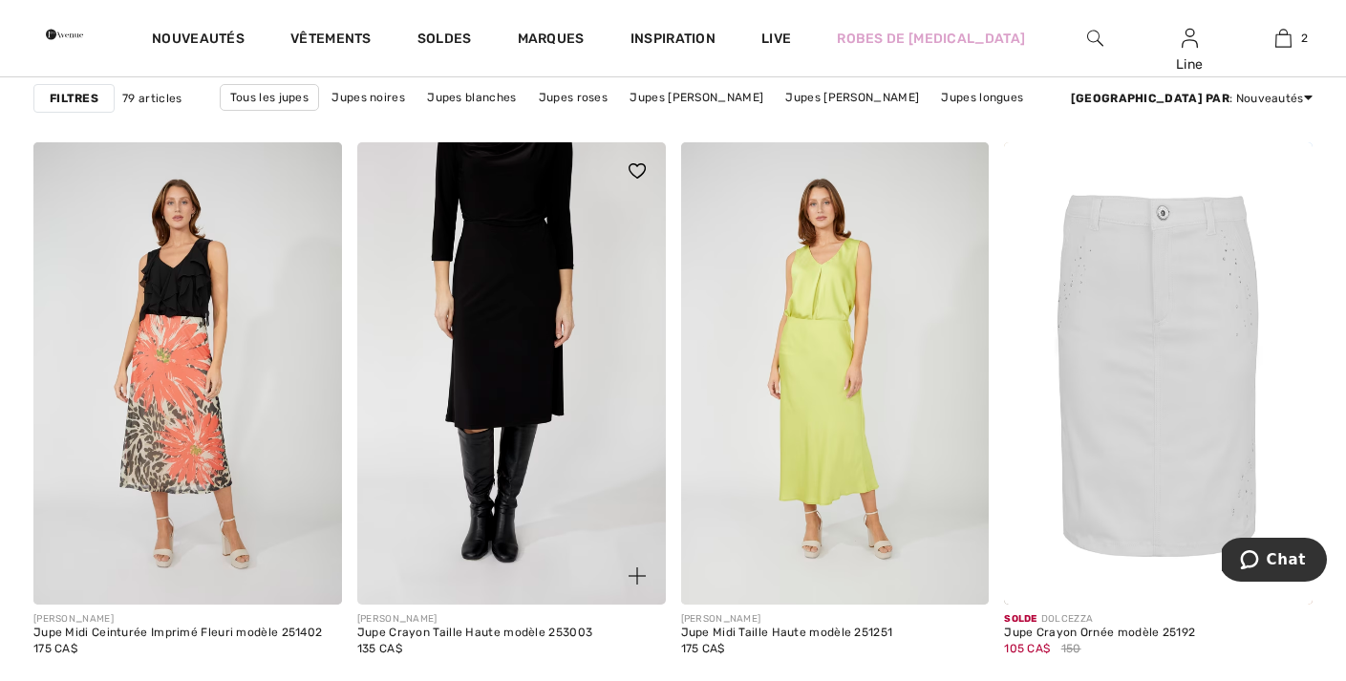
click at [569, 424] on img at bounding box center [511, 373] width 309 height 462
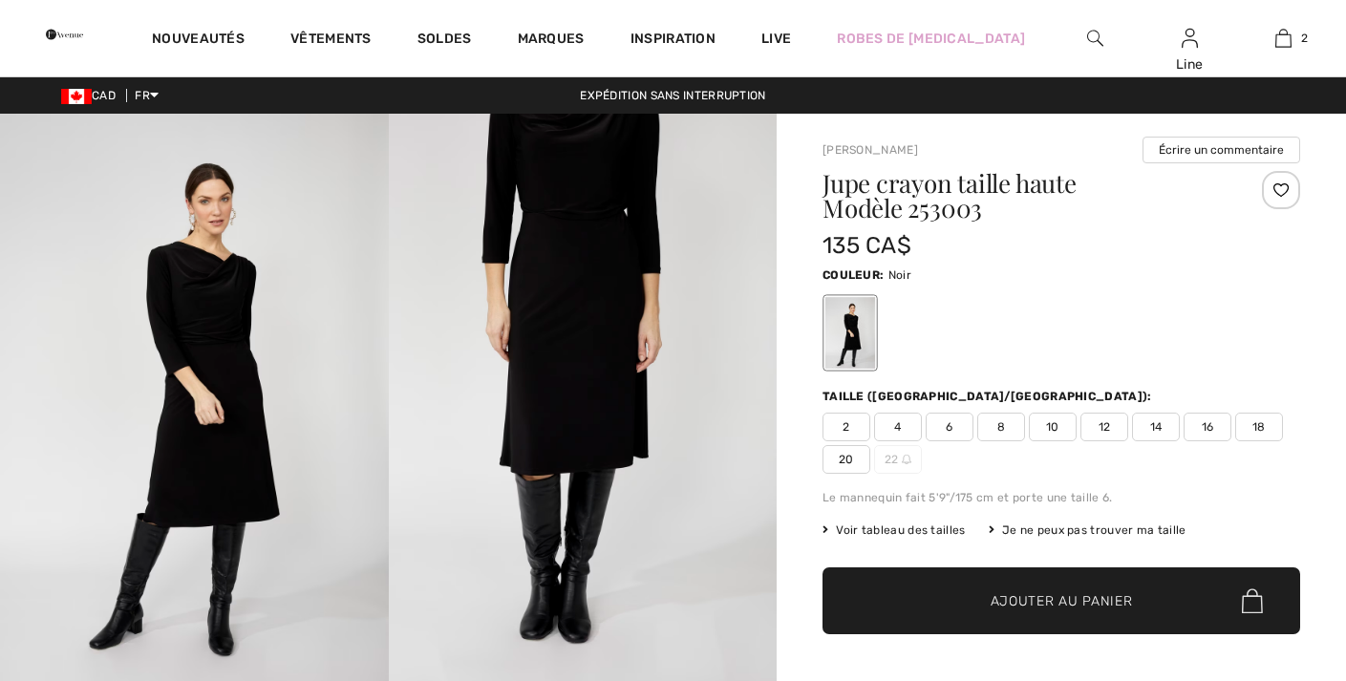
checkbox input "true"
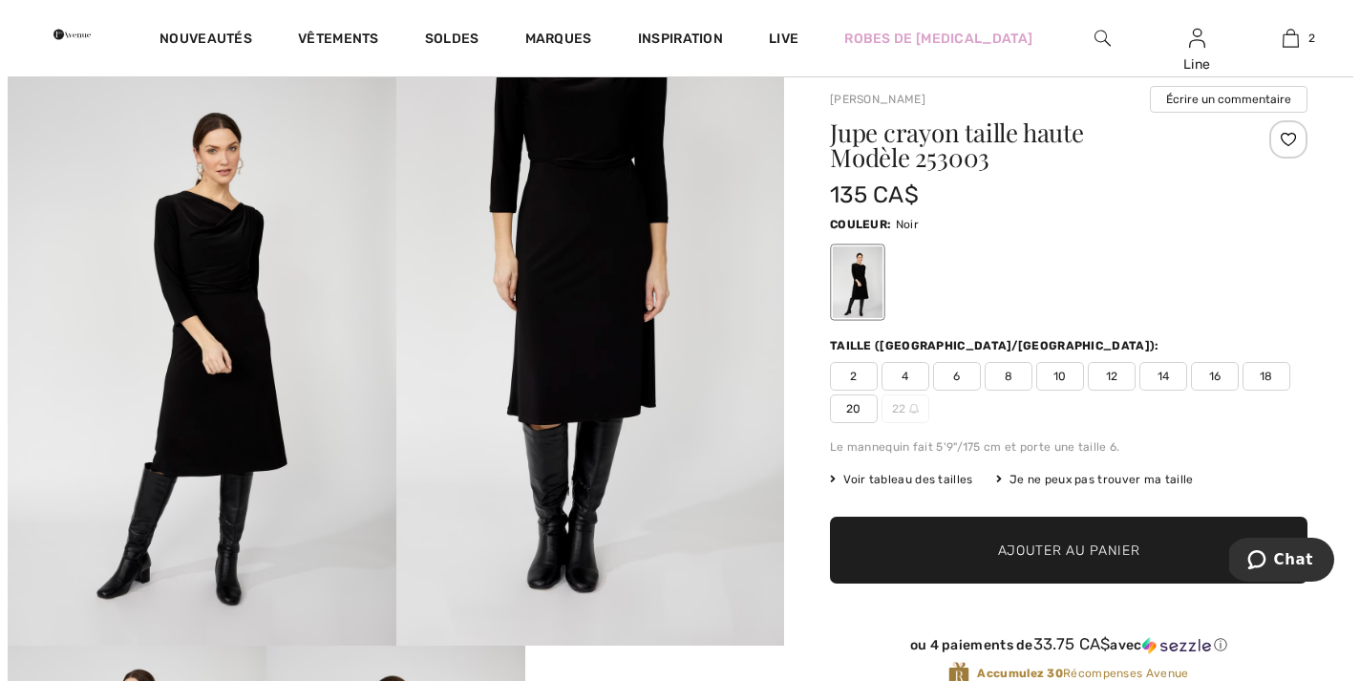
scroll to position [16, 0]
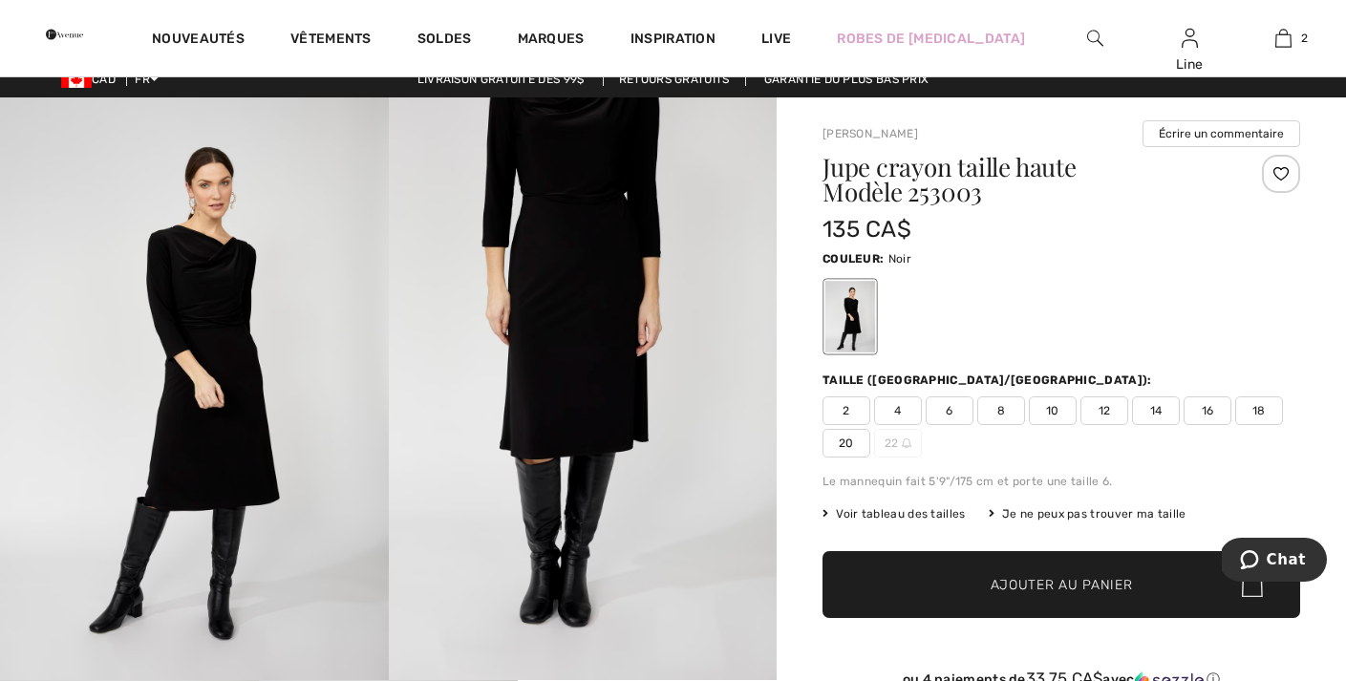
click at [228, 397] on img at bounding box center [194, 388] width 389 height 583
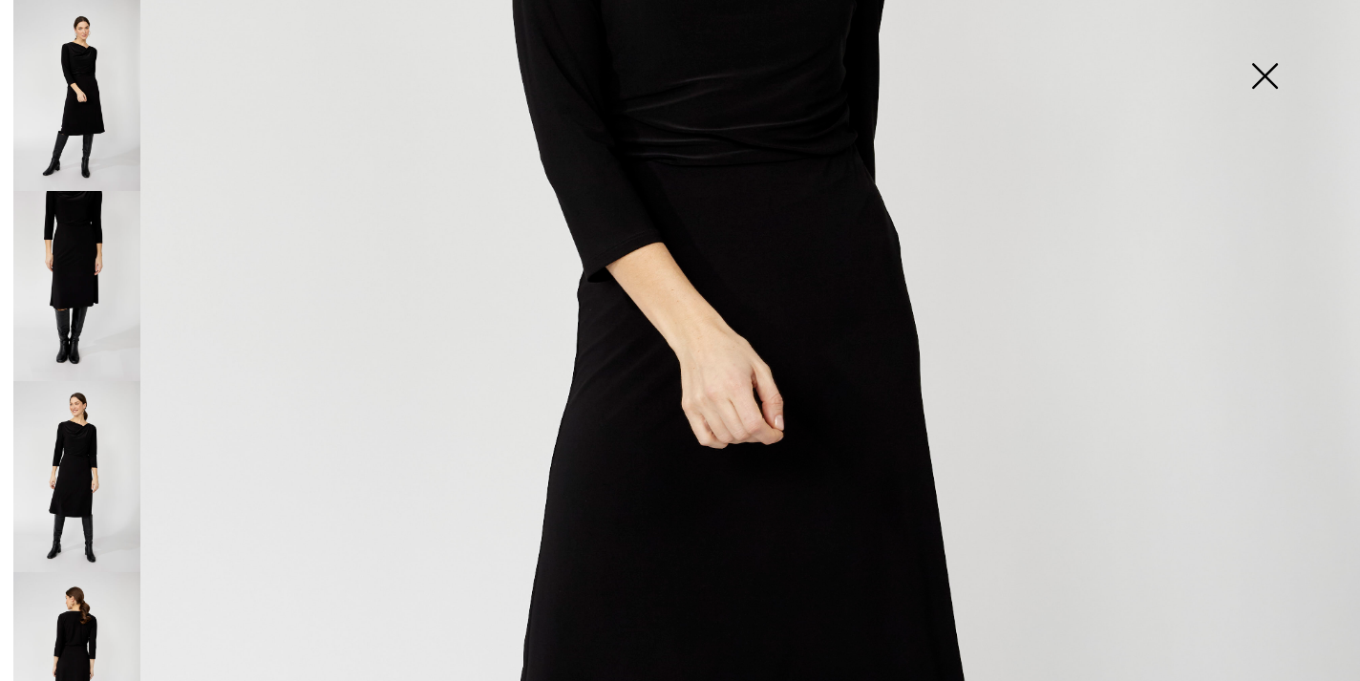
scroll to position [919, 0]
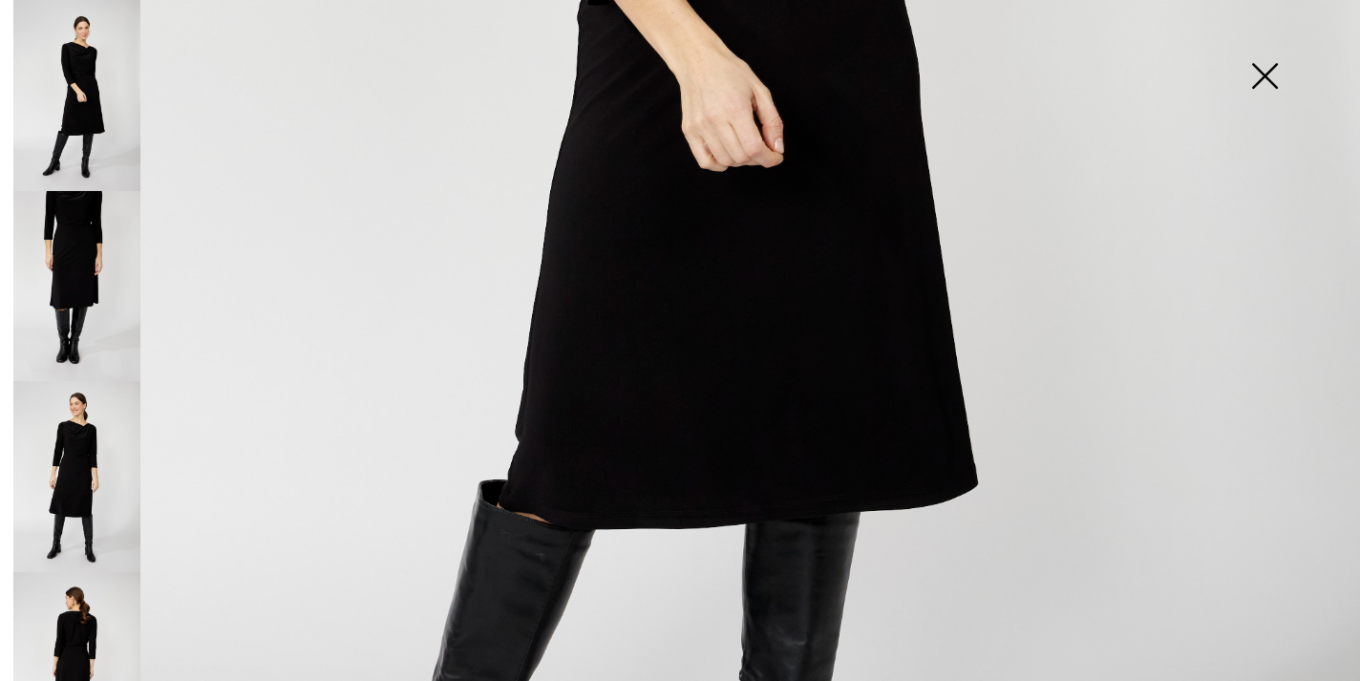
click at [85, 266] on img at bounding box center [76, 286] width 127 height 191
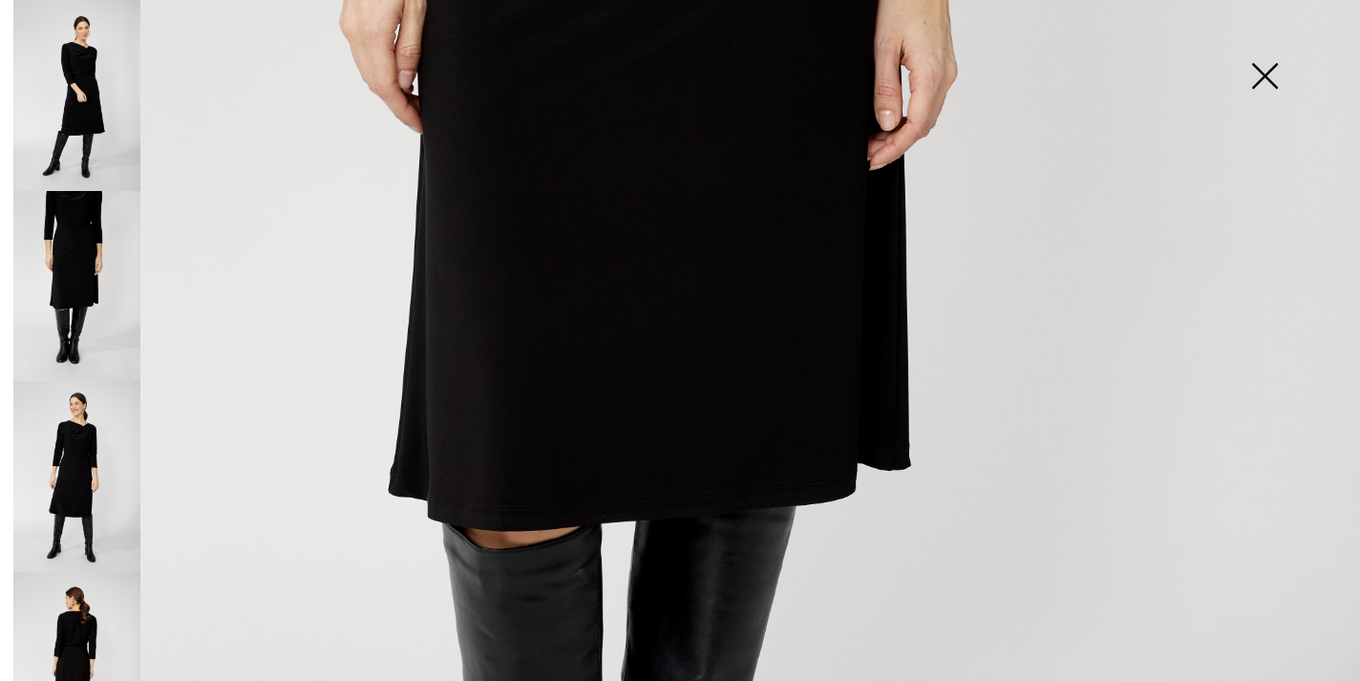
scroll to position [762, 0]
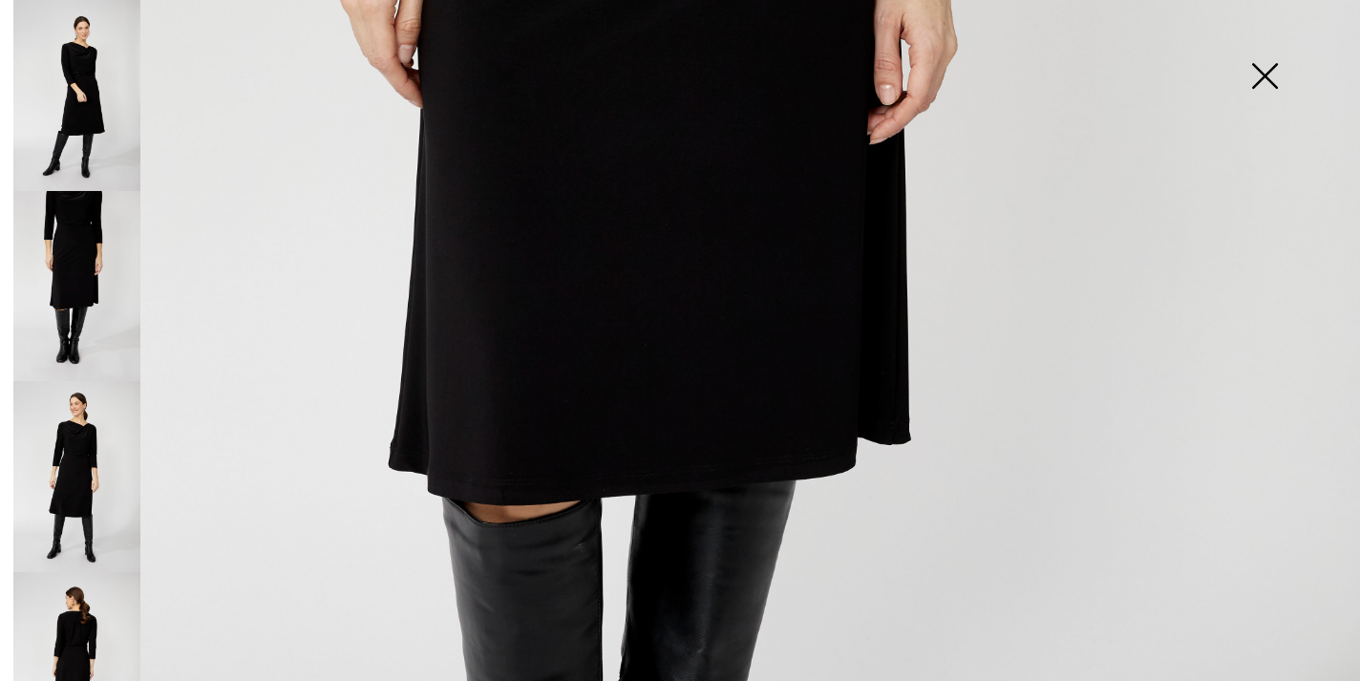
click at [102, 480] on img at bounding box center [76, 476] width 127 height 191
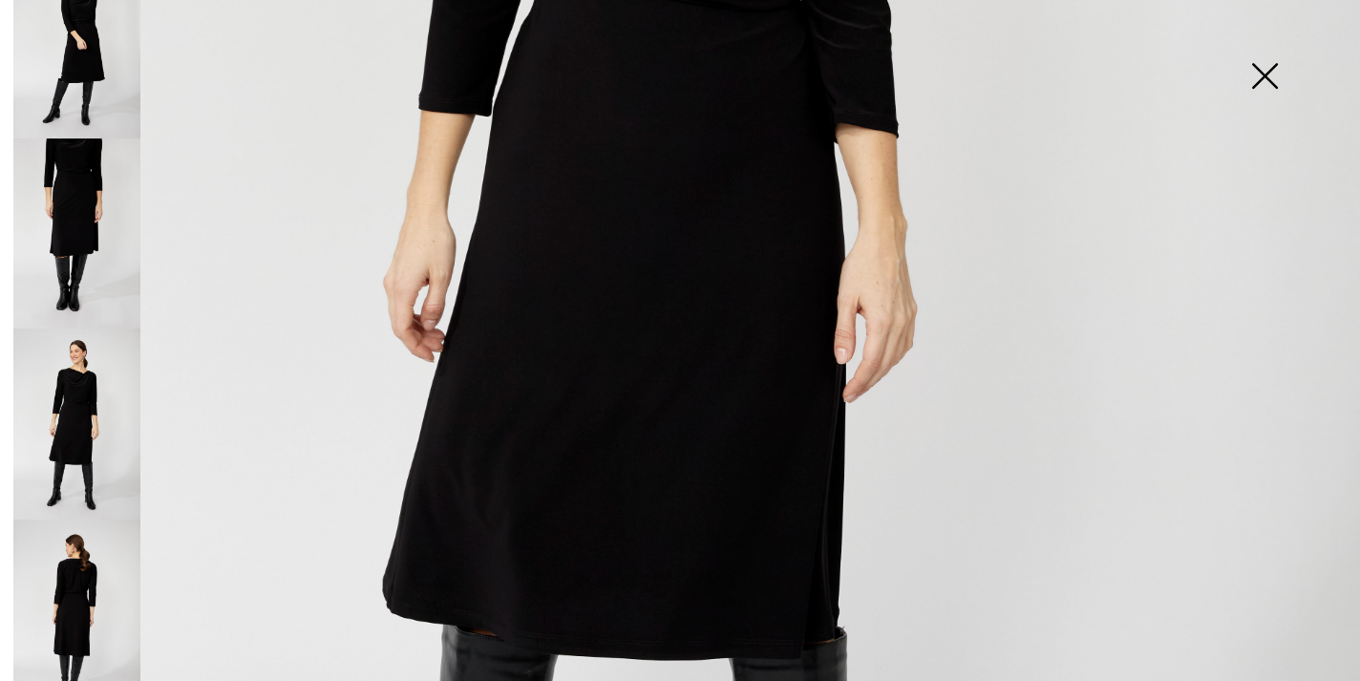
scroll to position [939, 0]
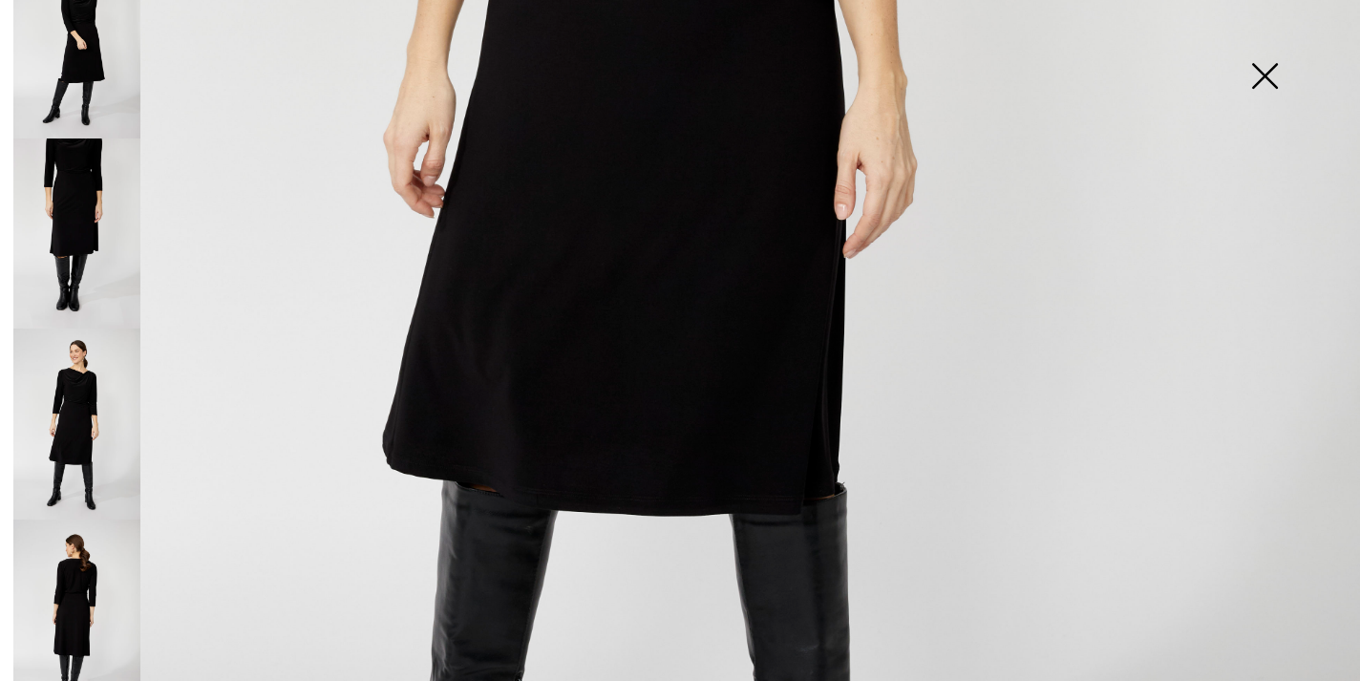
click at [83, 598] on img at bounding box center [76, 615] width 127 height 191
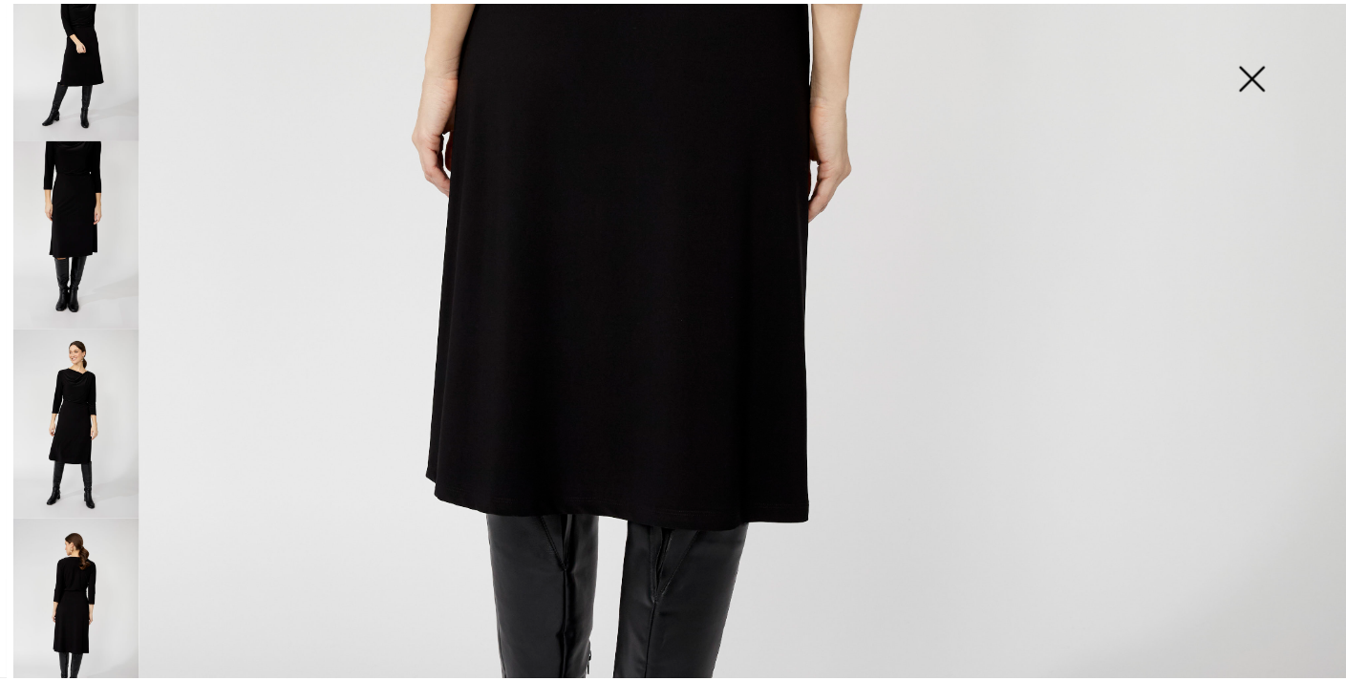
scroll to position [140, 0]
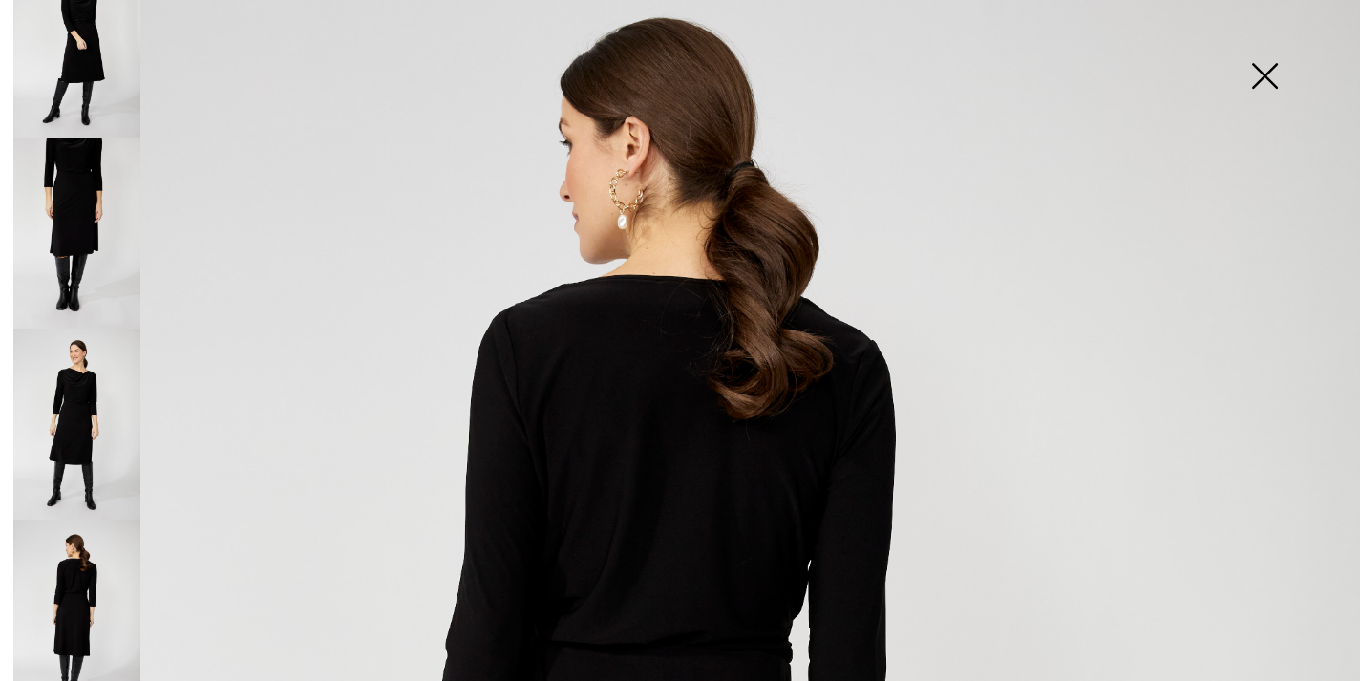
click at [1267, 73] on img at bounding box center [1265, 78] width 96 height 98
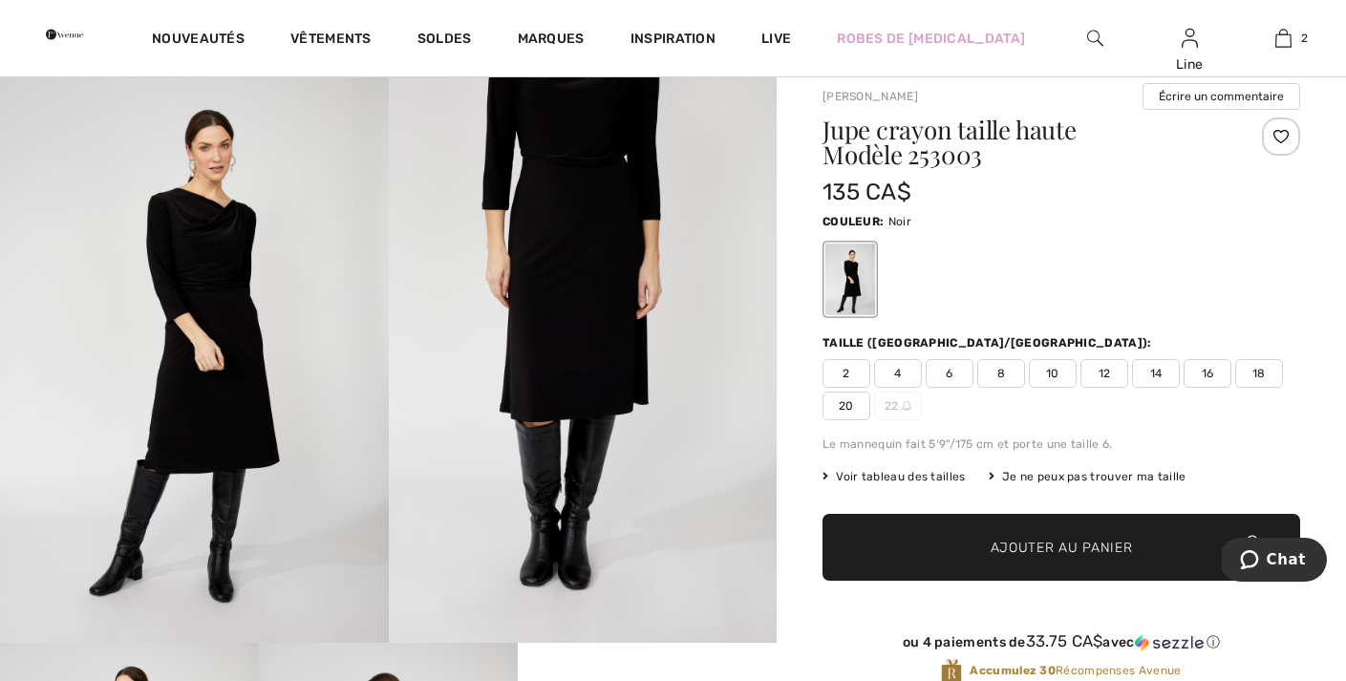
scroll to position [53, 0]
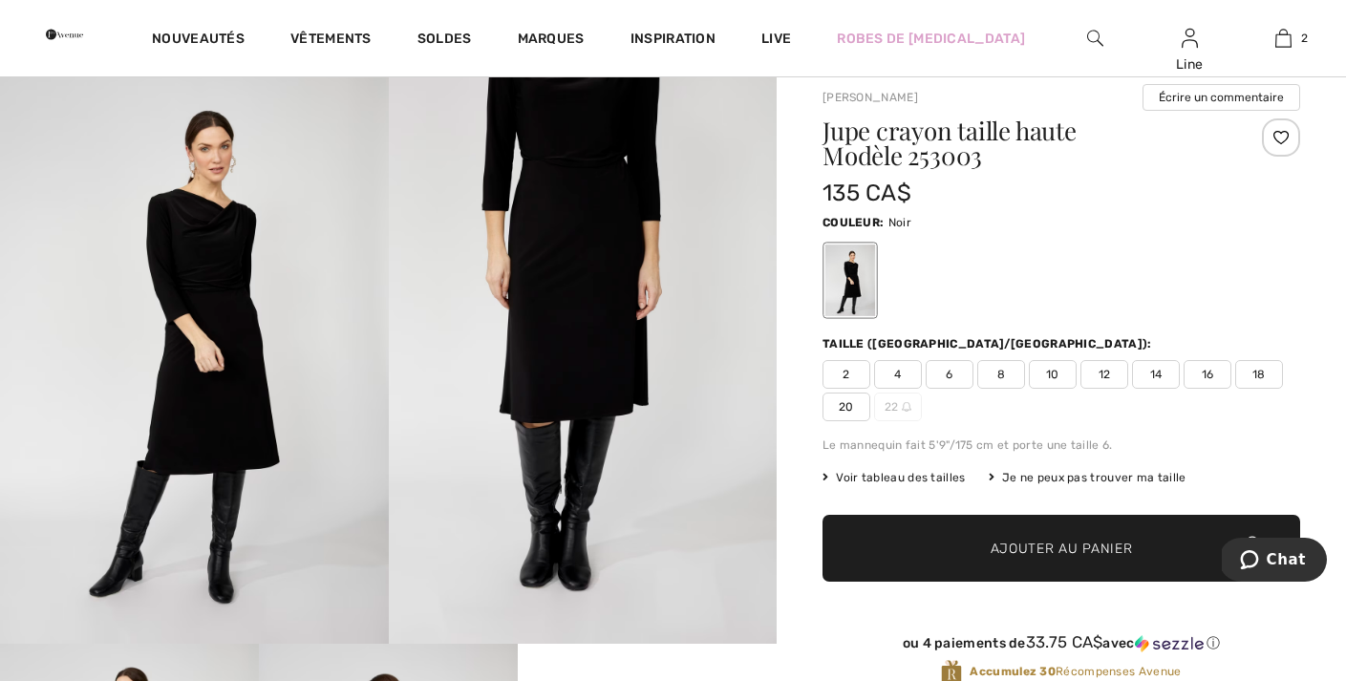
click at [937, 476] on span "Voir tableau des tailles" at bounding box center [894, 477] width 143 height 17
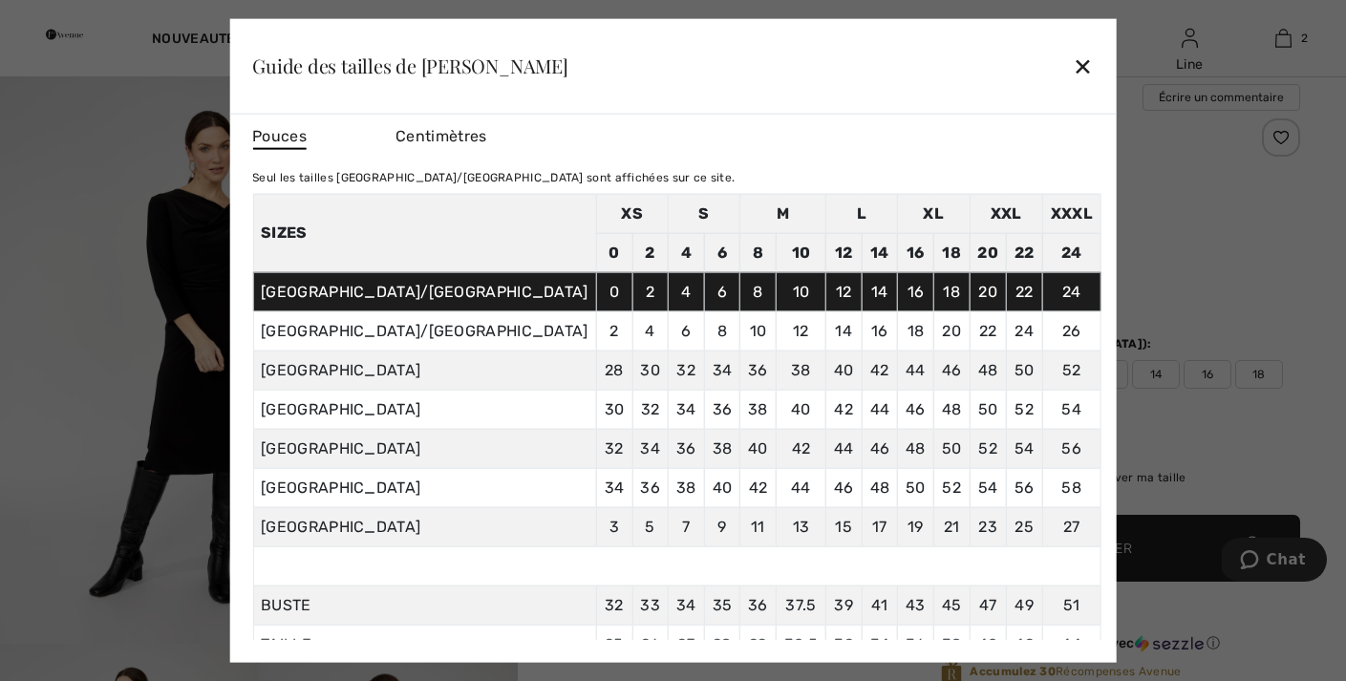
scroll to position [6, 0]
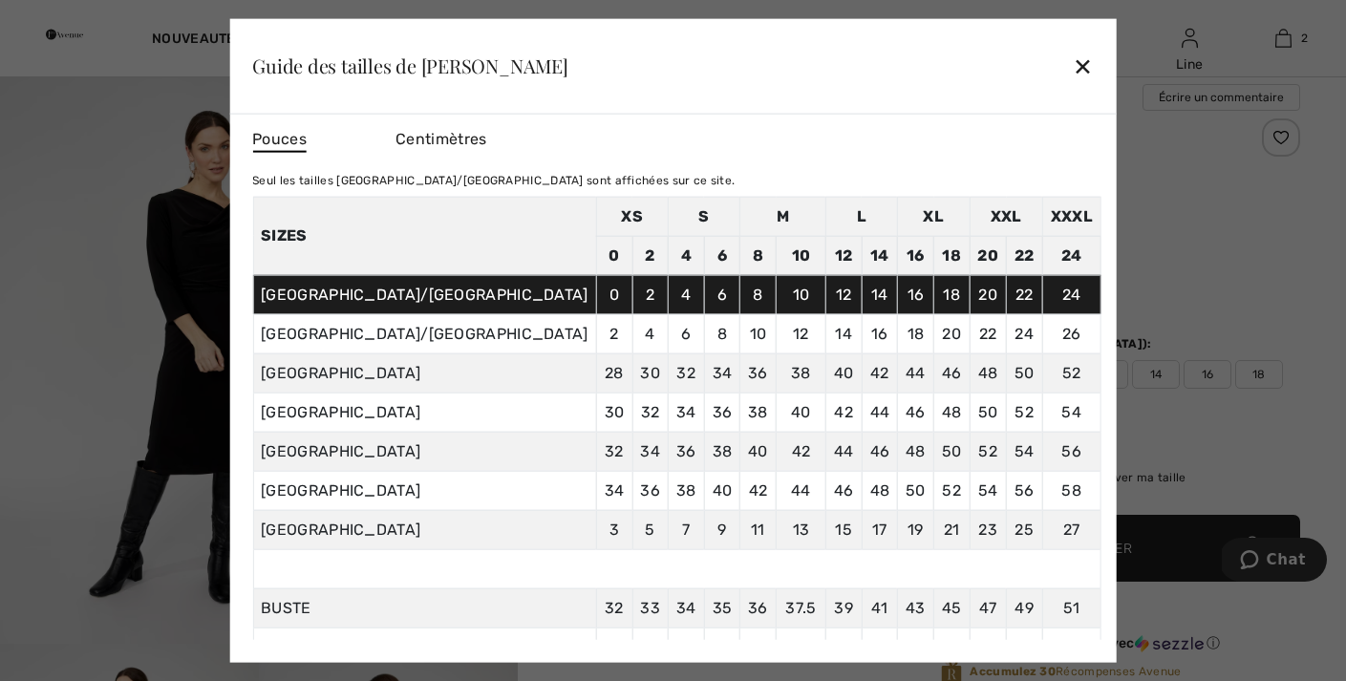
click at [1073, 65] on div "✕" at bounding box center [1083, 66] width 20 height 40
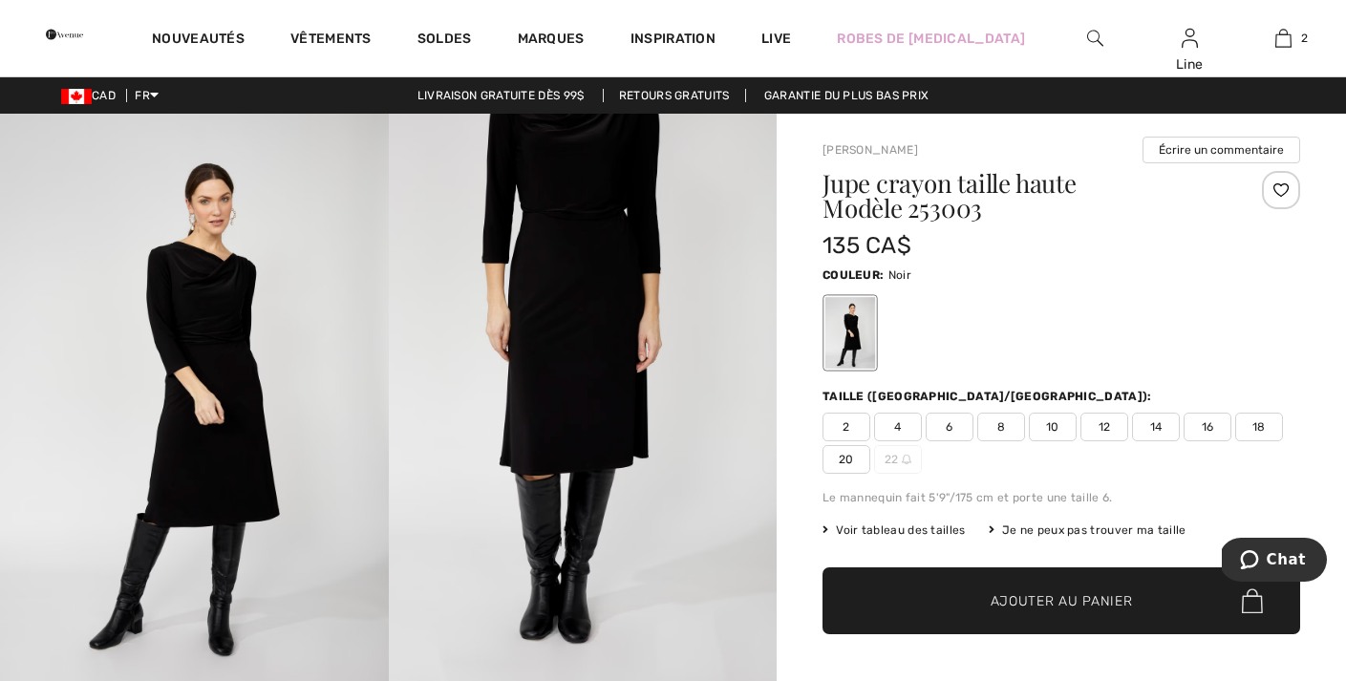
scroll to position [0, 0]
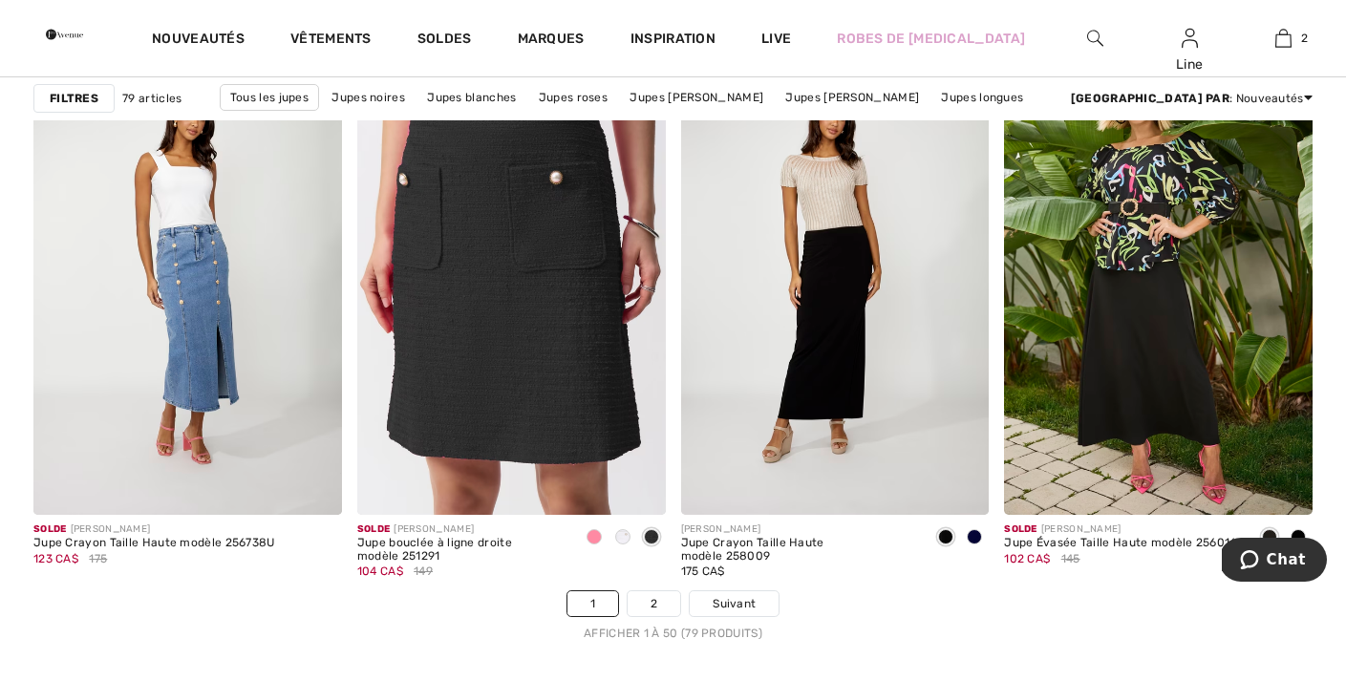
scroll to position [8087, 0]
